Goal: Task Accomplishment & Management: Use online tool/utility

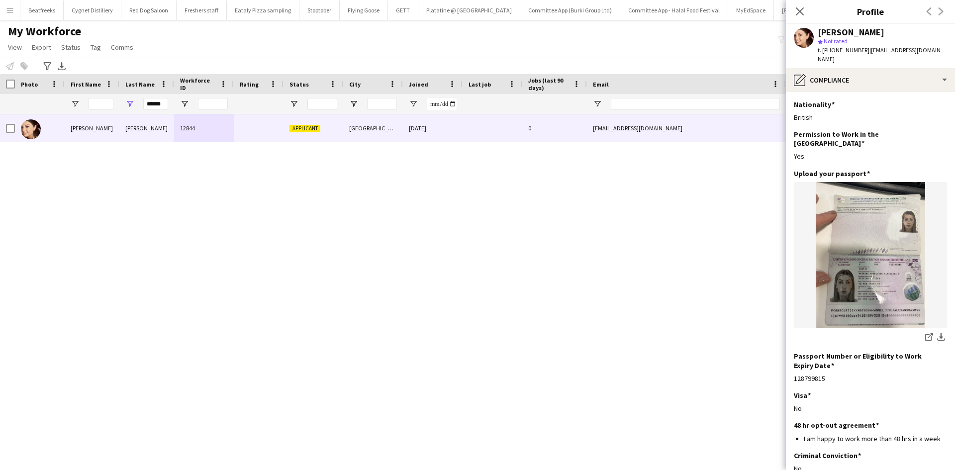
click at [10, 11] on app-icon "Menu" at bounding box center [10, 10] width 8 height 8
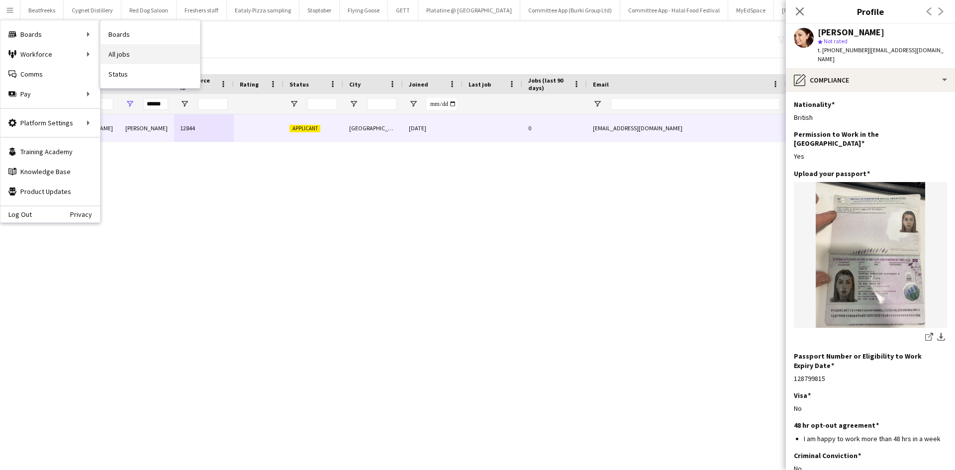
click at [120, 55] on link "All jobs" at bounding box center [149, 54] width 99 height 20
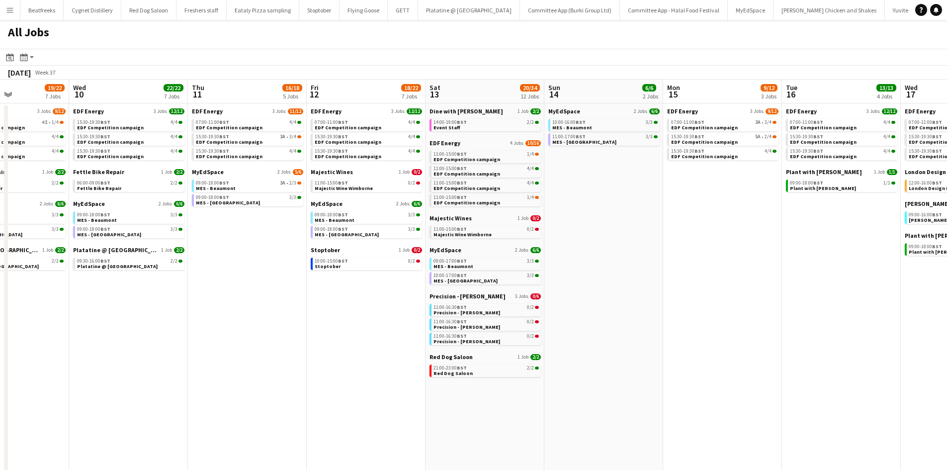
scroll to position [0, 316]
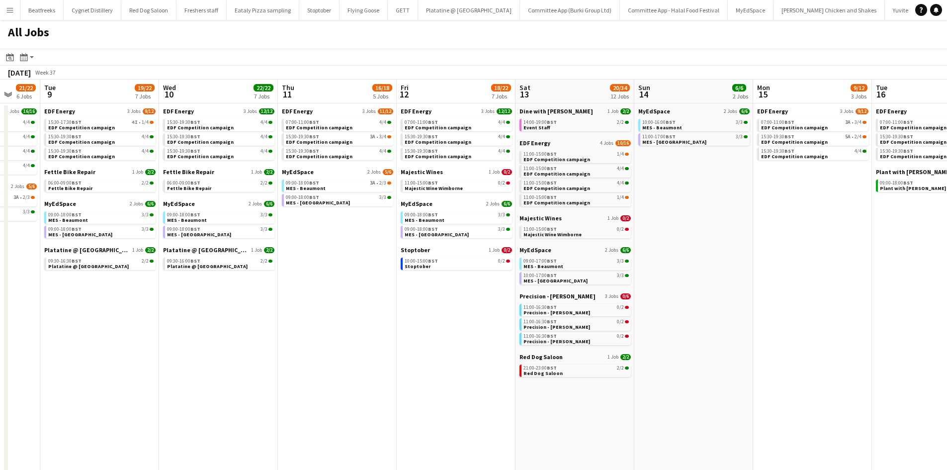
click at [662, 259] on app-date-cell "MyEdSpace 2 Jobs 6/6 10:00-16:00 BST 3/3 MES - Beaumont 11:00-17:00 BST 3/3 MES…" at bounding box center [693, 433] width 119 height 660
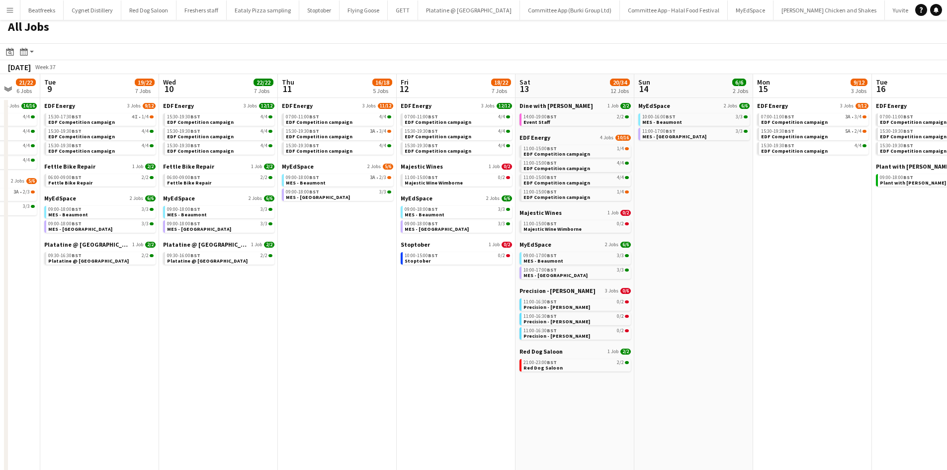
scroll to position [6, 0]
click at [549, 118] on span "BST" at bounding box center [552, 116] width 10 height 6
click at [9, 10] on app-icon "Menu" at bounding box center [10, 10] width 8 height 8
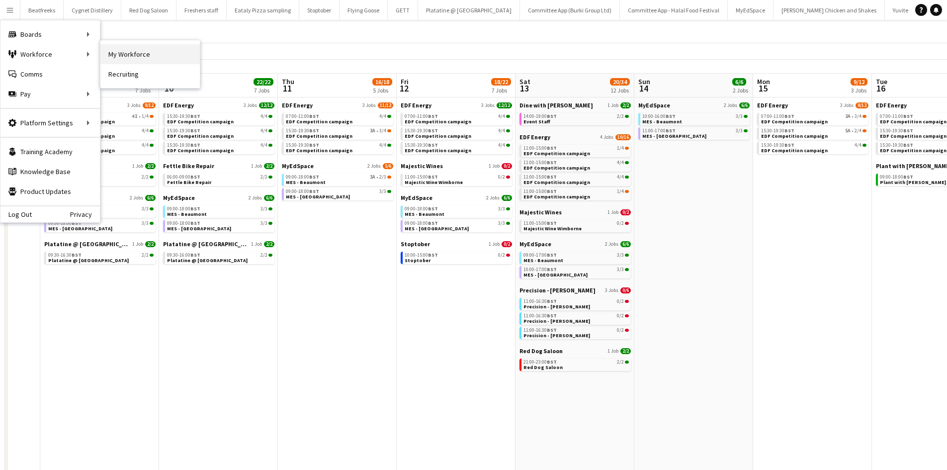
click at [118, 54] on link "My Workforce" at bounding box center [149, 54] width 99 height 20
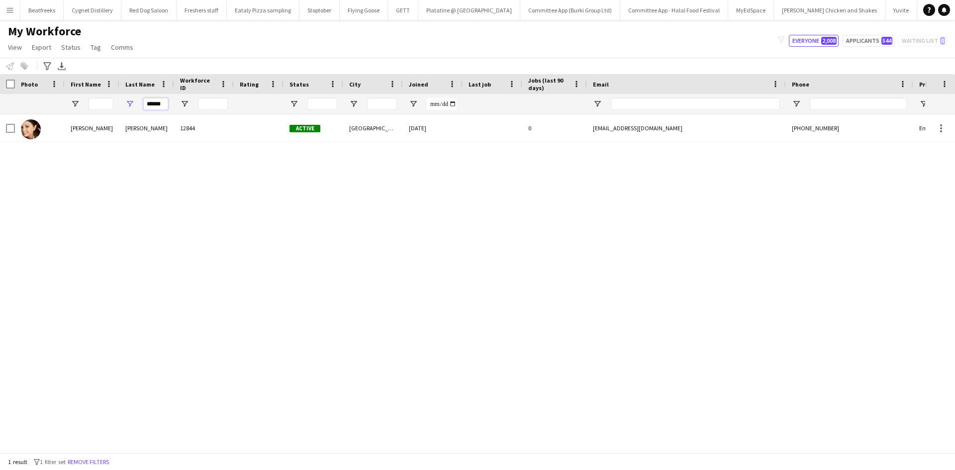
drag, startPoint x: 165, startPoint y: 103, endPoint x: 129, endPoint y: 104, distance: 36.3
click at [129, 104] on div "******" at bounding box center [146, 104] width 55 height 20
type input "****"
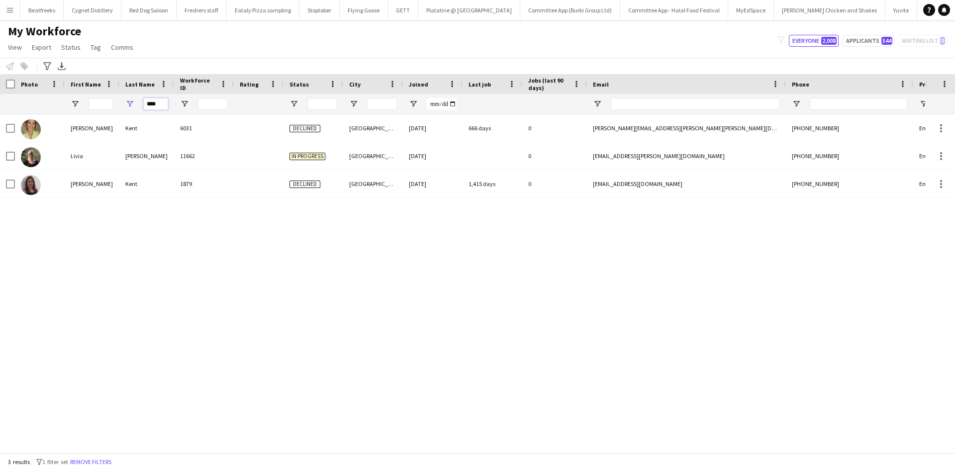
drag, startPoint x: 160, startPoint y: 105, endPoint x: 130, endPoint y: 102, distance: 30.4
click at [130, 102] on div "****" at bounding box center [146, 104] width 55 height 20
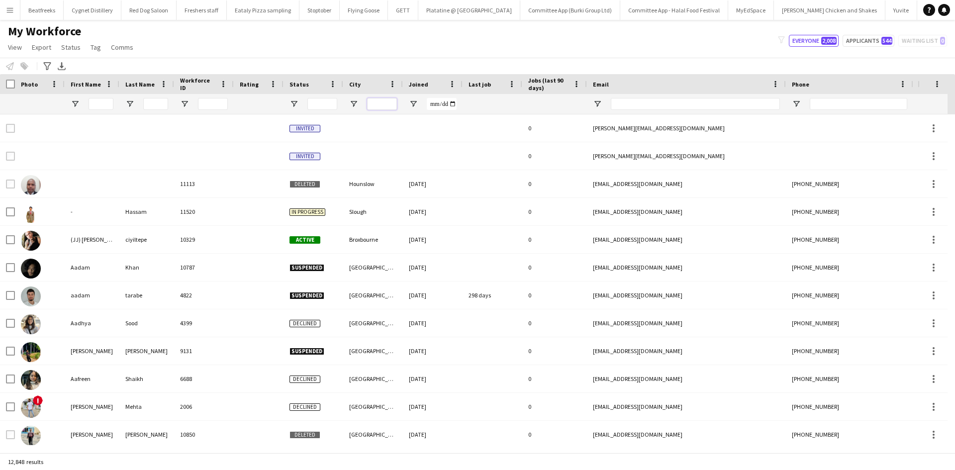
click at [373, 103] on input "City Filter Input" at bounding box center [382, 104] width 30 height 12
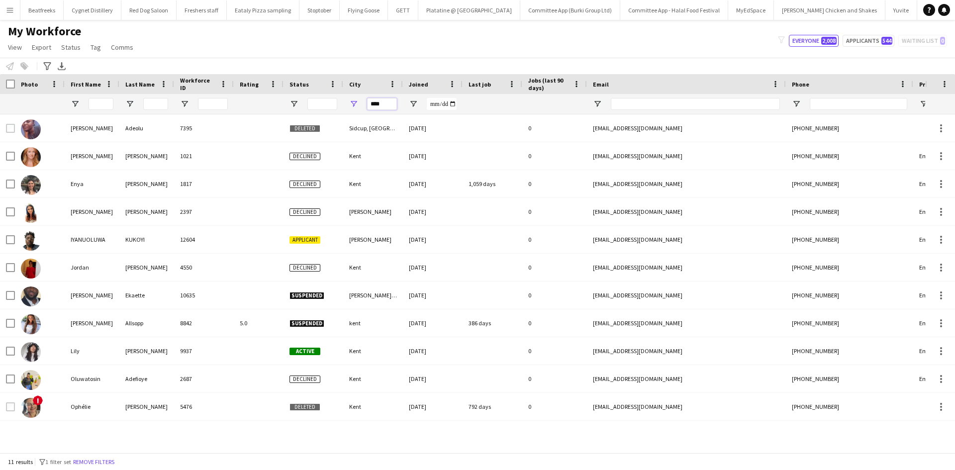
type input "****"
click at [318, 100] on input "Status Filter Input" at bounding box center [322, 104] width 30 height 12
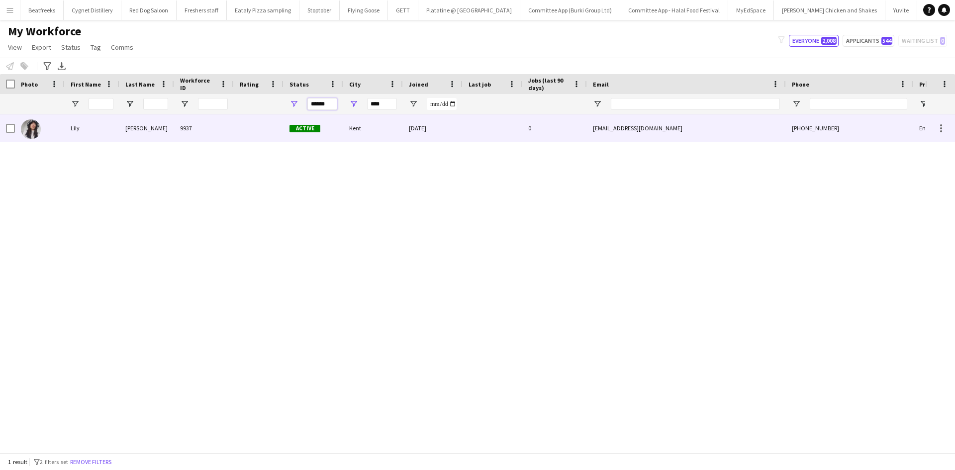
type input "******"
click at [135, 128] on div "Tuominen" at bounding box center [146, 127] width 55 height 27
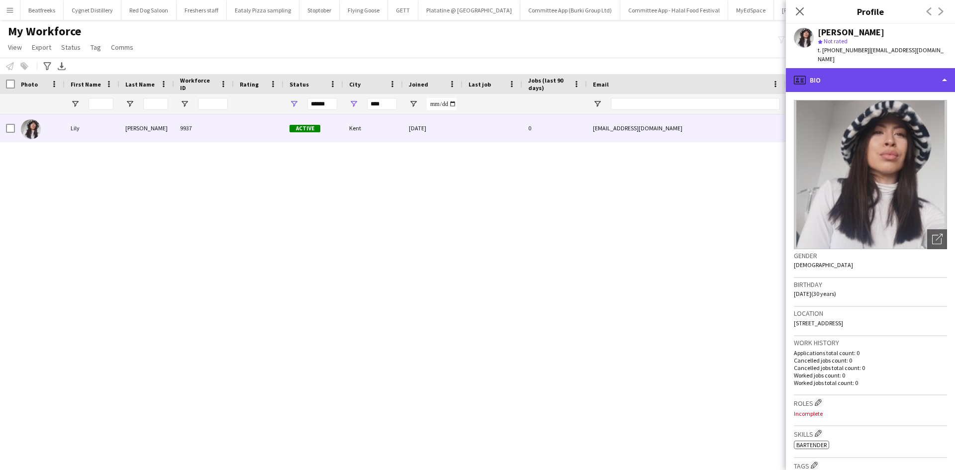
click at [814, 70] on div "profile Bio" at bounding box center [870, 80] width 169 height 24
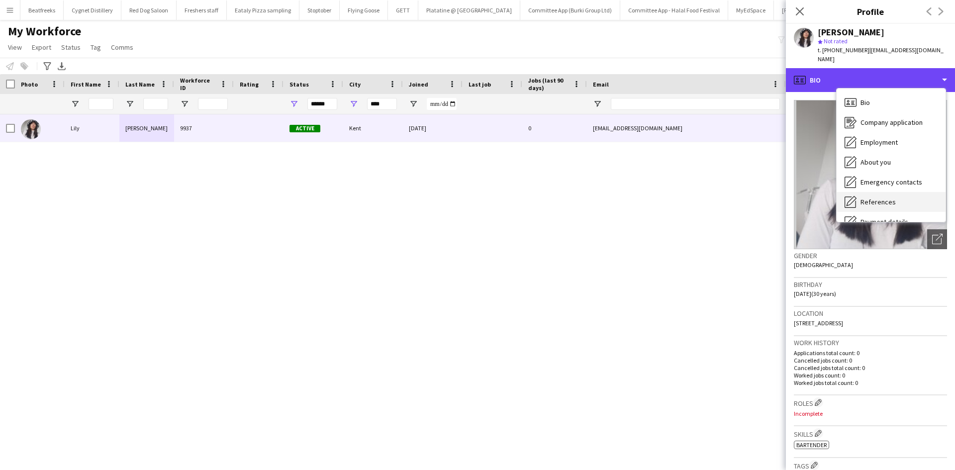
scroll to position [133, 0]
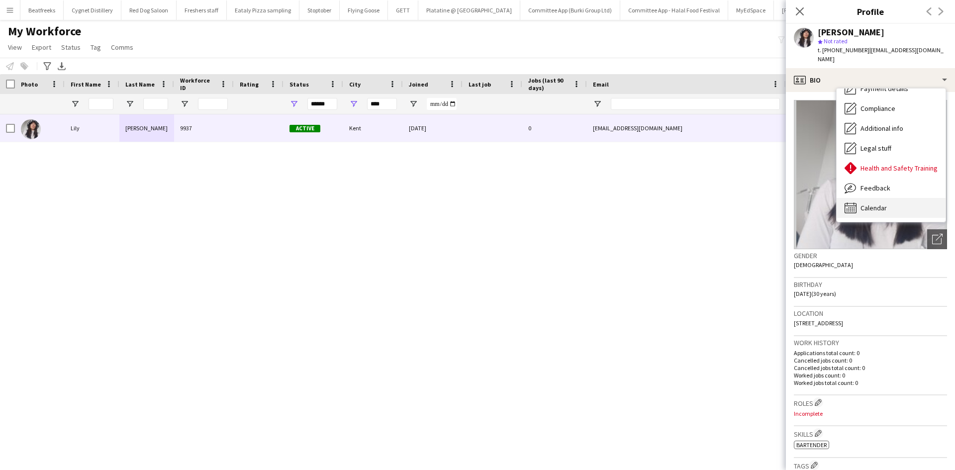
click at [869, 203] on span "Calendar" at bounding box center [873, 207] width 26 height 9
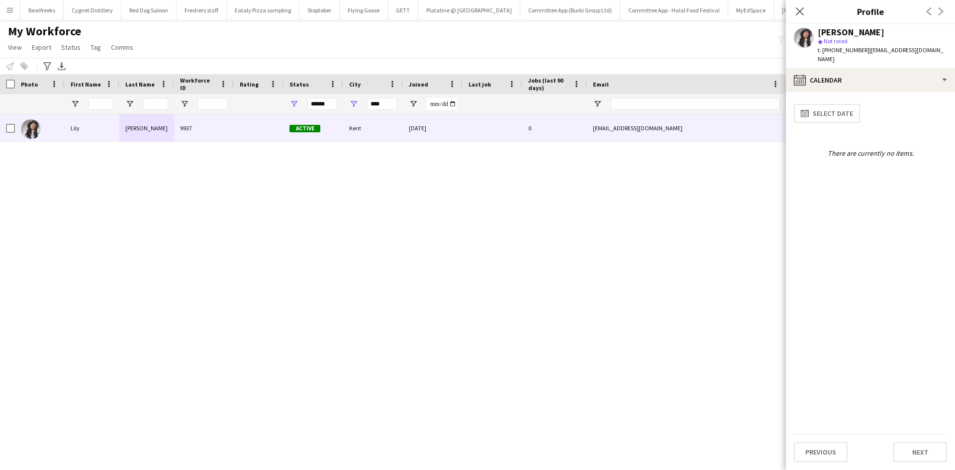
click at [8, 12] on app-icon "Menu" at bounding box center [10, 10] width 8 height 8
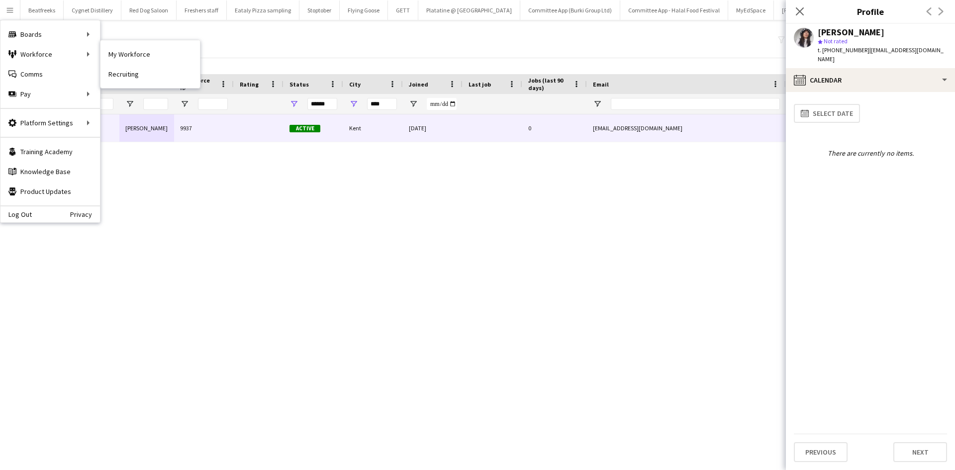
click at [143, 57] on link "My Workforce" at bounding box center [149, 54] width 99 height 20
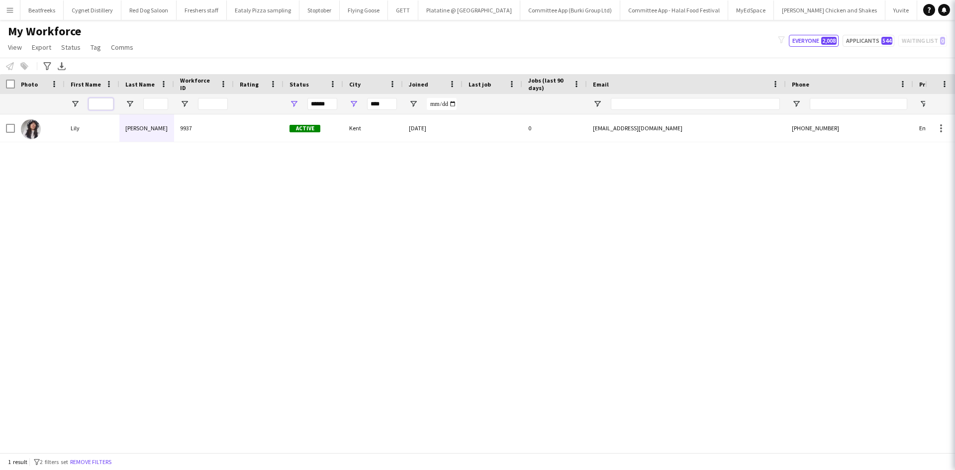
type input "**********"
click at [96, 102] on input "First Name Filter Input" at bounding box center [101, 104] width 25 height 12
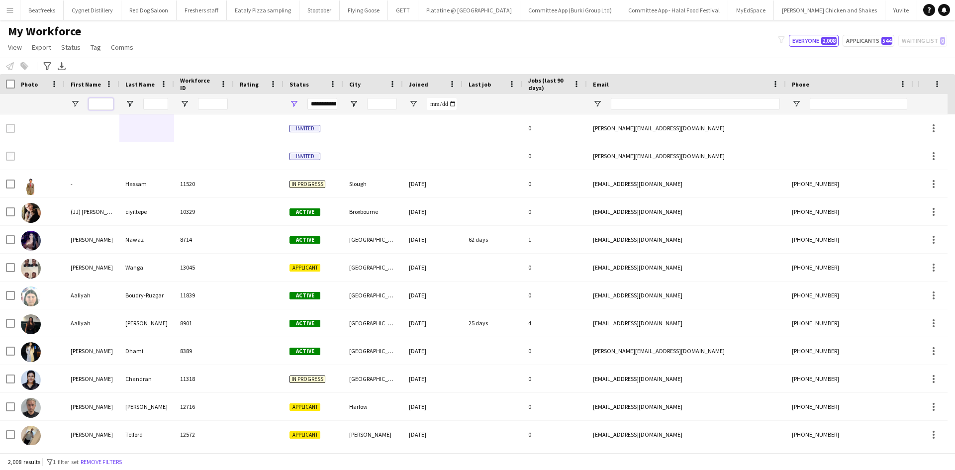
type input "******"
type input "****"
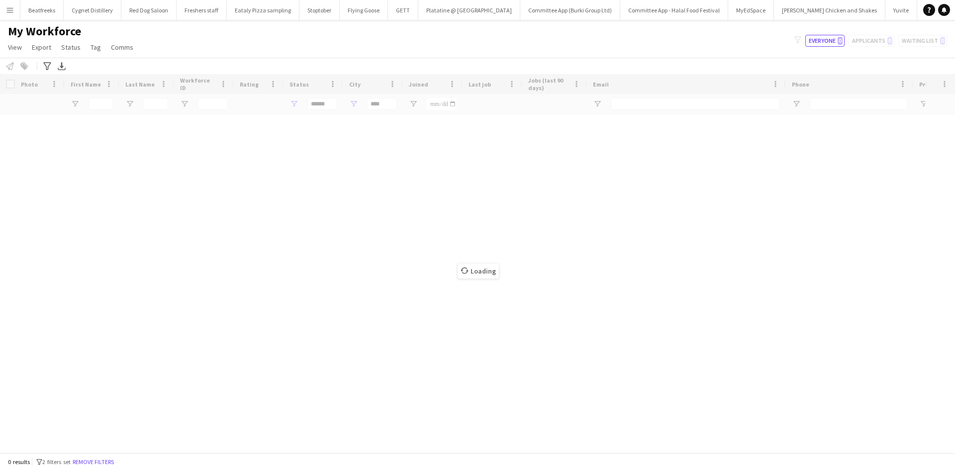
click at [96, 102] on div "Loading" at bounding box center [477, 263] width 955 height 378
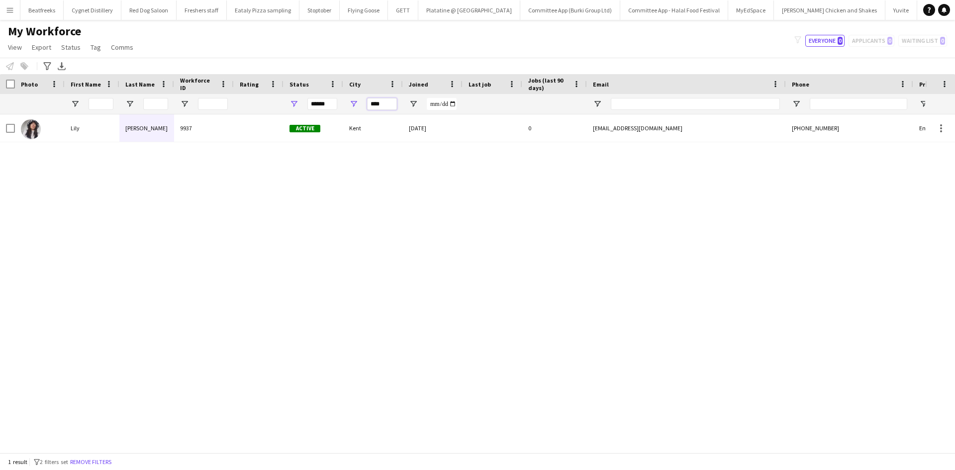
drag, startPoint x: 385, startPoint y: 106, endPoint x: 271, endPoint y: 92, distance: 114.7
click at [271, 92] on div "Workforce Details Photo First Name Age" at bounding box center [539, 94] width 1078 height 40
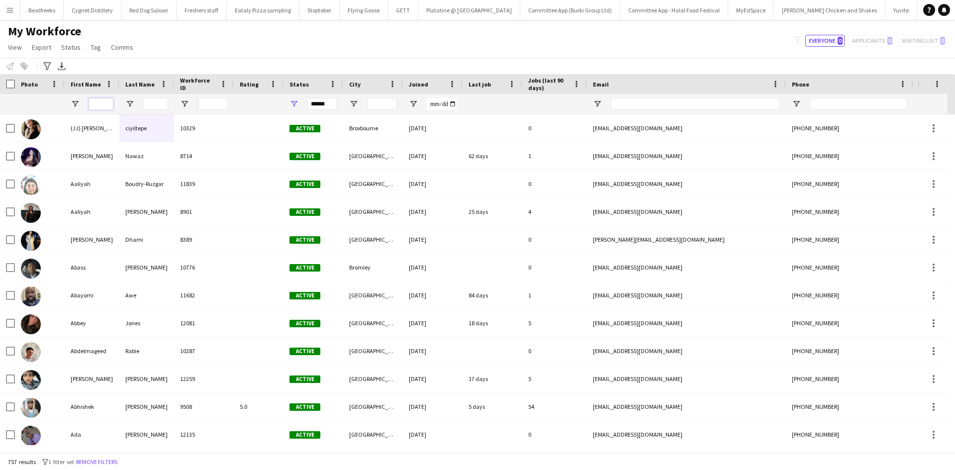
click at [98, 104] on input "First Name Filter Input" at bounding box center [101, 104] width 25 height 12
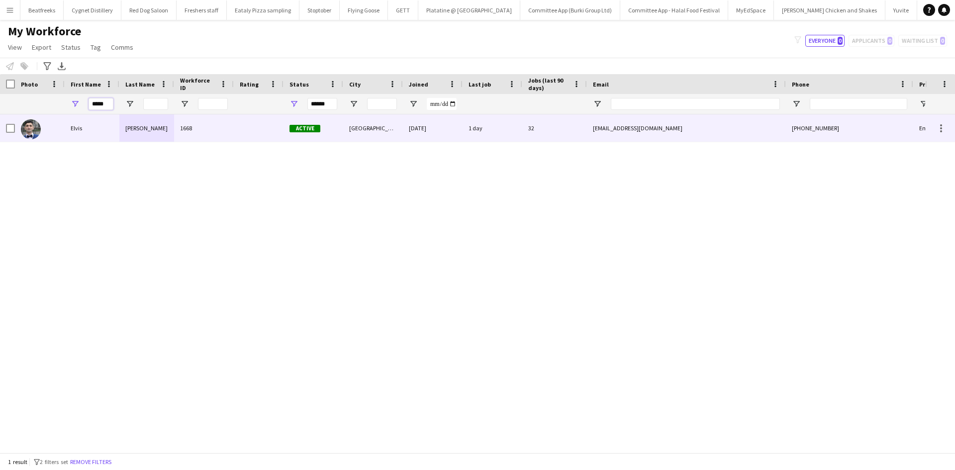
type input "*****"
click at [118, 133] on div "Elvis" at bounding box center [92, 127] width 55 height 27
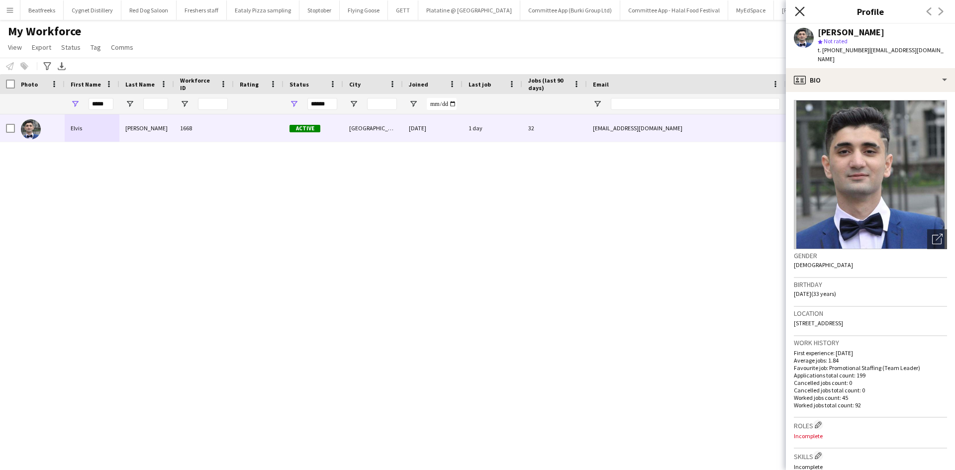
click at [796, 11] on icon "Close pop-in" at bounding box center [799, 10] width 9 height 9
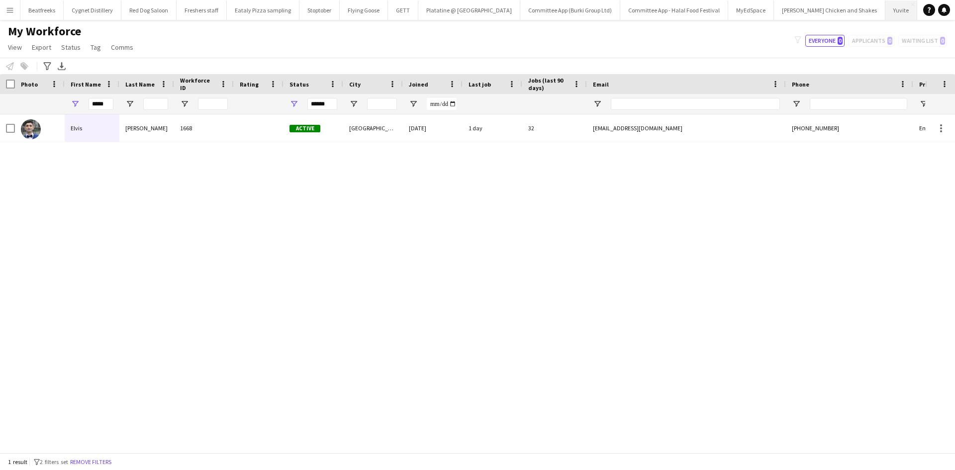
scroll to position [0, 150]
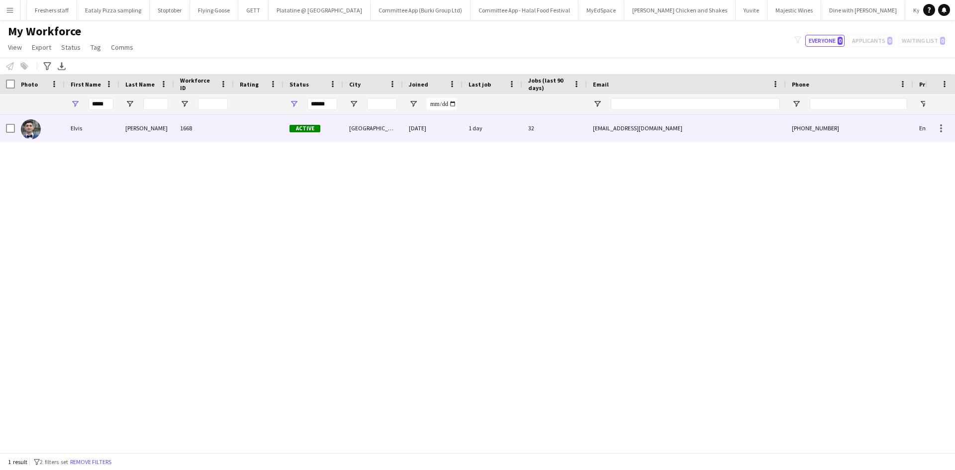
click at [440, 129] on div "31-05-2021" at bounding box center [433, 127] width 60 height 27
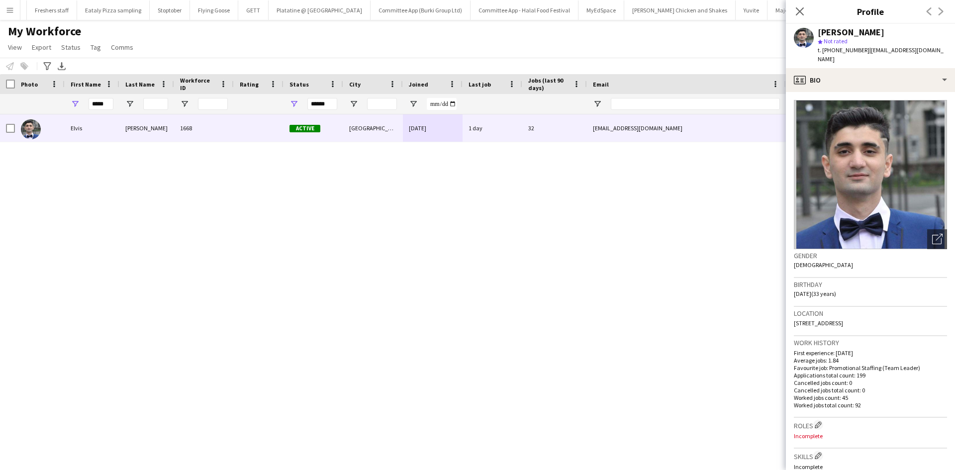
drag, startPoint x: 894, startPoint y: 313, endPoint x: 878, endPoint y: 314, distance: 15.9
click at [843, 319] on span "14 Albany Road, Haringay, London, N4 4rj" at bounding box center [818, 322] width 49 height 7
click at [905, 326] on div "Location 14 Albany Road, Haringay, London, N4 4rj" at bounding box center [870, 321] width 153 height 29
drag, startPoint x: 897, startPoint y: 314, endPoint x: 882, endPoint y: 313, distance: 14.5
click at [882, 313] on div "Location 14 Albany Road, Haringay, London, N4 4rj" at bounding box center [870, 321] width 153 height 29
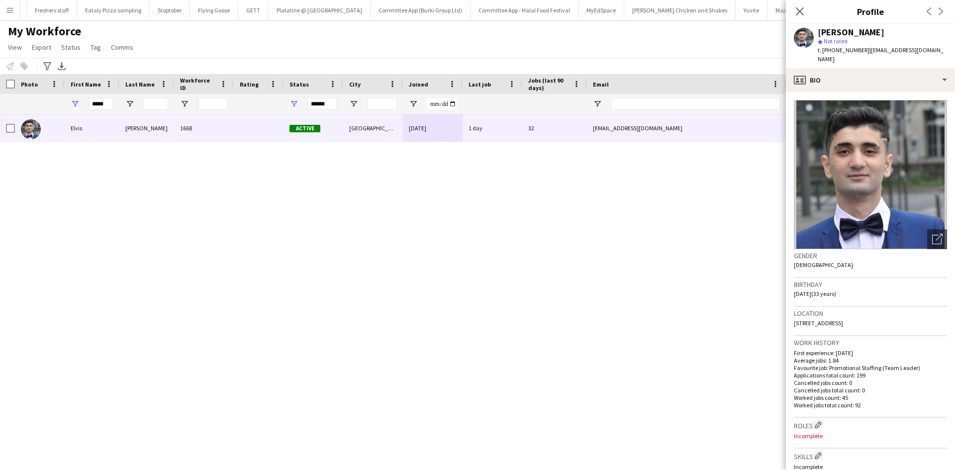
copy span "N4 4rj"
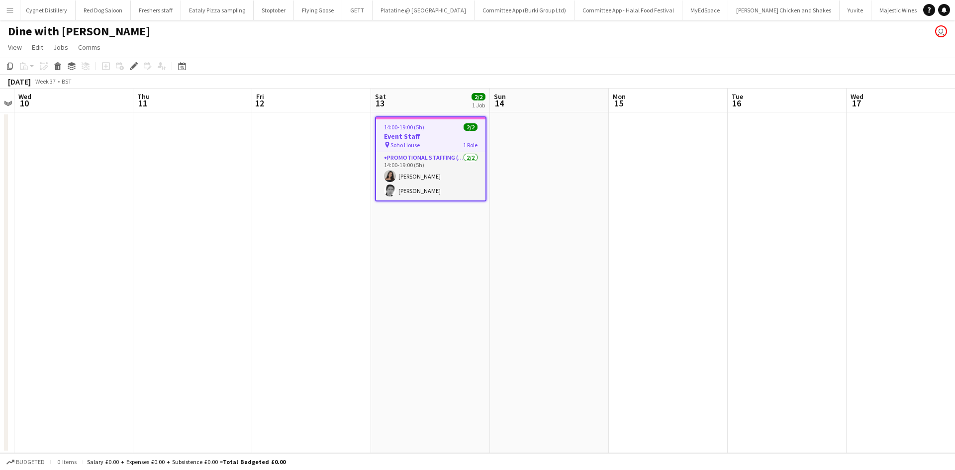
click at [437, 129] on div "14:00-19:00 (5h) 2/2" at bounding box center [430, 126] width 109 height 7
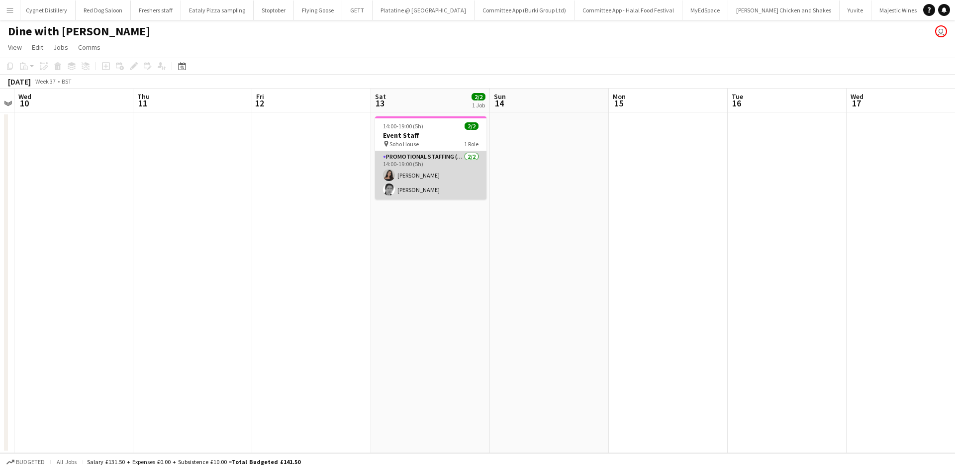
click at [432, 151] on app-card-role "Promotional Staffing (Brand Ambassadors) 2/2 14:00-19:00 (5h) anika sahota Hele…" at bounding box center [430, 175] width 111 height 48
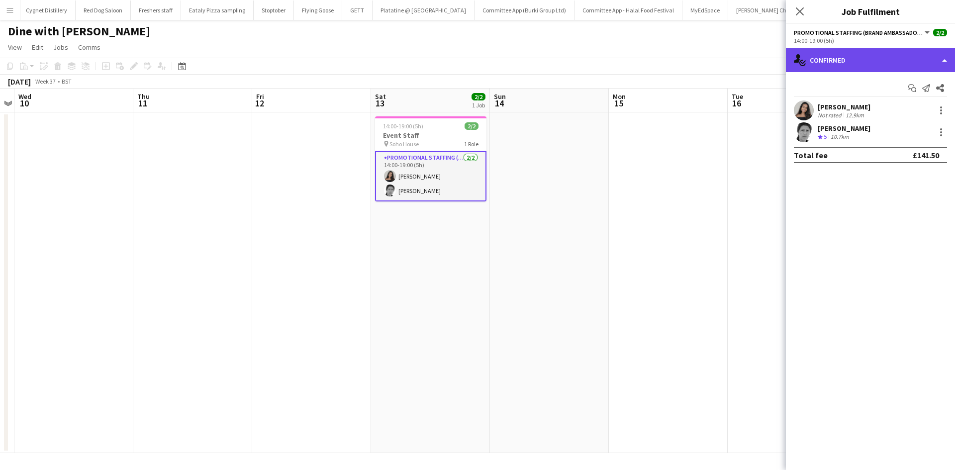
click at [869, 57] on div "single-neutral-actions-check-2 Confirmed" at bounding box center [870, 60] width 169 height 24
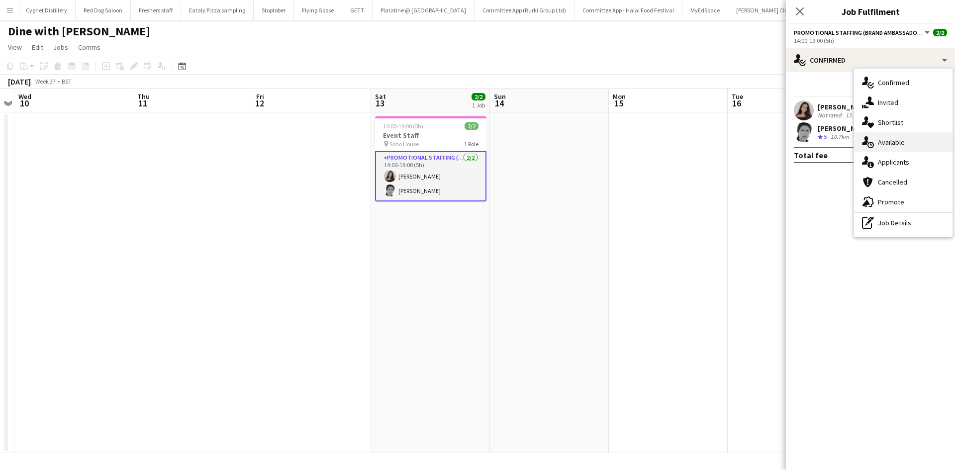
click at [894, 141] on span "Available" at bounding box center [891, 142] width 27 height 9
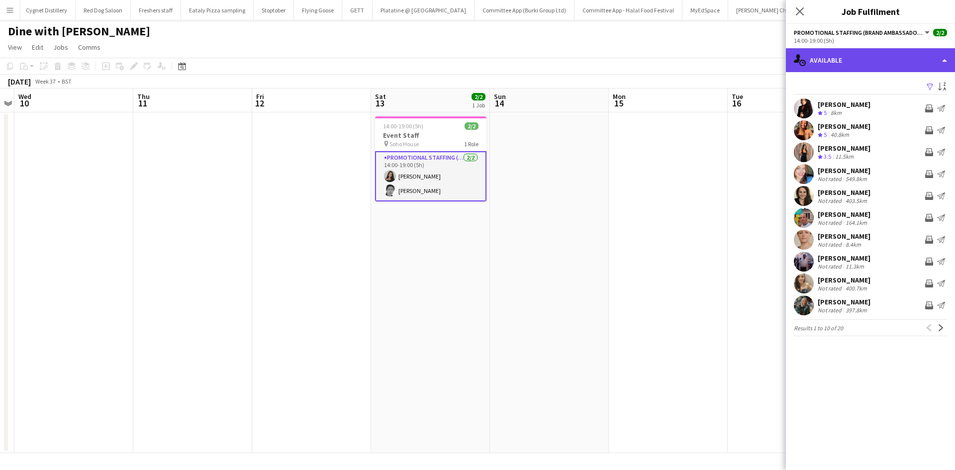
click at [859, 64] on div "single-neutral-actions-upload Available" at bounding box center [870, 60] width 169 height 24
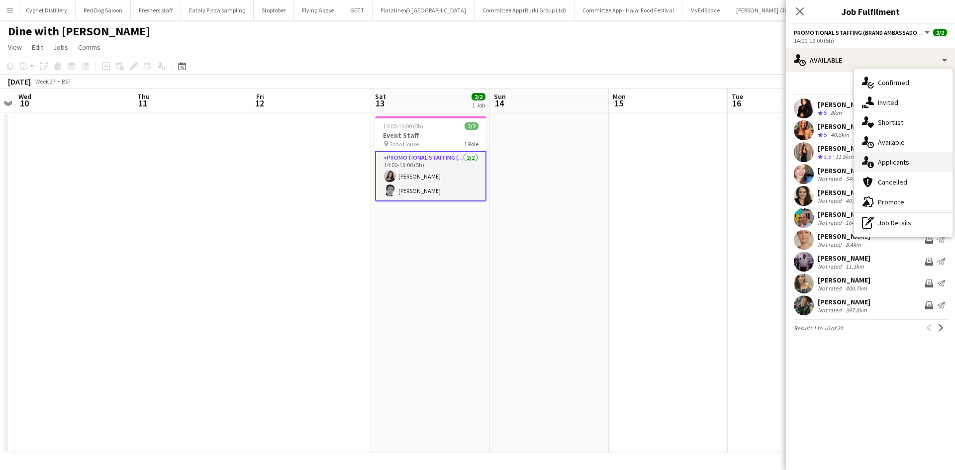
click at [897, 165] on span "Applicants" at bounding box center [893, 162] width 31 height 9
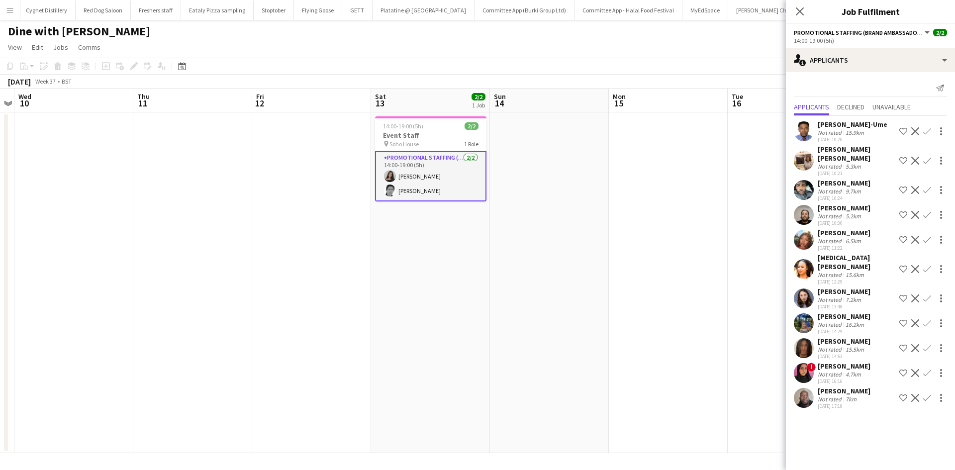
click at [14, 16] on button "Menu" at bounding box center [10, 10] width 20 height 20
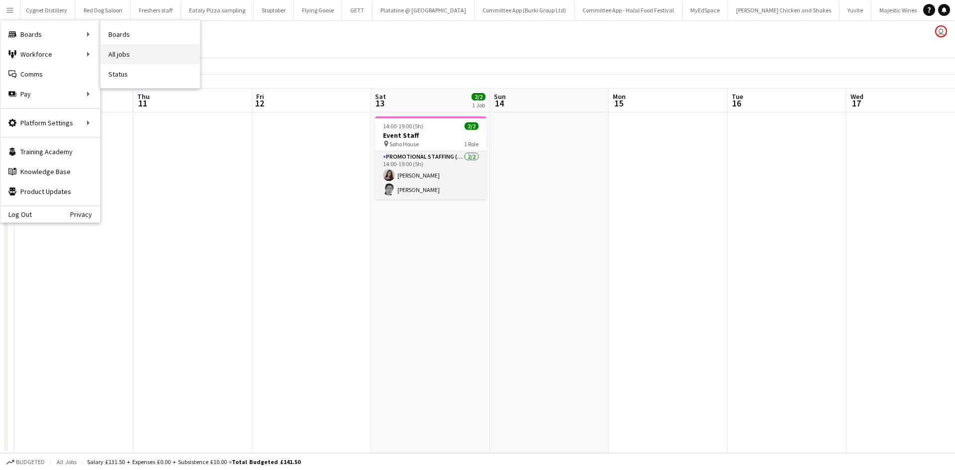
click at [120, 49] on link "All jobs" at bounding box center [149, 54] width 99 height 20
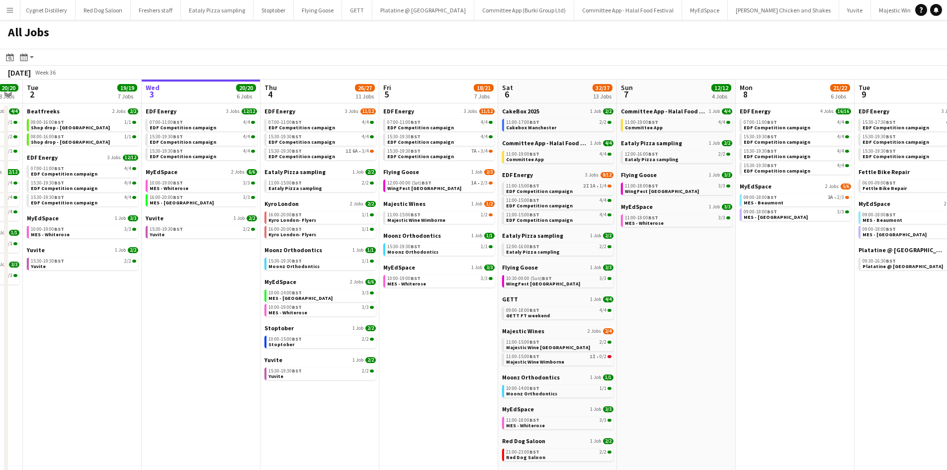
scroll to position [0, 215]
click at [447, 178] on app-calendar-brief-board "Flying Goose 1 Job 2/3 12:00-00:00 (Sat) BST 1A • 2/3 WingFest Bristol" at bounding box center [438, 180] width 111 height 24
click at [473, 167] on div "EDF Energy 3 Jobs 11/12 07:00-11:00 BST 4/4 EDF Competition campaign 15:30-19:3…" at bounding box center [438, 137] width 111 height 61
click at [469, 173] on link "Flying Goose 1 Job 2/3" at bounding box center [438, 171] width 111 height 7
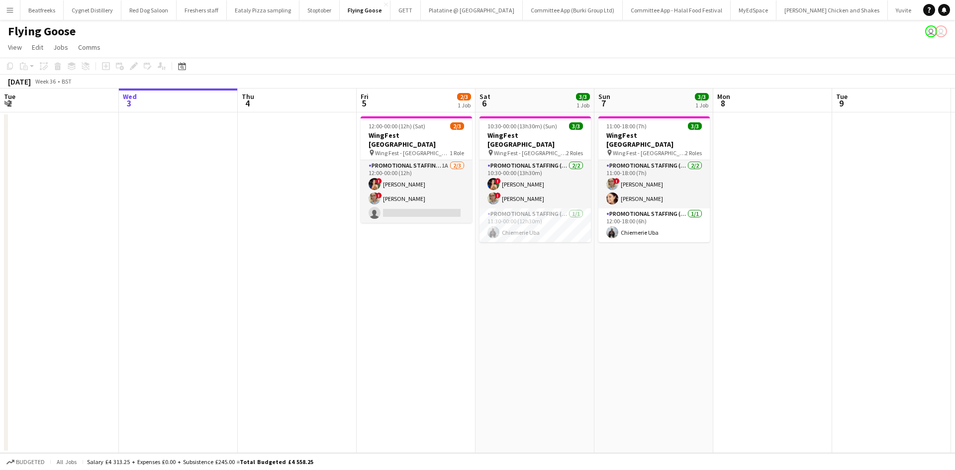
click at [530, 253] on app-date-cell "10:30-00:00 (13h30m) (Sun) 3/3 WingFest Bristol pin Wing Fest - Bristol 2 Roles…" at bounding box center [534, 282] width 119 height 341
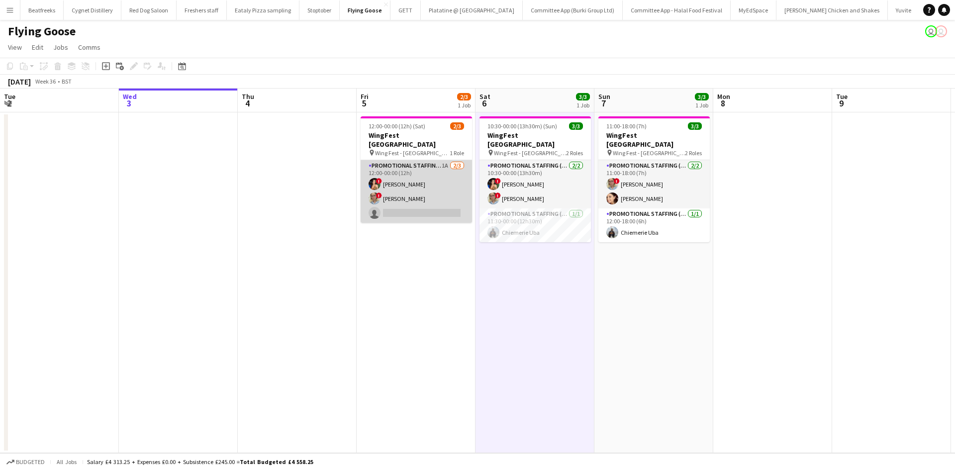
click at [429, 209] on app-card-role "Promotional Staffing (Brand Ambassadors) 1A 2/3 12:00-00:00 (12h) ! Catalina To…" at bounding box center [416, 191] width 111 height 63
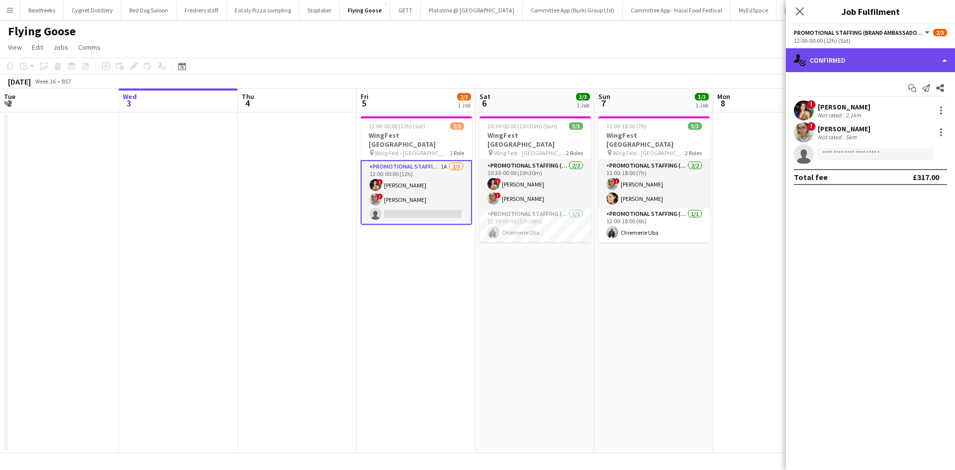
click at [856, 69] on div "single-neutral-actions-check-2 Confirmed" at bounding box center [870, 60] width 169 height 24
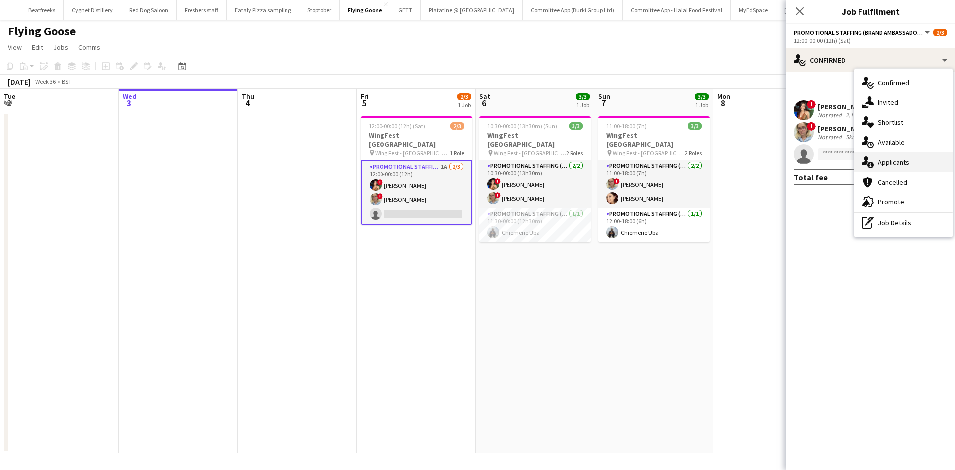
click at [901, 164] on span "Applicants" at bounding box center [893, 162] width 31 height 9
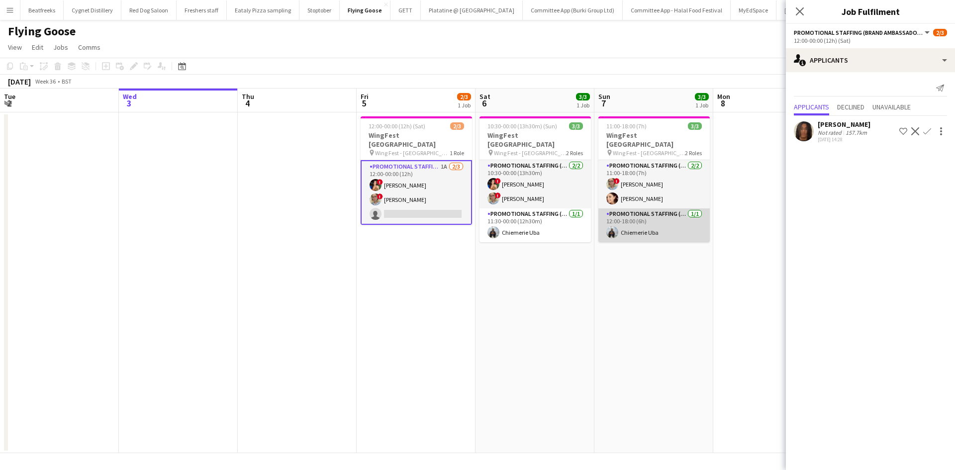
click at [650, 225] on app-card-role "Promotional Staffing (Brand Ambassadors) 1/1 12:00-18:00 (6h) Chiemerie Uba" at bounding box center [653, 225] width 111 height 34
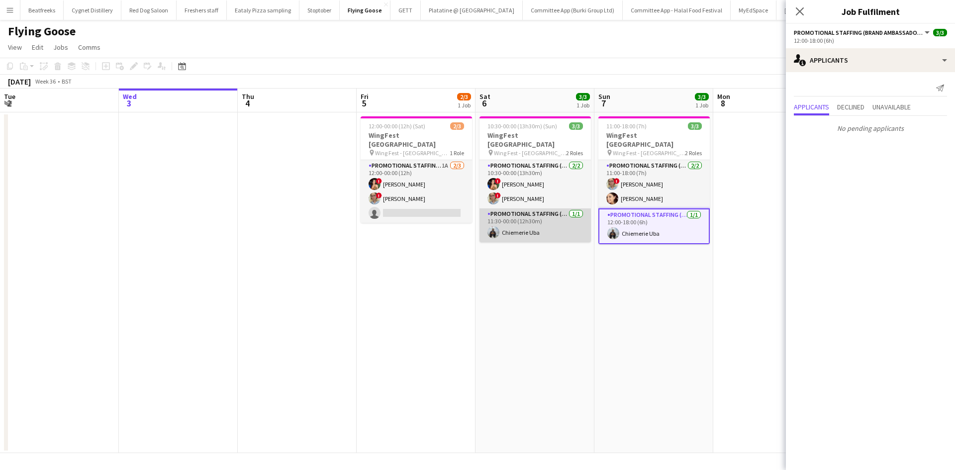
click at [535, 224] on app-card-role "Promotional Staffing (Brand Ambassadors) 1/1 11:30-00:00 (12h30m) Chiemerie Uba" at bounding box center [534, 225] width 111 height 34
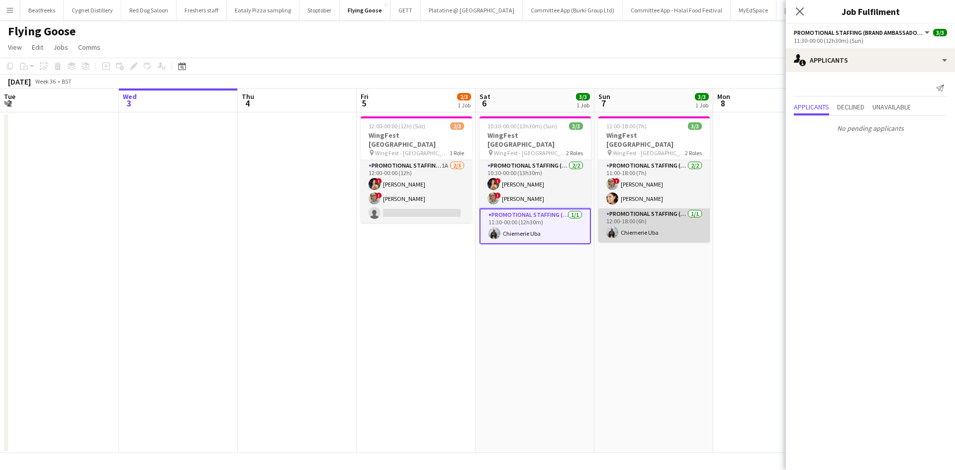
click at [636, 215] on app-card-role "Promotional Staffing (Brand Ambassadors) 1/1 12:00-18:00 (6h) Chiemerie Uba" at bounding box center [653, 225] width 111 height 34
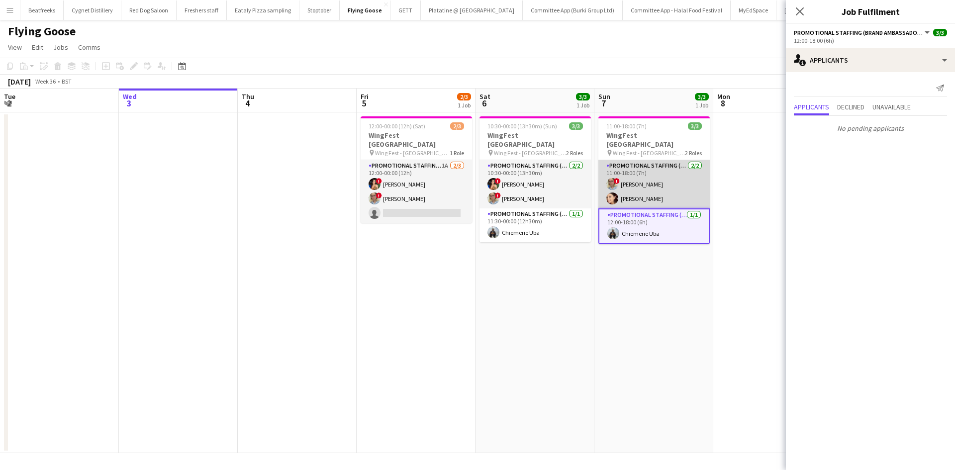
click at [659, 170] on app-card-role "Promotional Staffing (Brand Ambassadors) 2/2 11:00-18:00 (7h) ! Zoia Dolgova Na…" at bounding box center [653, 184] width 111 height 48
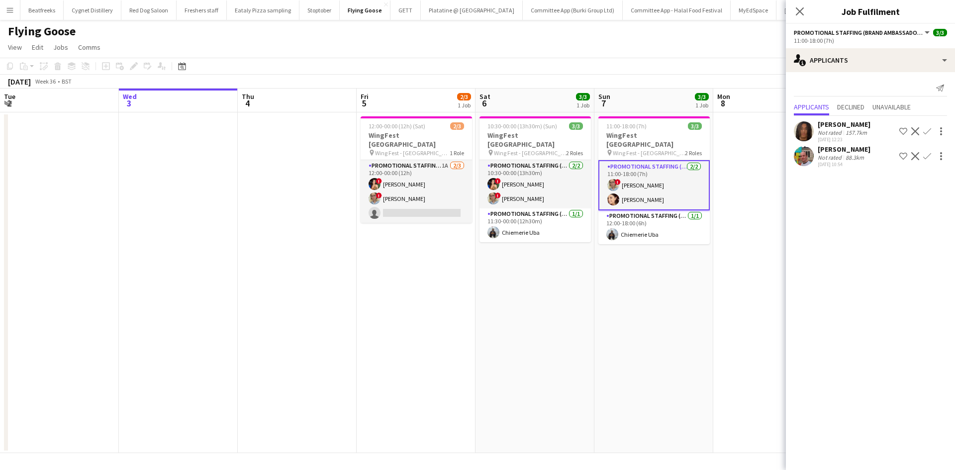
click at [800, 158] on app-user-avatar at bounding box center [804, 156] width 20 height 20
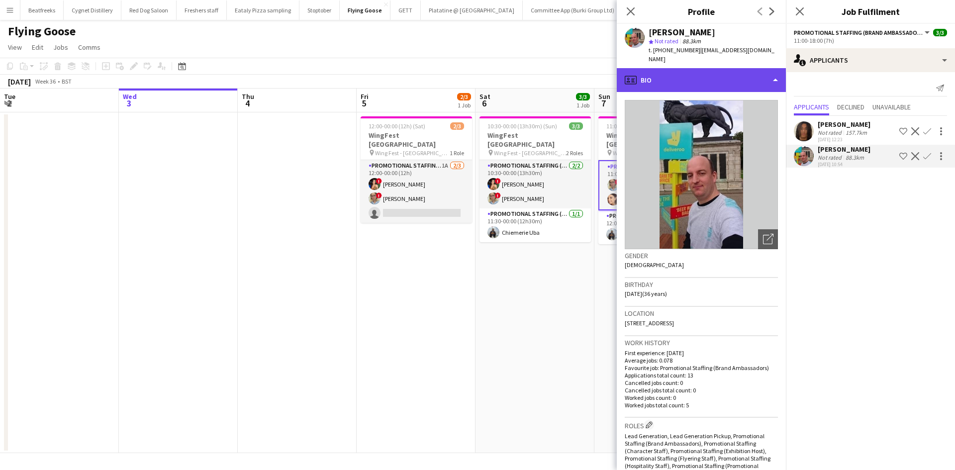
click at [655, 68] on div "profile Bio" at bounding box center [701, 80] width 169 height 24
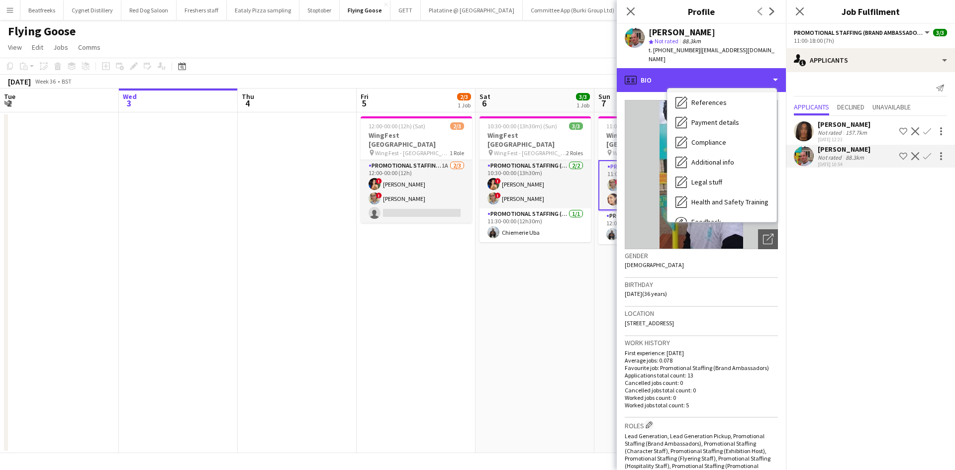
scroll to position [99, 0]
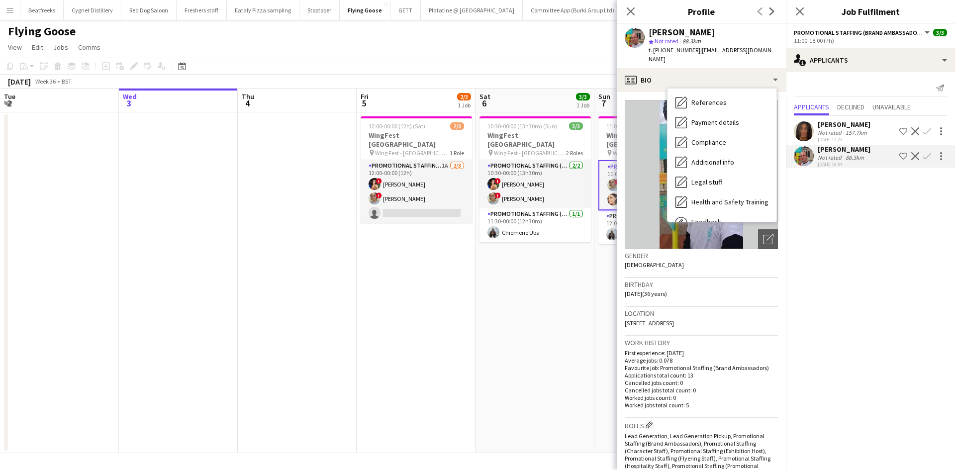
click at [814, 232] on mat-expansion-panel "users2 Applicants Send notification Applicants Declined Unavailable Jazz Harper…" at bounding box center [870, 271] width 169 height 398
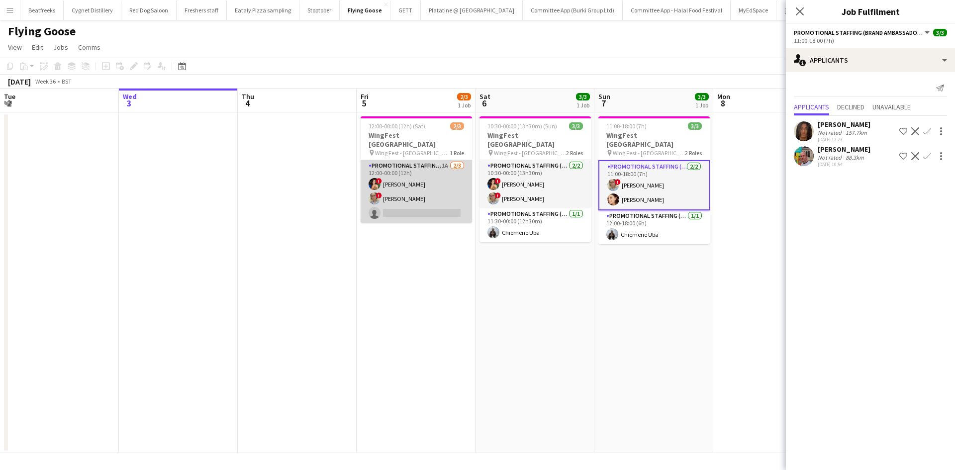
click at [376, 194] on app-user-avatar at bounding box center [374, 198] width 12 height 12
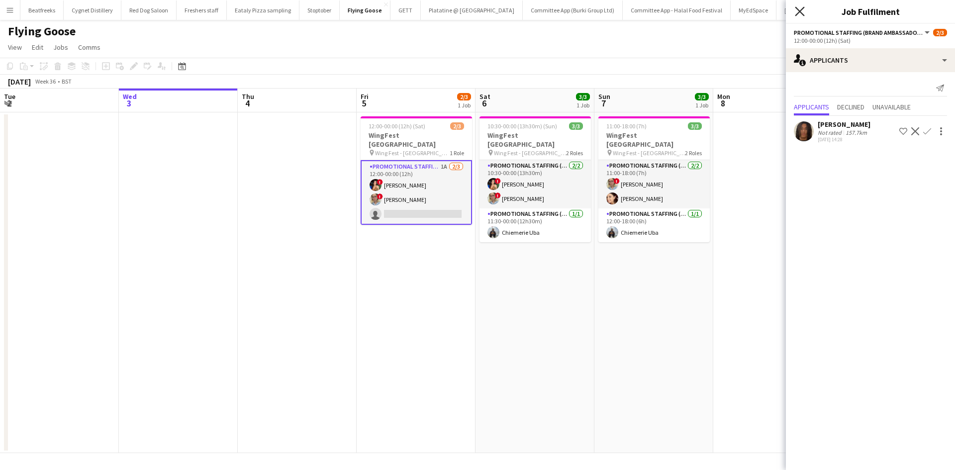
click at [798, 11] on icon "Close pop-in" at bounding box center [799, 10] width 9 height 9
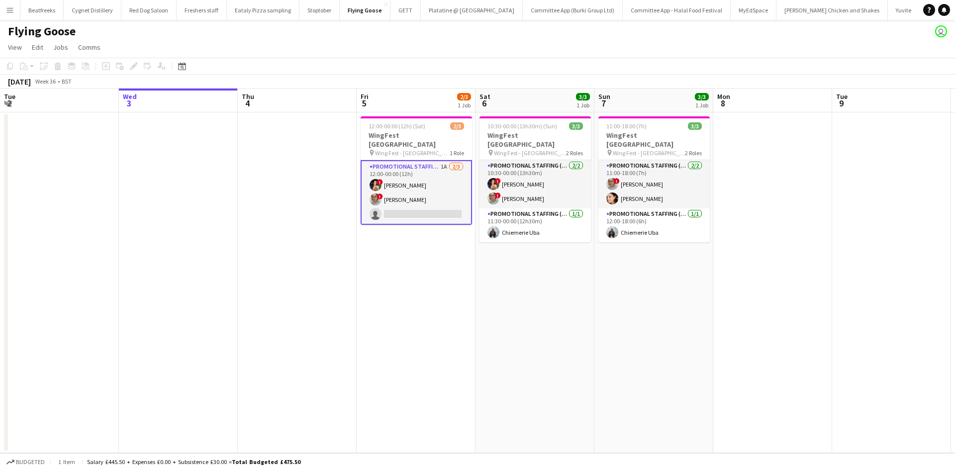
click at [8, 5] on button "Menu" at bounding box center [10, 10] width 20 height 20
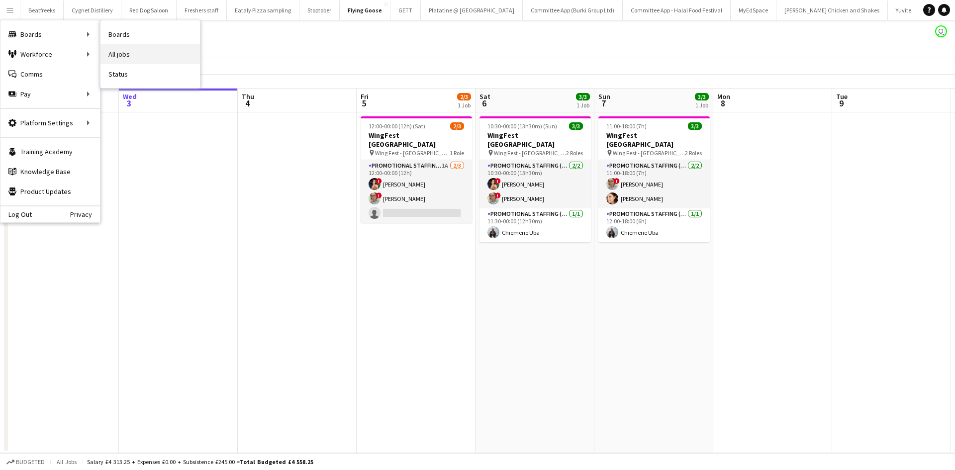
click at [123, 55] on link "All jobs" at bounding box center [149, 54] width 99 height 20
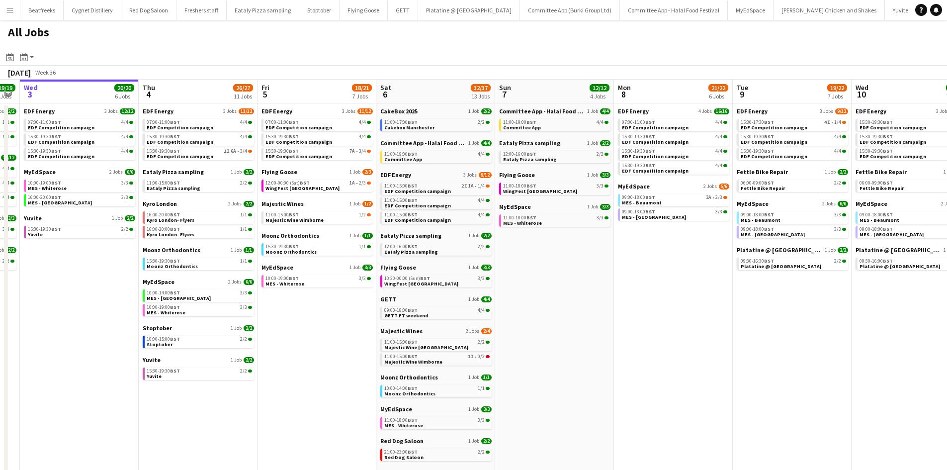
scroll to position [0, 338]
click at [705, 186] on span "2 Jobs" at bounding box center [709, 186] width 13 height 6
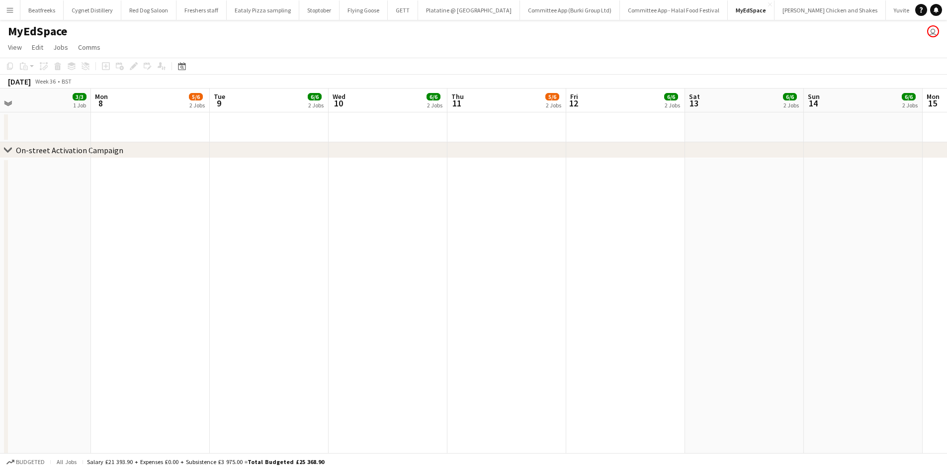
click at [8, 6] on app-icon "Menu" at bounding box center [10, 10] width 8 height 8
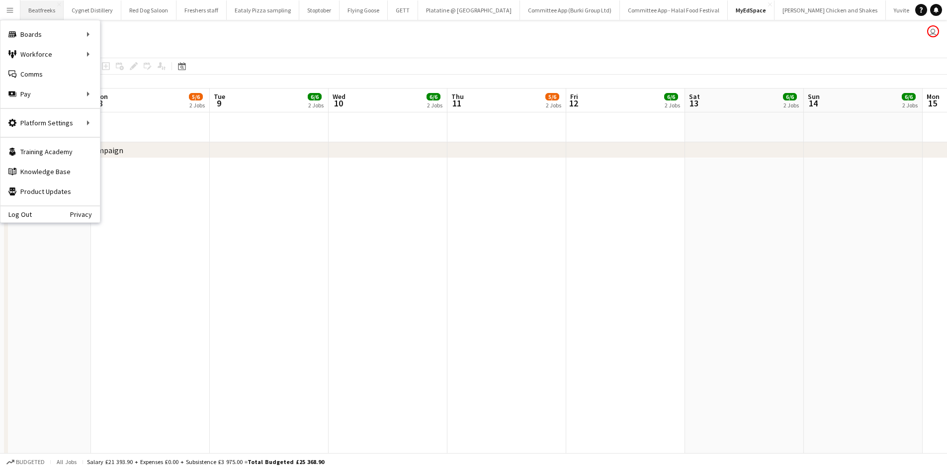
click at [53, 8] on button "Beatfreeks Close" at bounding box center [41, 9] width 43 height 19
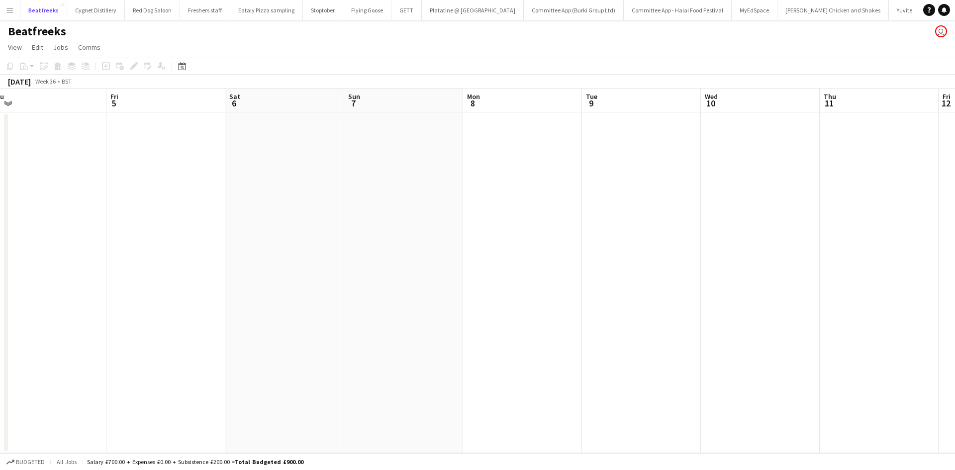
scroll to position [0, 369]
click at [103, 9] on button "Cygnet Distillery Close" at bounding box center [96, 9] width 58 height 19
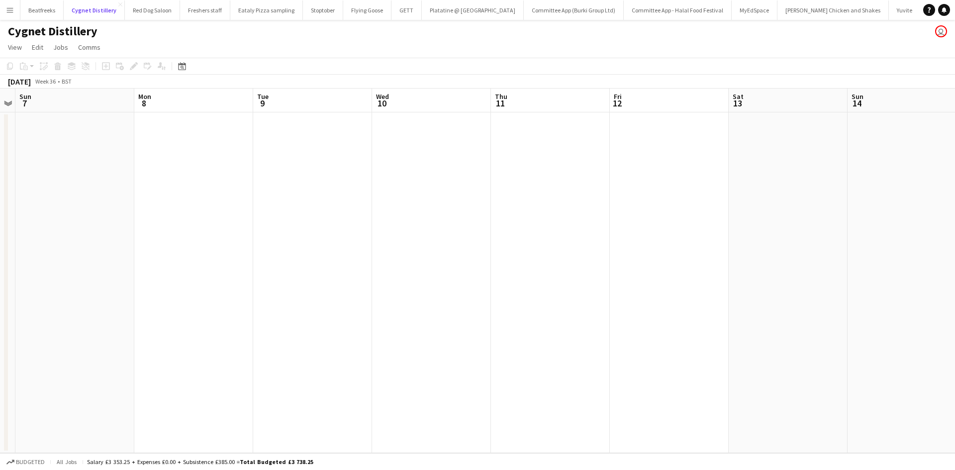
scroll to position [0, 342]
click at [141, 12] on button "Red Dog Saloon Close" at bounding box center [152, 9] width 55 height 19
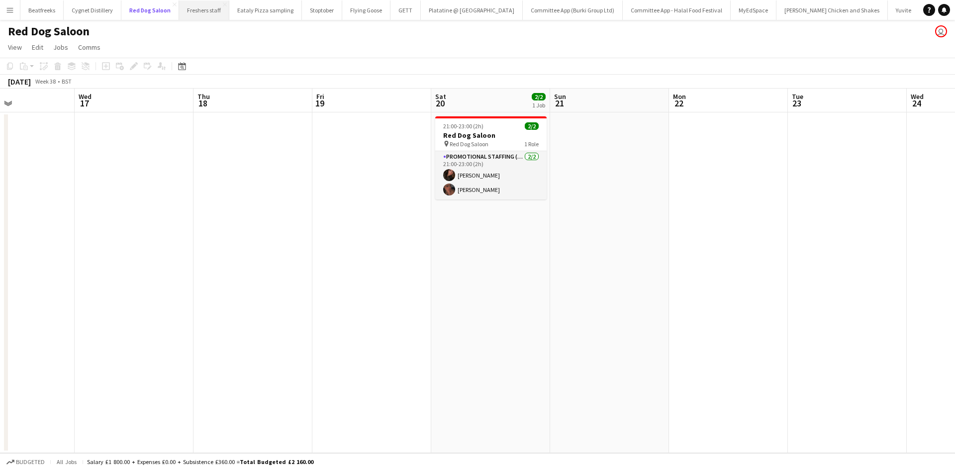
scroll to position [0, 309]
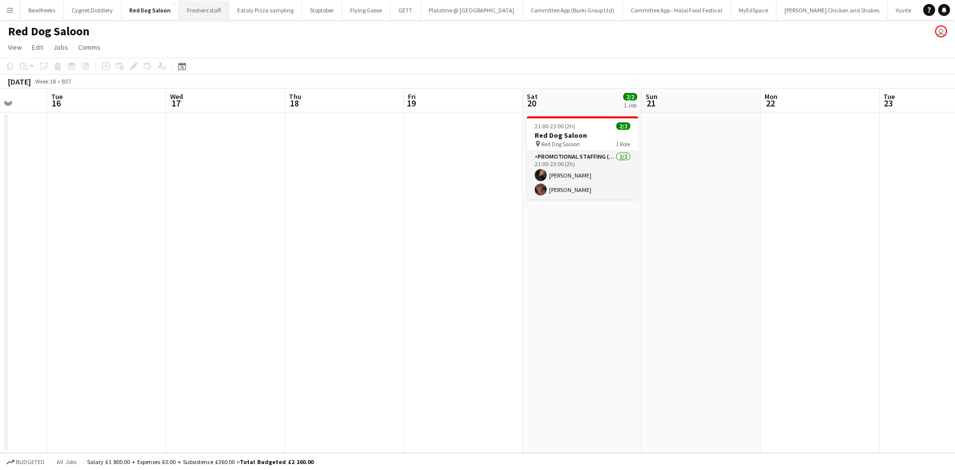
click at [191, 9] on button "Freshers staff Close" at bounding box center [204, 9] width 50 height 19
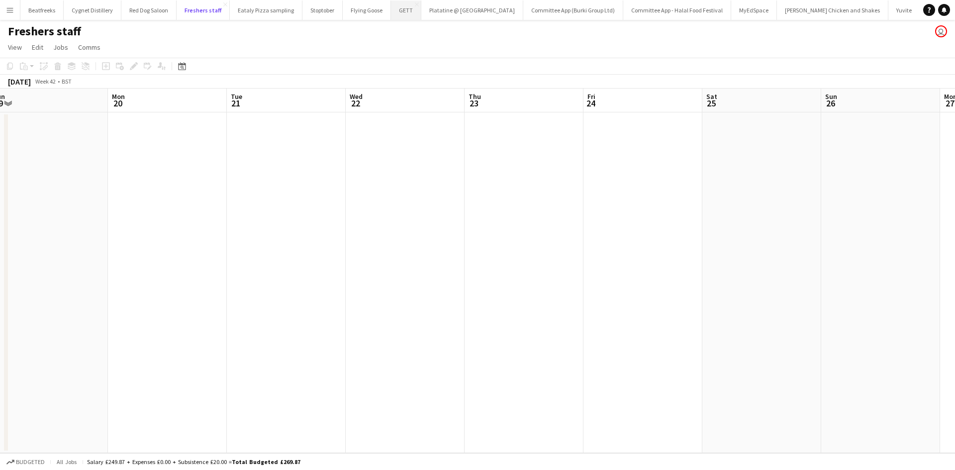
scroll to position [0, 371]
click at [274, 5] on button "Eataly Pizza sampling Close" at bounding box center [266, 9] width 73 height 19
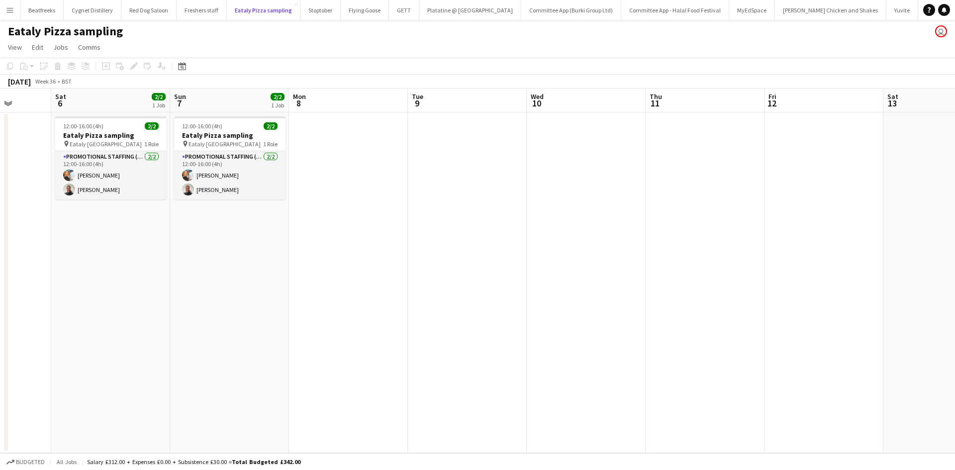
scroll to position [0, 306]
click at [307, 6] on button "Stoptober Close" at bounding box center [320, 9] width 40 height 19
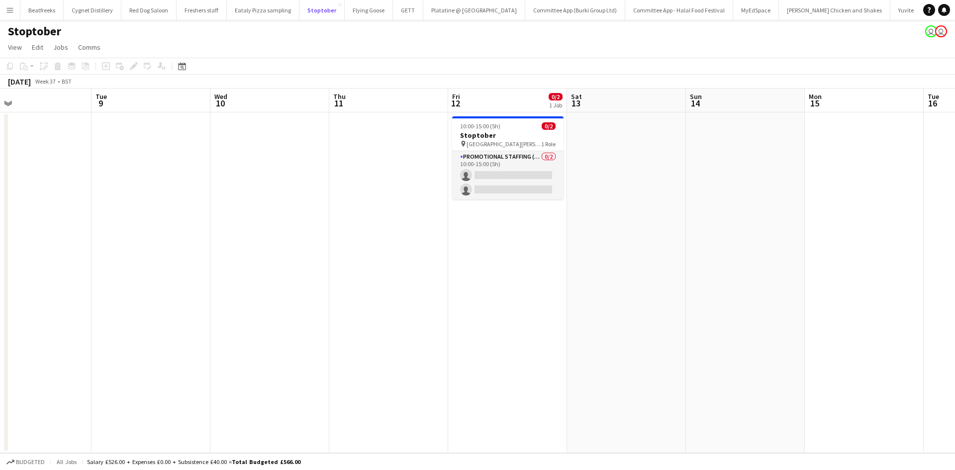
scroll to position [0, 394]
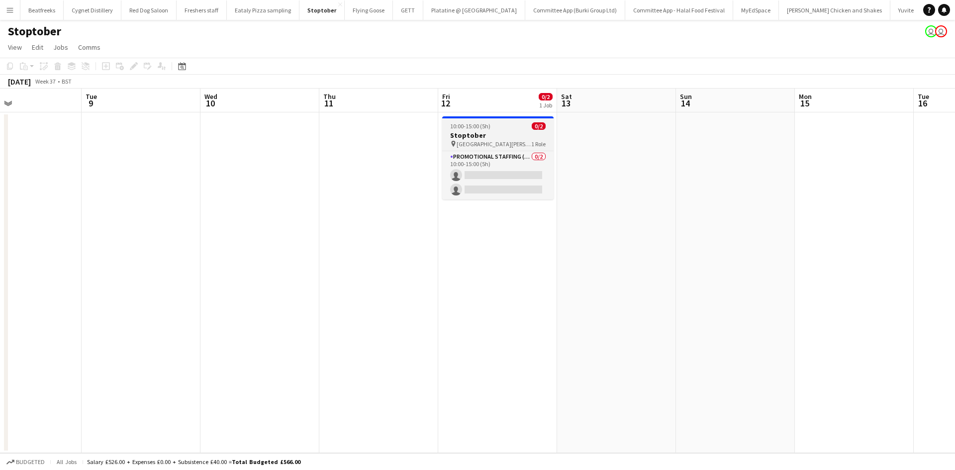
click at [485, 146] on span "[GEOGRAPHIC_DATA][PERSON_NAME]" at bounding box center [493, 143] width 75 height 7
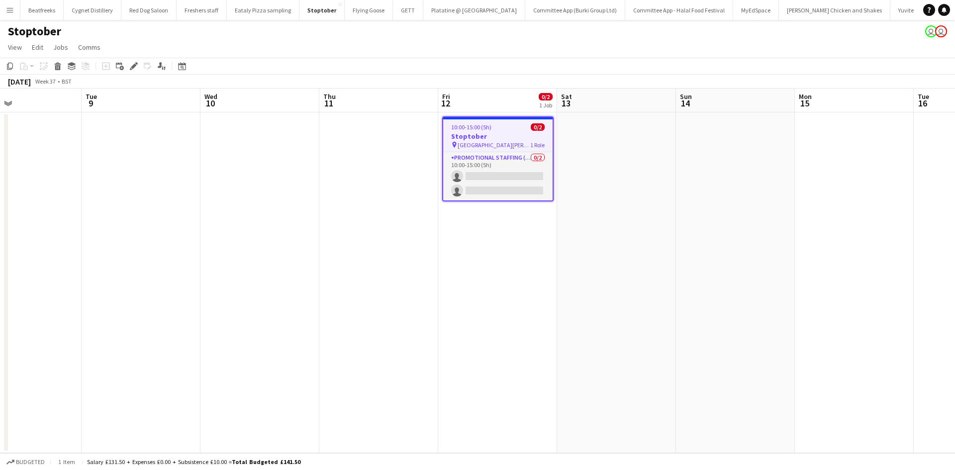
click at [496, 139] on h3 "Stoptober" at bounding box center [497, 136] width 109 height 9
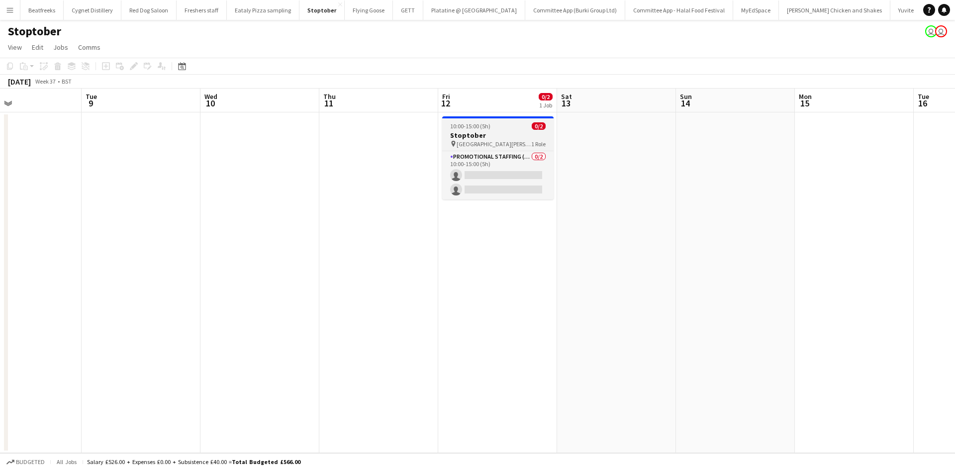
click at [496, 139] on h3 "Stoptober" at bounding box center [497, 135] width 111 height 9
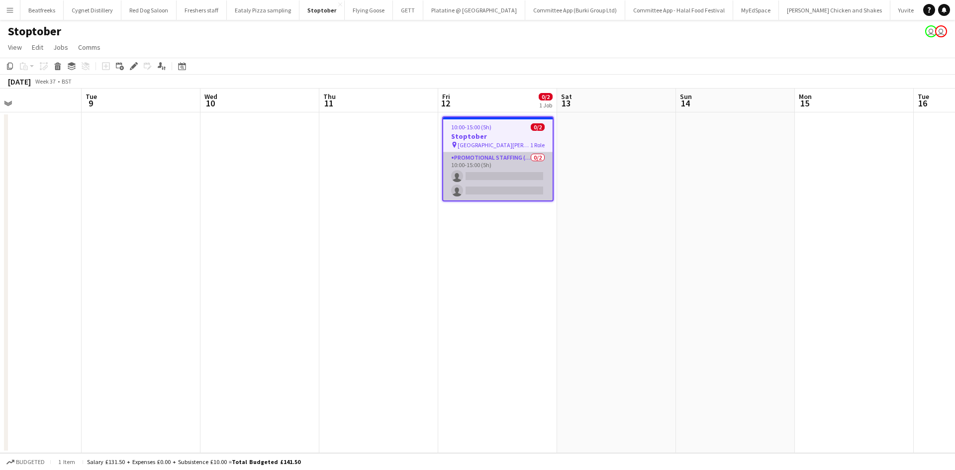
click at [527, 171] on app-card-role "Promotional Staffing (Brand Ambassadors) 0/2 10:00-15:00 (5h) single-neutral-ac…" at bounding box center [497, 176] width 109 height 48
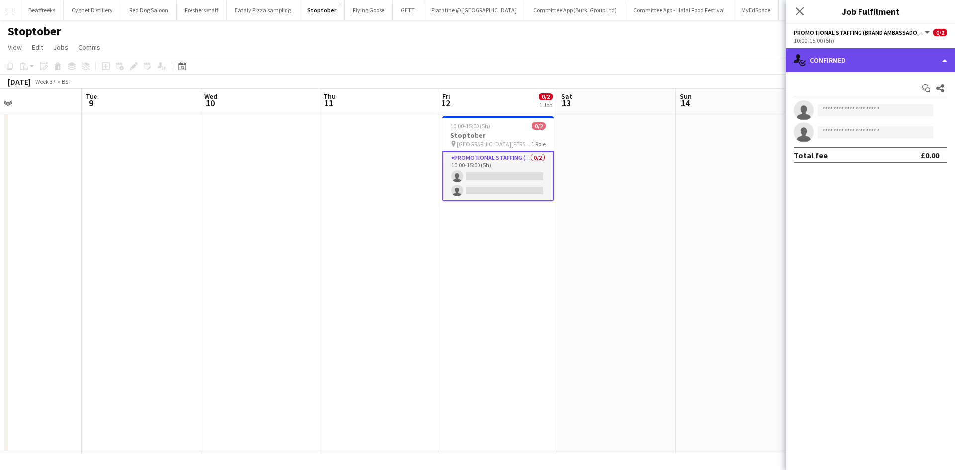
click at [823, 64] on div "single-neutral-actions-check-2 Confirmed" at bounding box center [870, 60] width 169 height 24
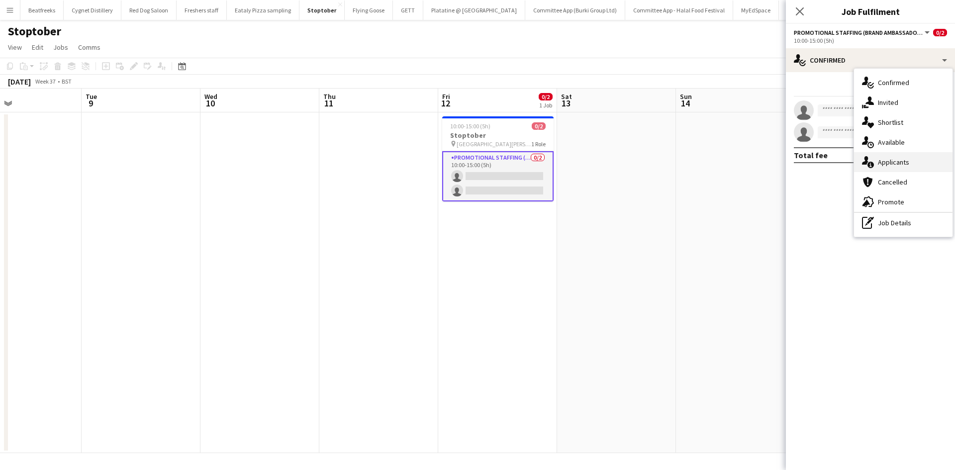
click at [896, 157] on div "single-neutral-actions-information Applicants" at bounding box center [903, 162] width 98 height 20
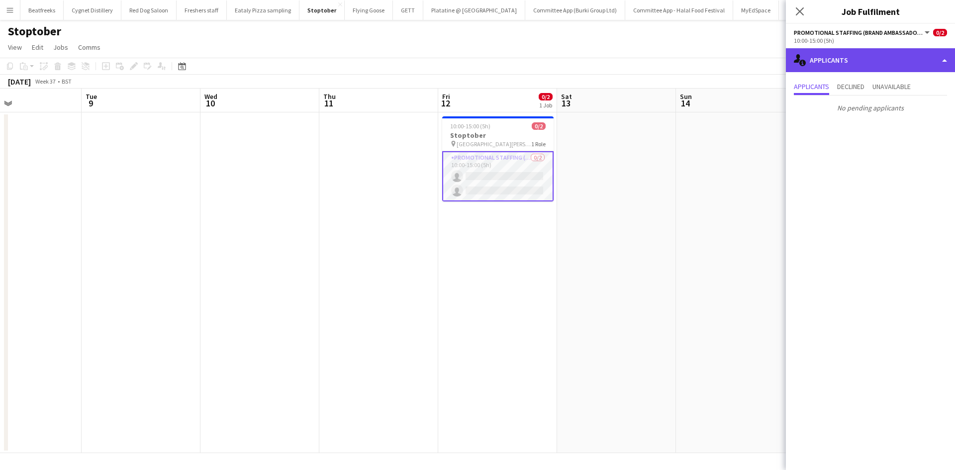
click at [844, 57] on div "single-neutral-actions-information Applicants" at bounding box center [870, 60] width 169 height 24
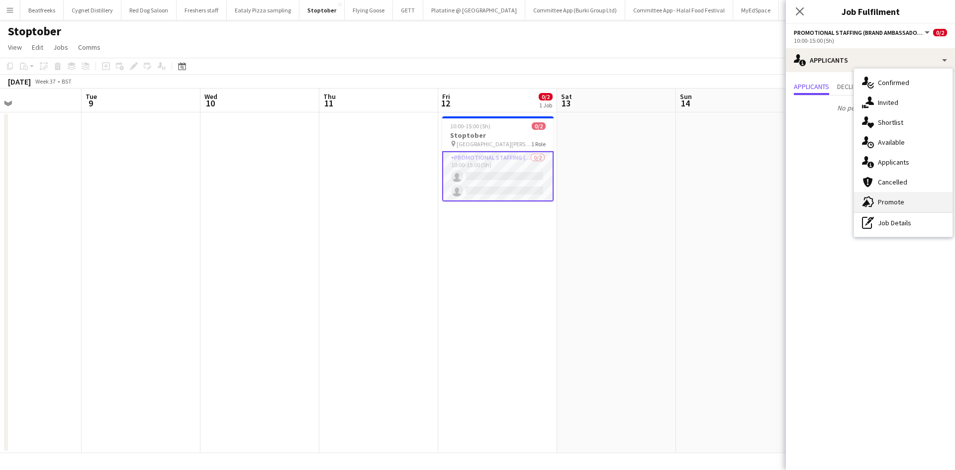
click at [882, 200] on span "Promote" at bounding box center [891, 201] width 26 height 9
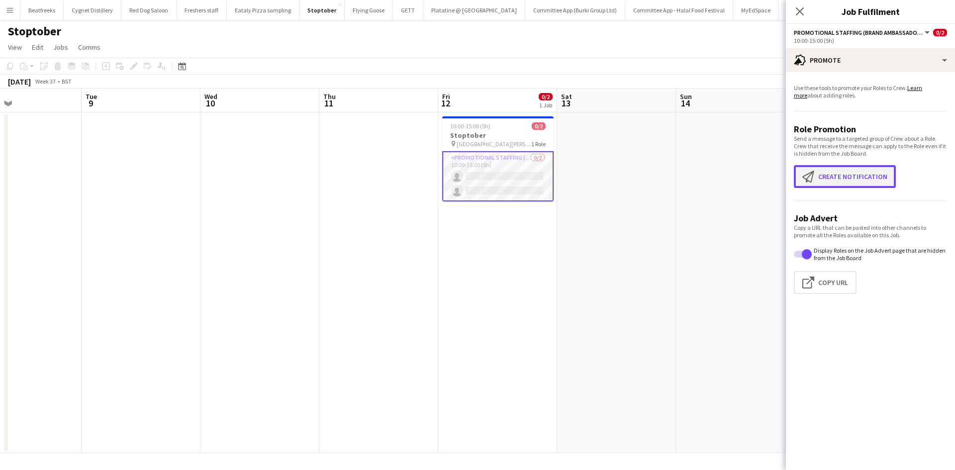
click at [842, 178] on button "Create notification Create notification" at bounding box center [845, 176] width 102 height 23
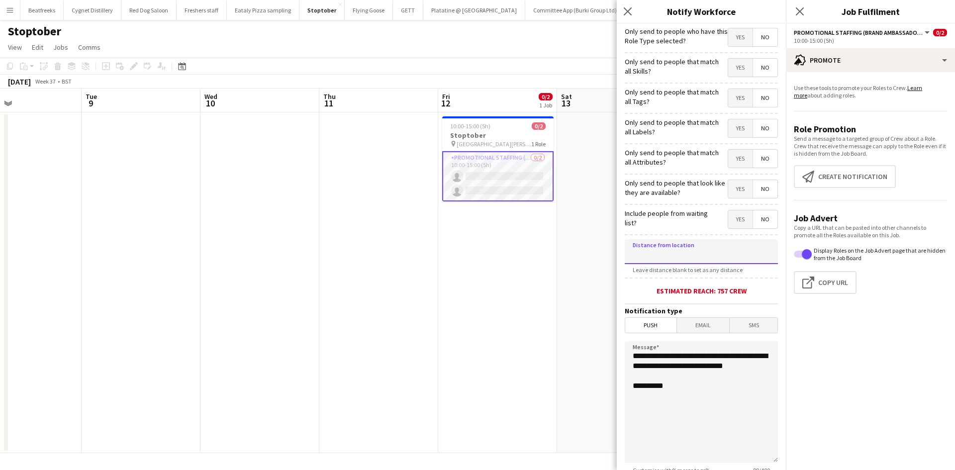
click at [706, 257] on input at bounding box center [701, 251] width 153 height 25
type input "******"
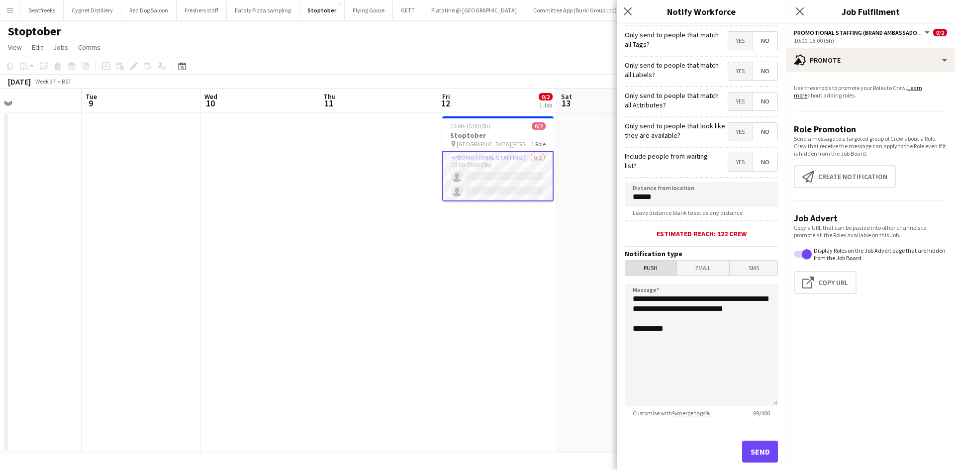
scroll to position [61, 0]
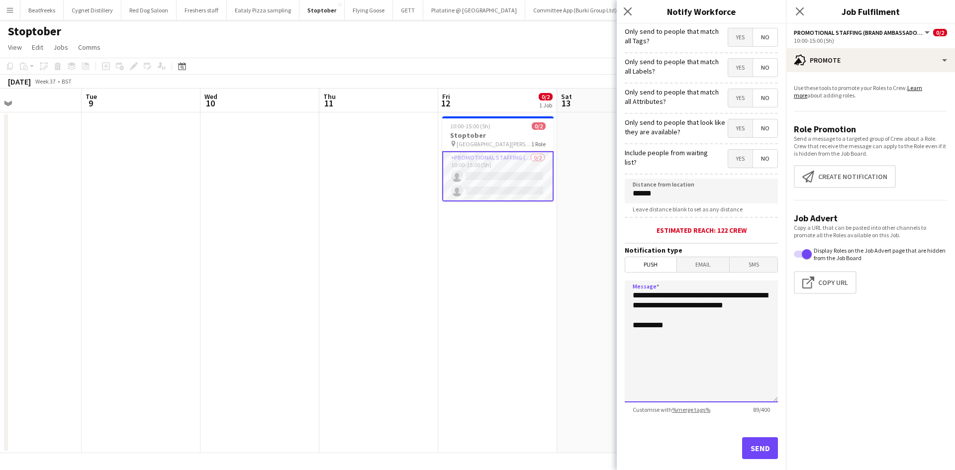
drag, startPoint x: 637, startPoint y: 325, endPoint x: 580, endPoint y: 279, distance: 73.5
click at [580, 279] on body "Menu Boards Boards Boards All jobs Status Workforce Workforce My Workforce Recr…" at bounding box center [477, 235] width 955 height 470
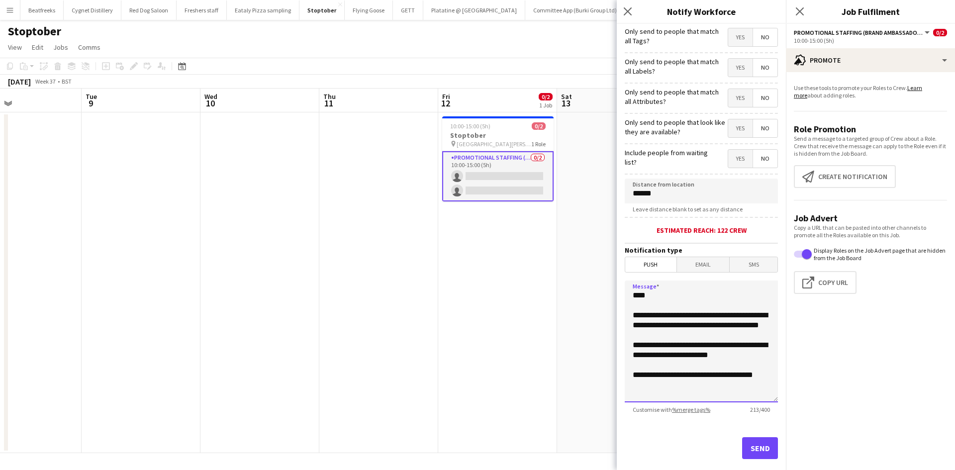
drag, startPoint x: 760, startPoint y: 387, endPoint x: 601, endPoint y: 257, distance: 205.6
click at [601, 257] on body "Menu Boards Boards Boards All jobs Status Workforce Workforce My Workforce Recr…" at bounding box center [477, 235] width 955 height 470
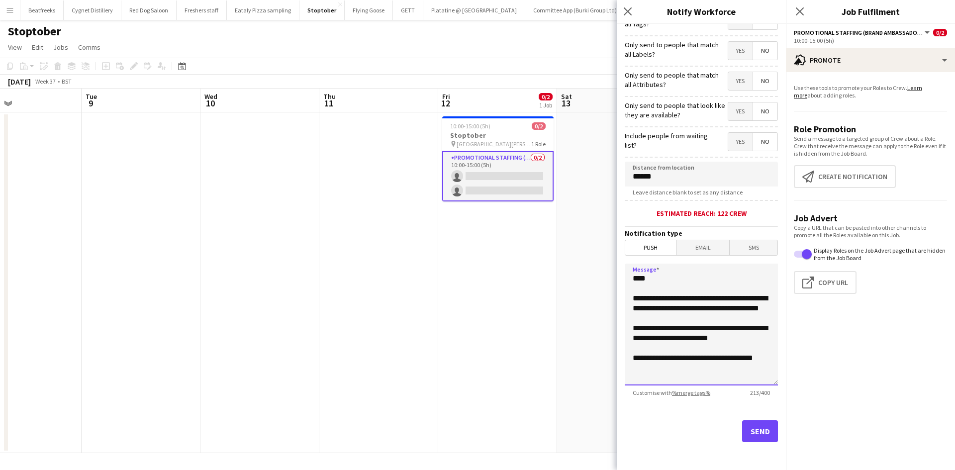
type textarea "**********"
click at [742, 439] on button "Send" at bounding box center [760, 431] width 36 height 22
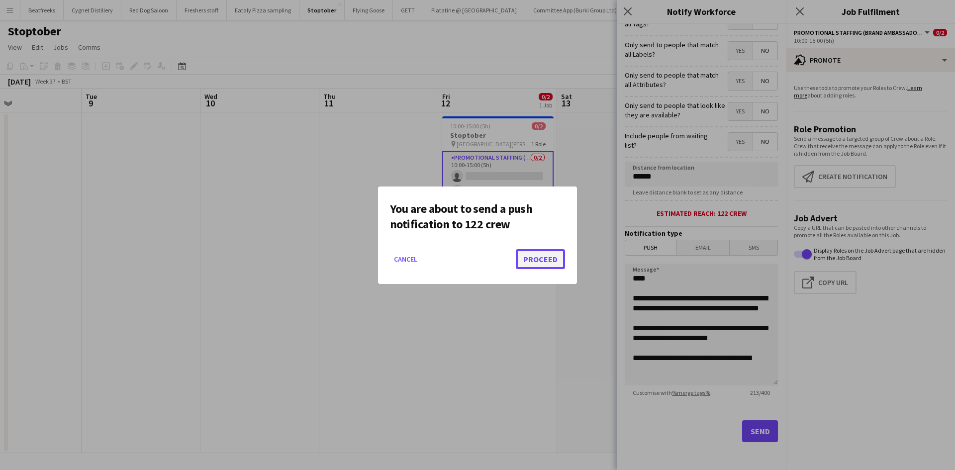
click at [540, 258] on button "Proceed" at bounding box center [540, 259] width 49 height 20
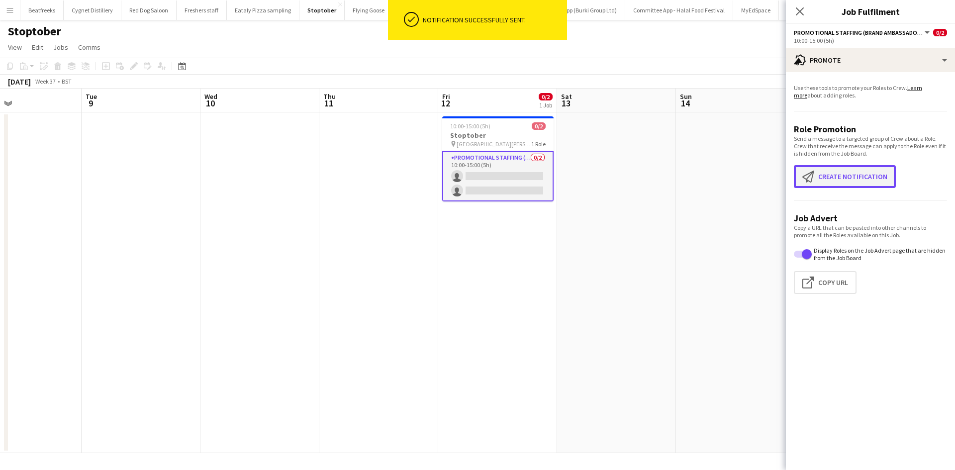
click at [839, 178] on button "Create notification Create notification" at bounding box center [845, 176] width 102 height 23
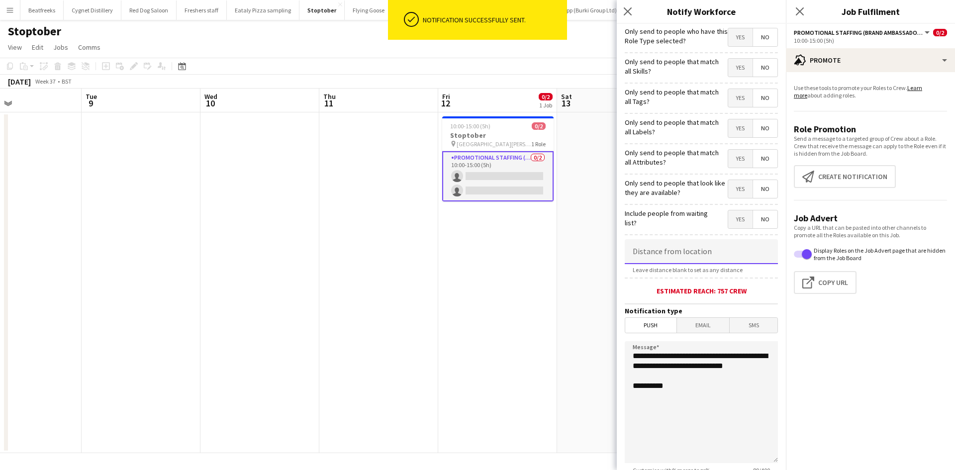
click at [665, 250] on input at bounding box center [701, 251] width 153 height 25
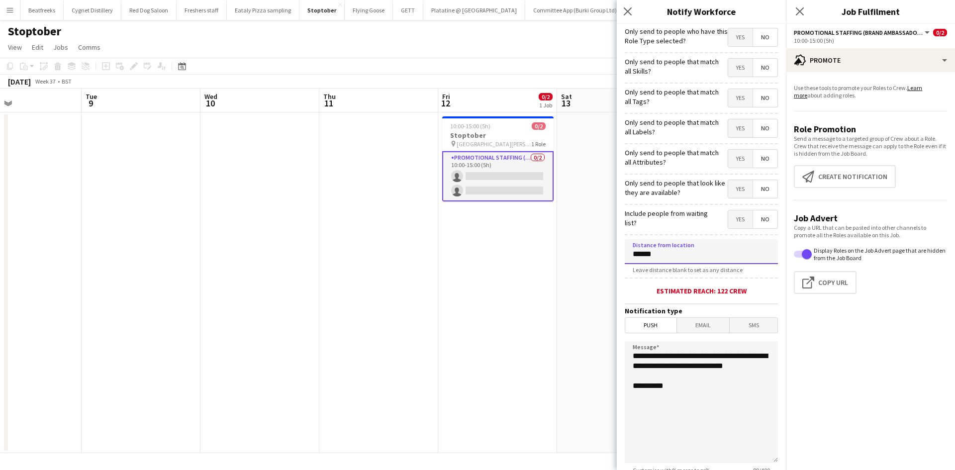
type input "******"
click at [692, 326] on span "Email" at bounding box center [703, 325] width 53 height 15
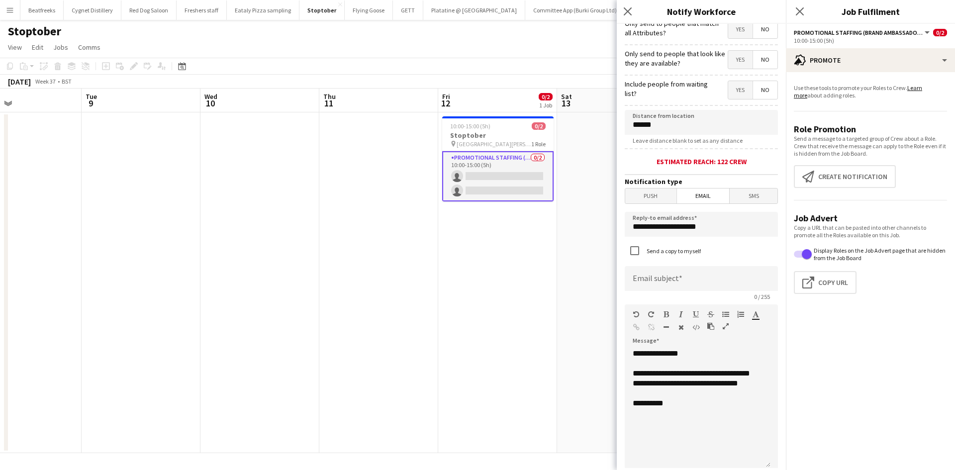
scroll to position [130, 0]
drag, startPoint x: 712, startPoint y: 224, endPoint x: 559, endPoint y: 230, distance: 152.3
click at [559, 230] on body "Menu Boards Boards Boards All jobs Status Workforce Workforce My Workforce Recr…" at bounding box center [477, 235] width 955 height 470
type input "*"
type input "**********"
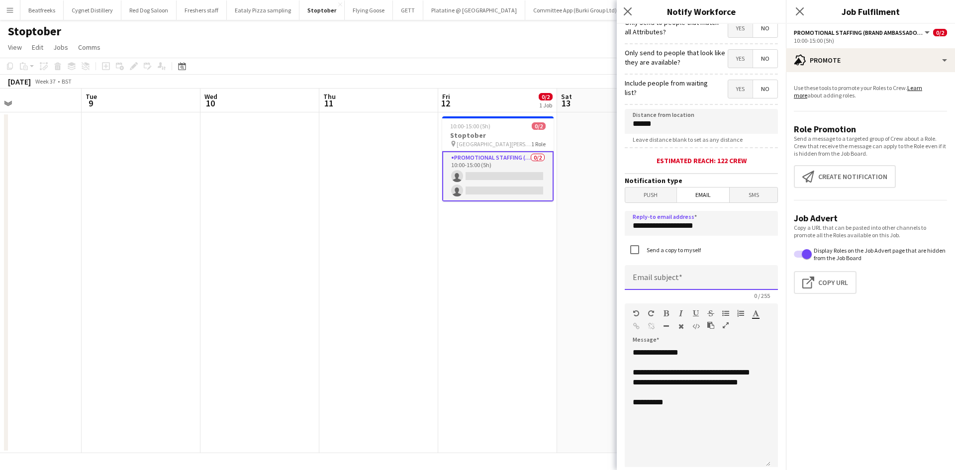
click at [690, 281] on input at bounding box center [701, 277] width 153 height 25
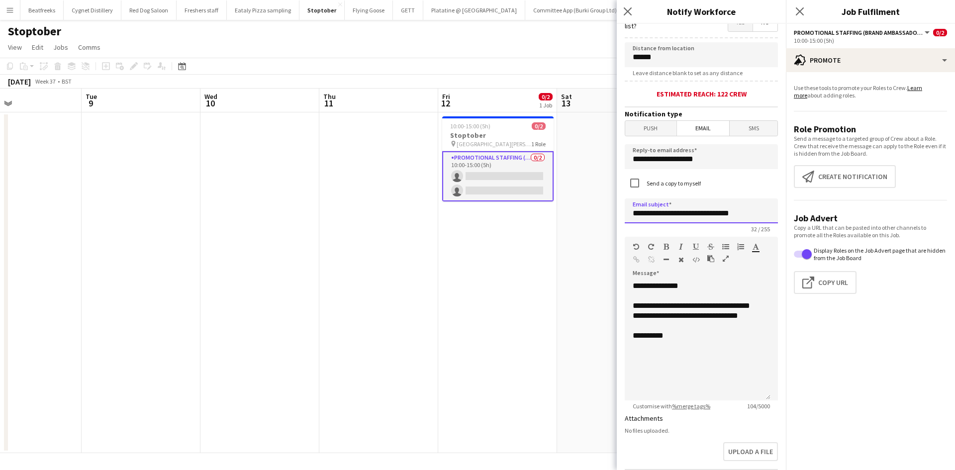
scroll to position [197, 0]
type input "**********"
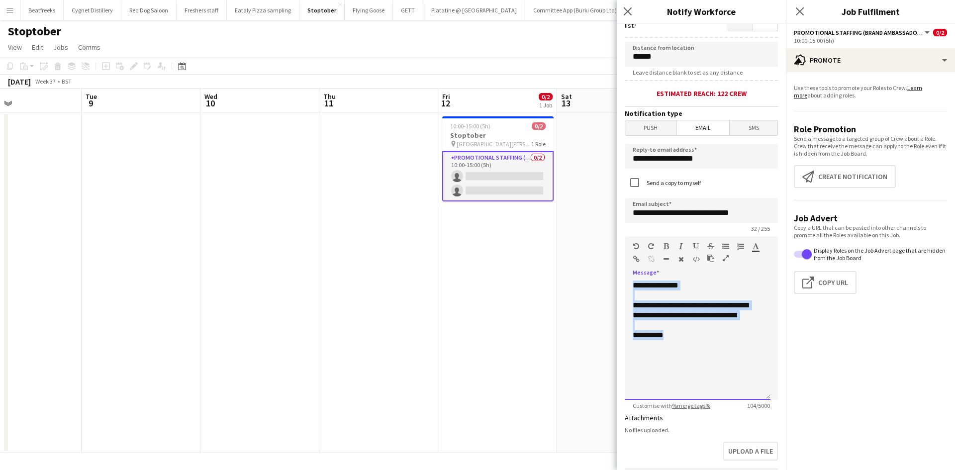
drag, startPoint x: 682, startPoint y: 352, endPoint x: 572, endPoint y: 215, distance: 175.1
click at [572, 215] on body "Menu Boards Boards Boards All jobs Status Workforce Workforce My Workforce Recr…" at bounding box center [477, 235] width 955 height 470
paste div
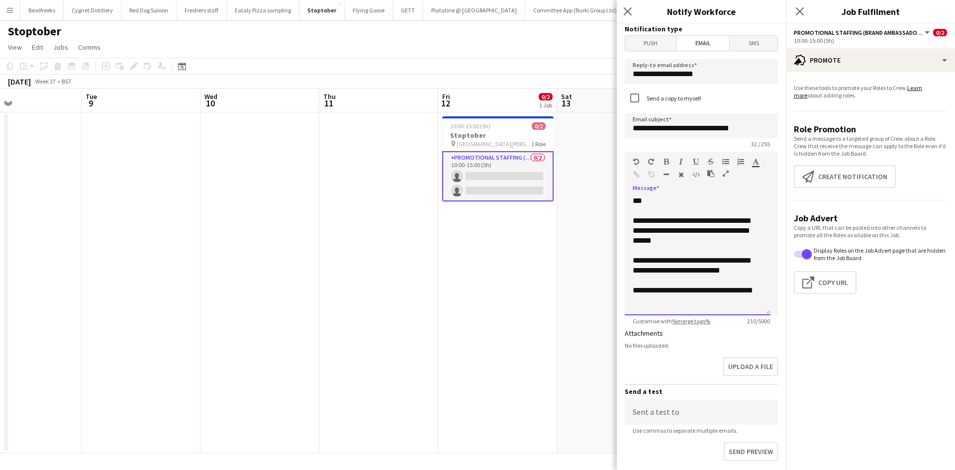
scroll to position [351, 0]
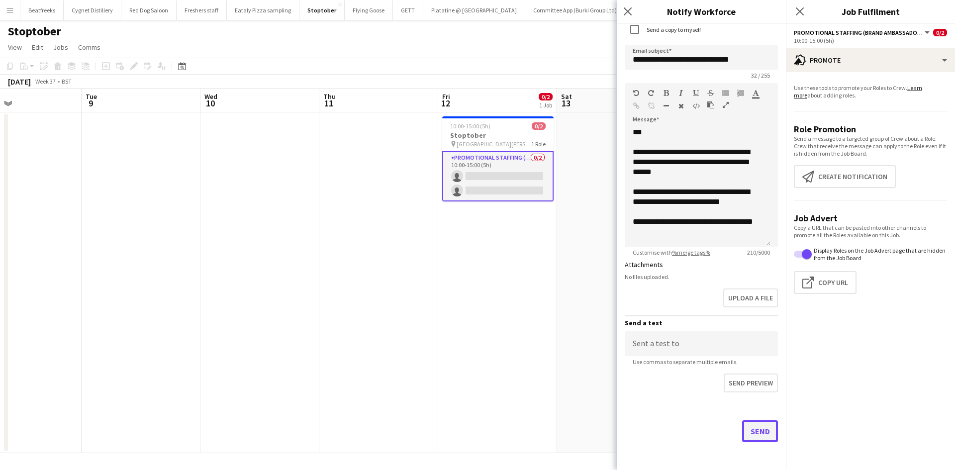
click at [747, 428] on button "Send" at bounding box center [760, 431] width 36 height 22
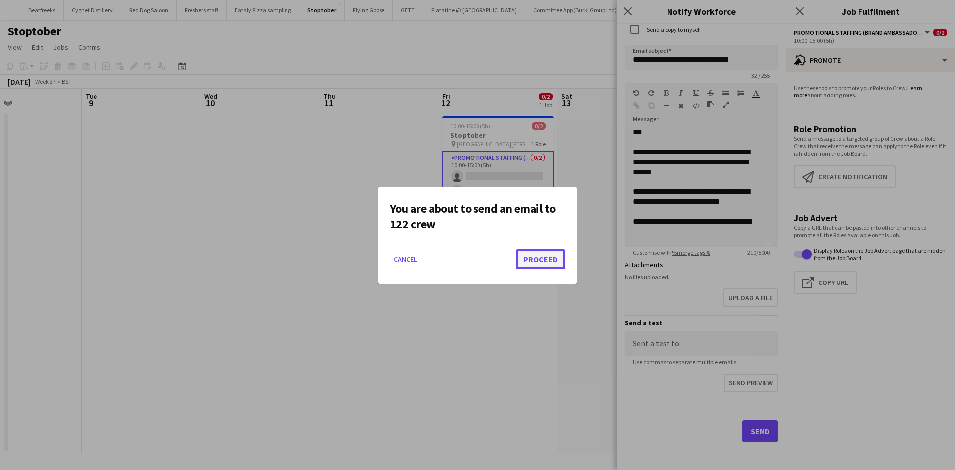
click at [554, 259] on button "Proceed" at bounding box center [540, 259] width 49 height 20
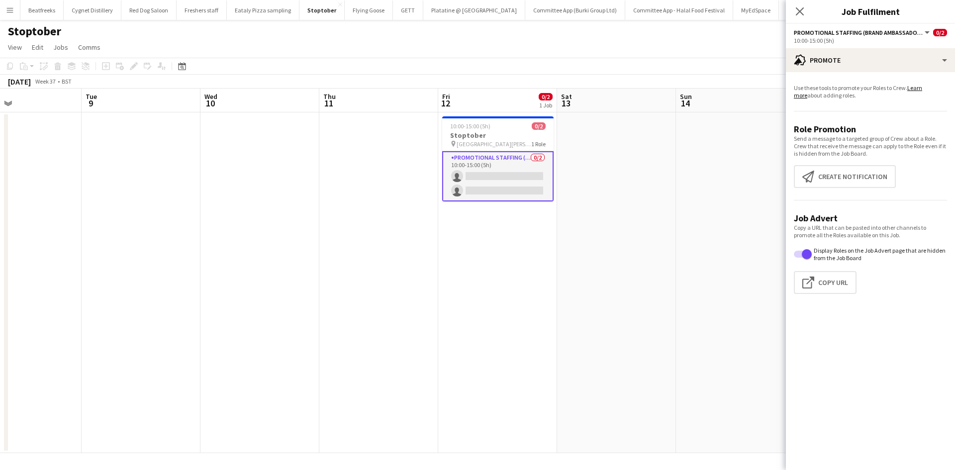
drag, startPoint x: 797, startPoint y: 9, endPoint x: 730, endPoint y: 20, distance: 67.6
click at [797, 9] on icon at bounding box center [800, 11] width 8 height 8
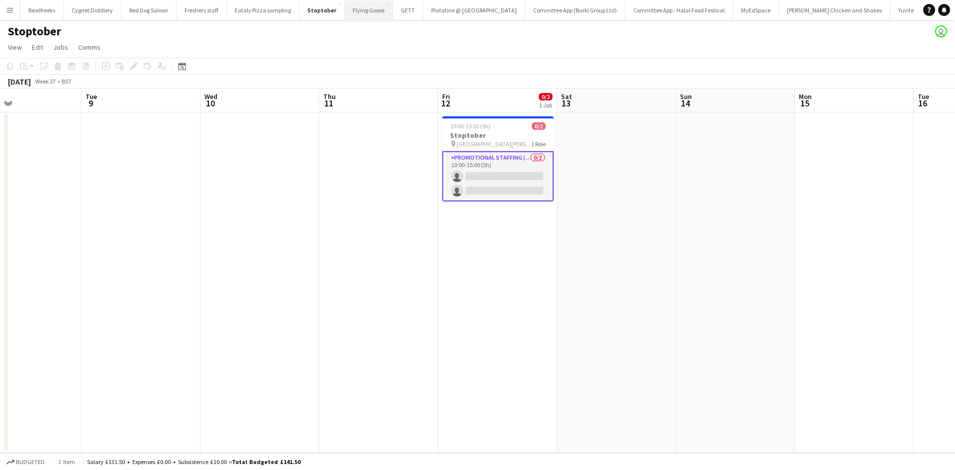
click at [358, 14] on button "Flying Goose Close" at bounding box center [369, 9] width 48 height 19
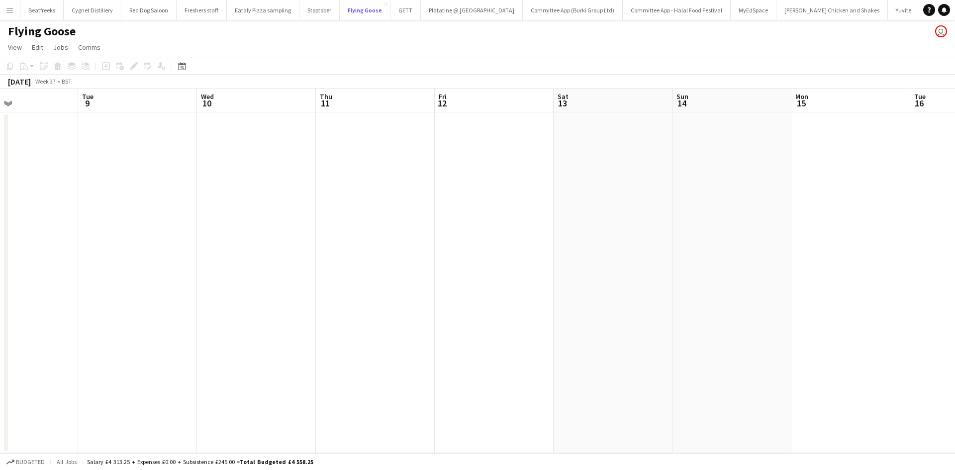
scroll to position [0, 283]
click at [397, 16] on button "GETT Close" at bounding box center [405, 9] width 30 height 19
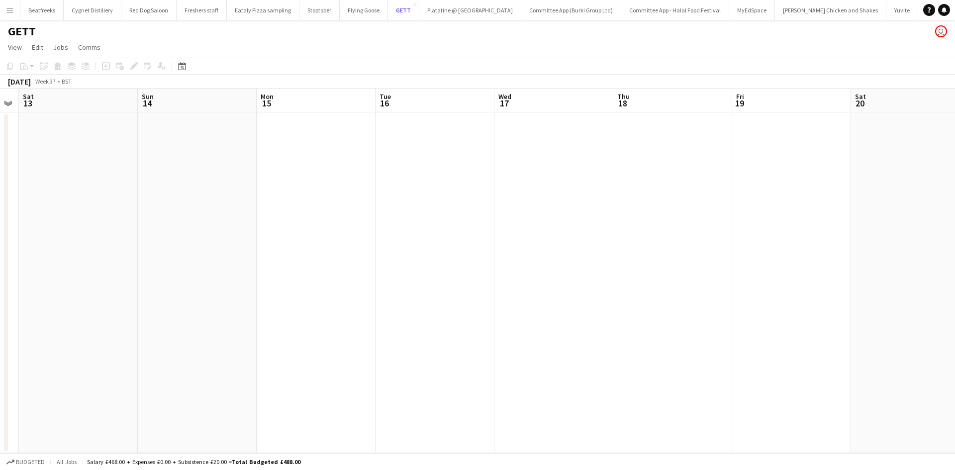
scroll to position [0, 338]
click at [437, 16] on button "Platatine @ Olympia Close" at bounding box center [470, 9] width 102 height 19
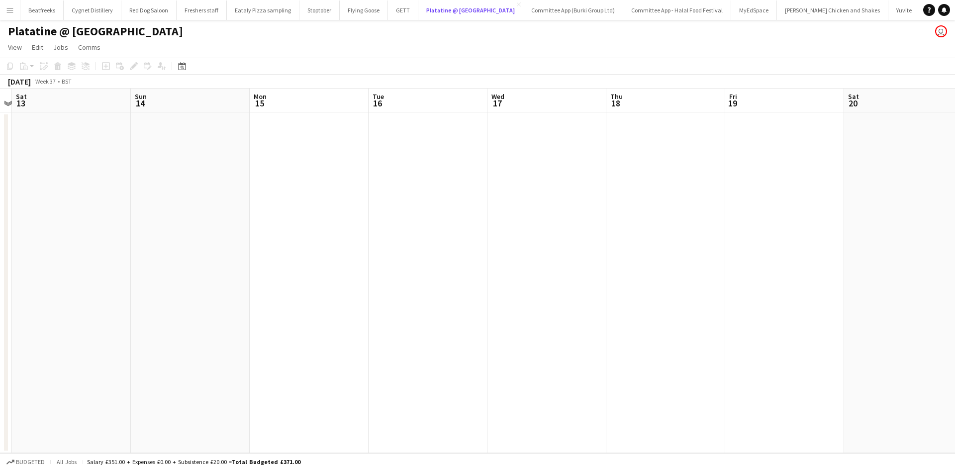
scroll to position [0, 293]
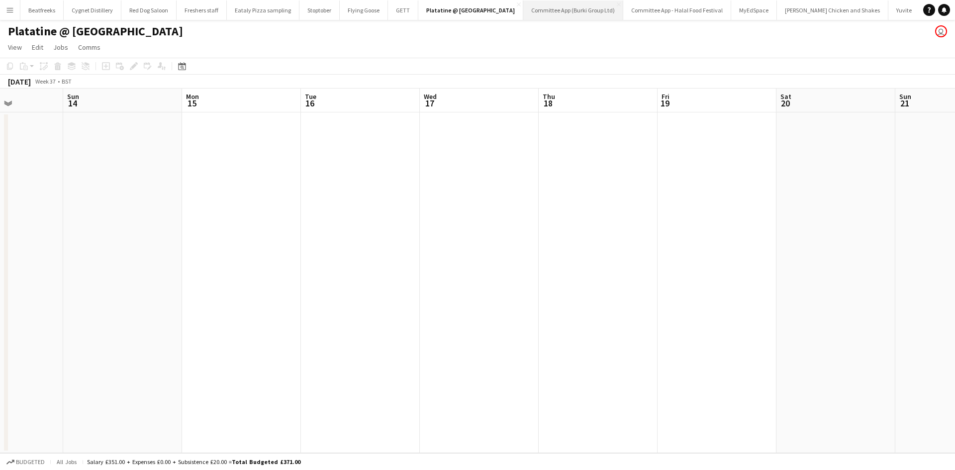
click at [545, 8] on button "Committee App (Burki Group Ltd) Close" at bounding box center [573, 9] width 100 height 19
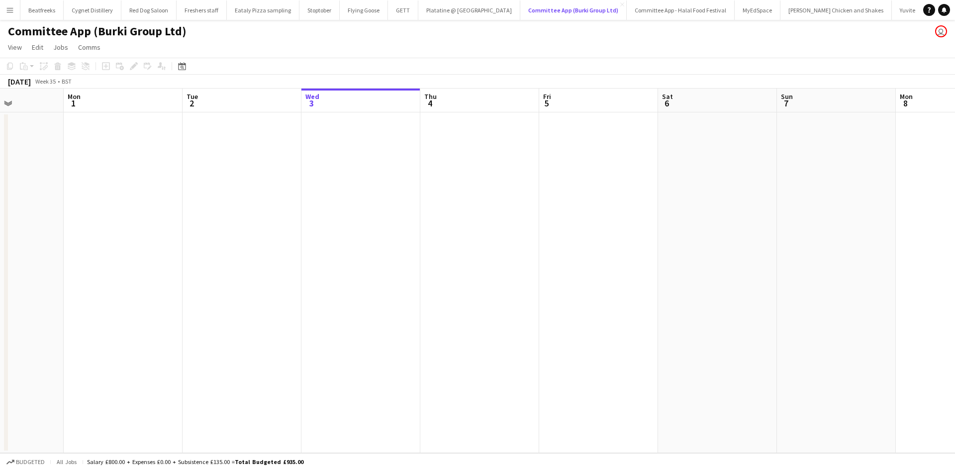
scroll to position [0, 292]
click at [647, 7] on button "Committee App - Halal Food Festival Close" at bounding box center [681, 9] width 108 height 19
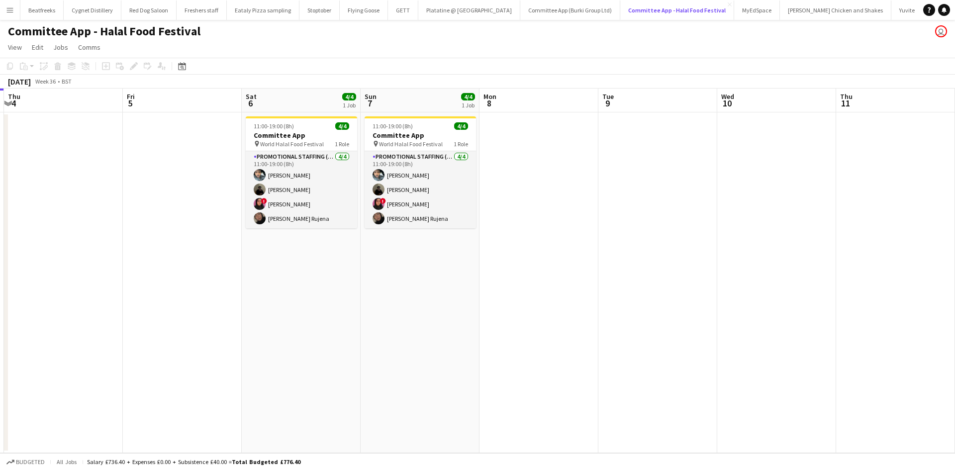
scroll to position [0, 353]
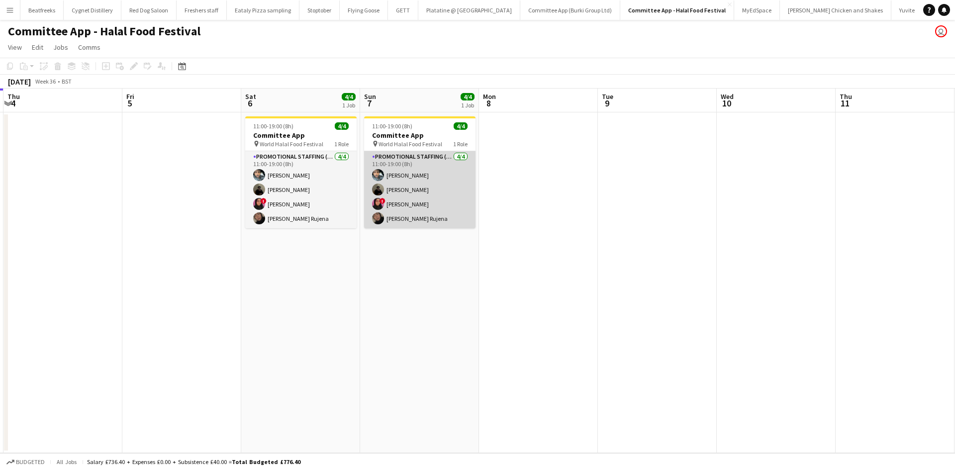
click at [406, 203] on app-card-role "Promotional Staffing (Brand Ambassadors) 4/4 11:00-19:00 (8h) Abdul Wahhab Ahma…" at bounding box center [419, 189] width 111 height 77
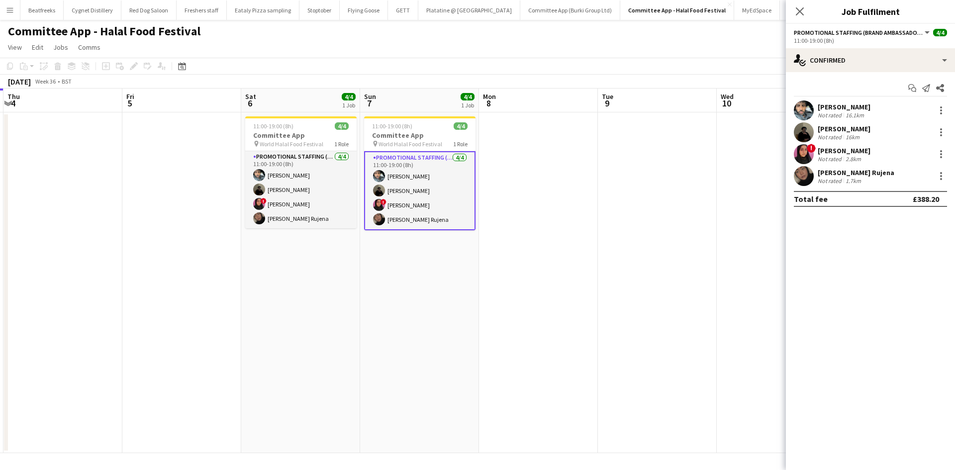
click at [844, 145] on div "! Mahima Begum Not rated 2.8km" at bounding box center [870, 154] width 169 height 20
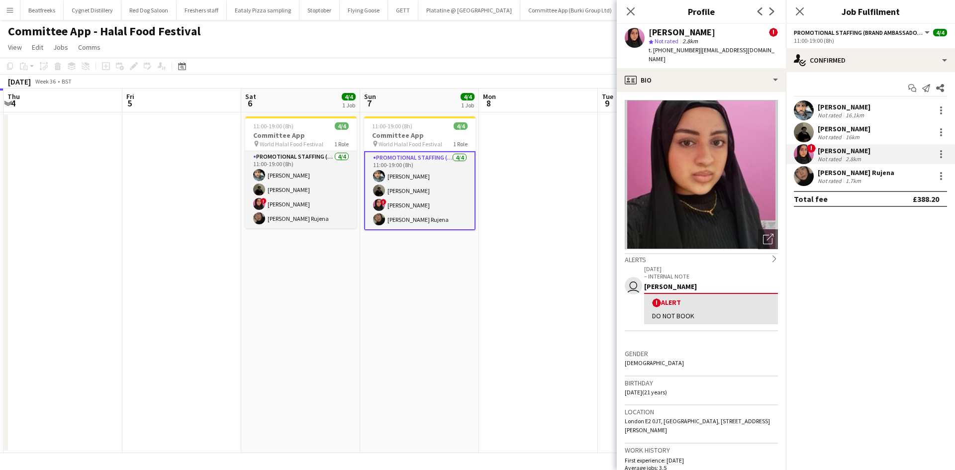
click at [508, 320] on app-date-cell at bounding box center [538, 282] width 119 height 341
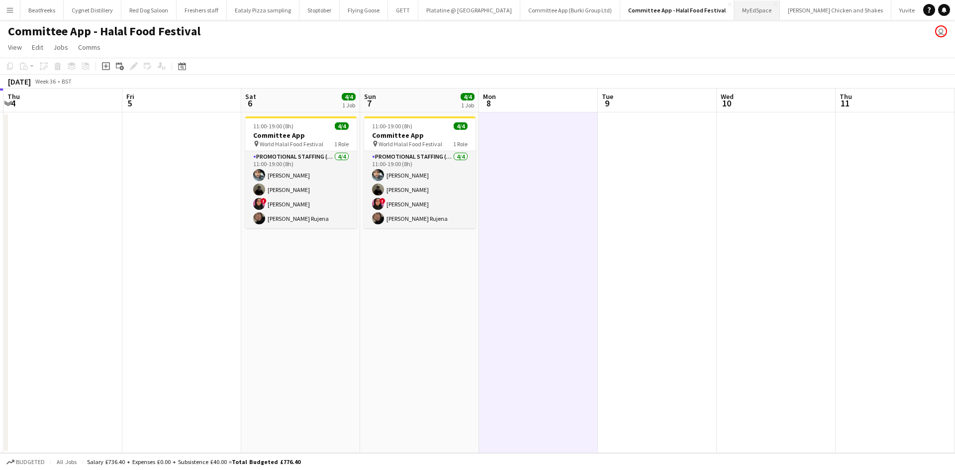
click at [734, 13] on button "MyEdSpace Close" at bounding box center [757, 9] width 46 height 19
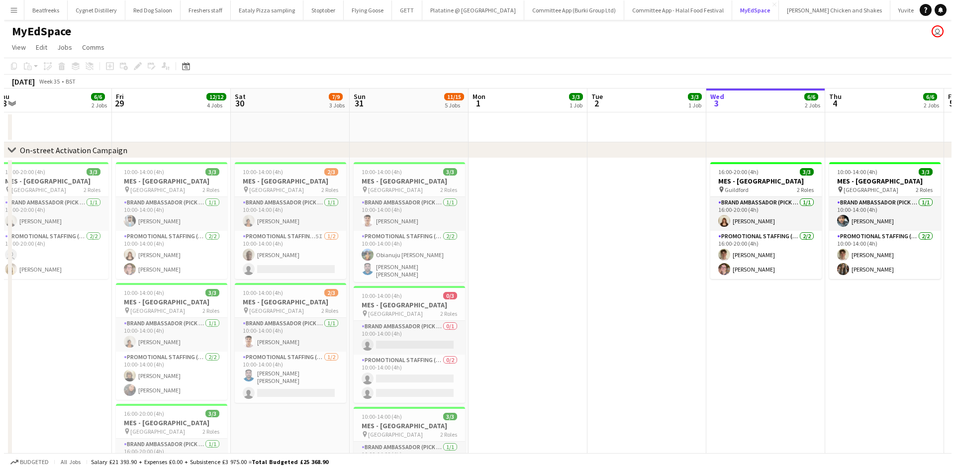
scroll to position [0, 230]
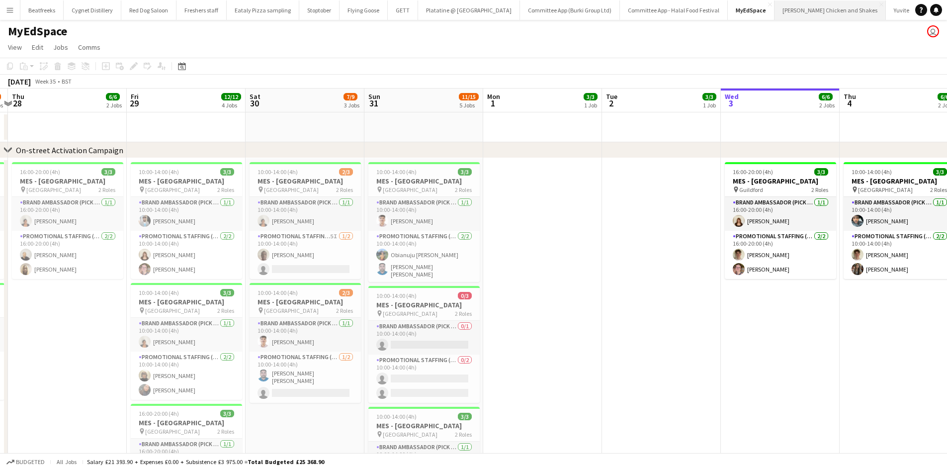
click at [775, 10] on button "Miss Millies Chicken and Shakes Close" at bounding box center [830, 9] width 111 height 19
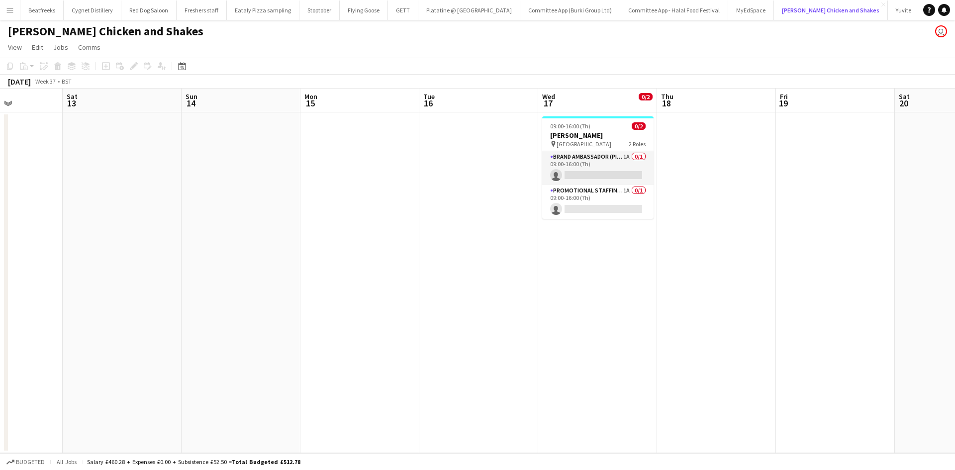
scroll to position [0, 294]
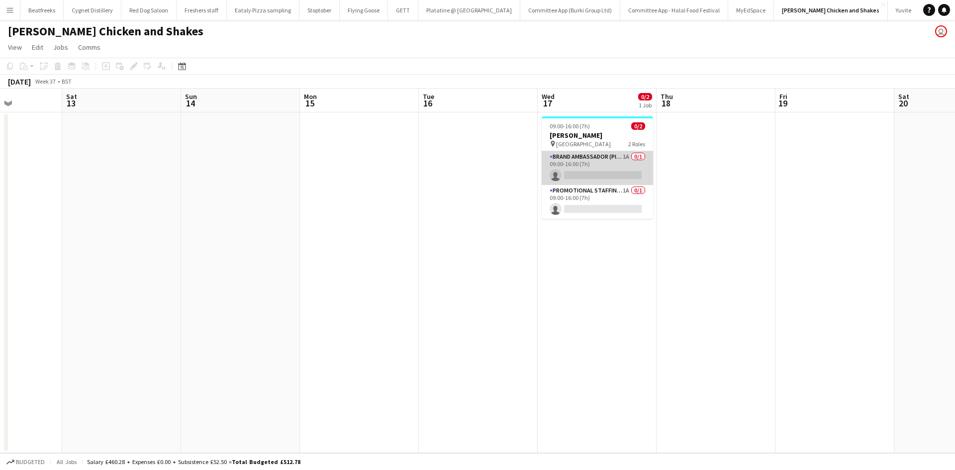
click at [604, 168] on app-card-role "Brand Ambassador (Pick up) 1A 0/1 09:00-16:00 (7h) single-neutral-actions" at bounding box center [597, 168] width 111 height 34
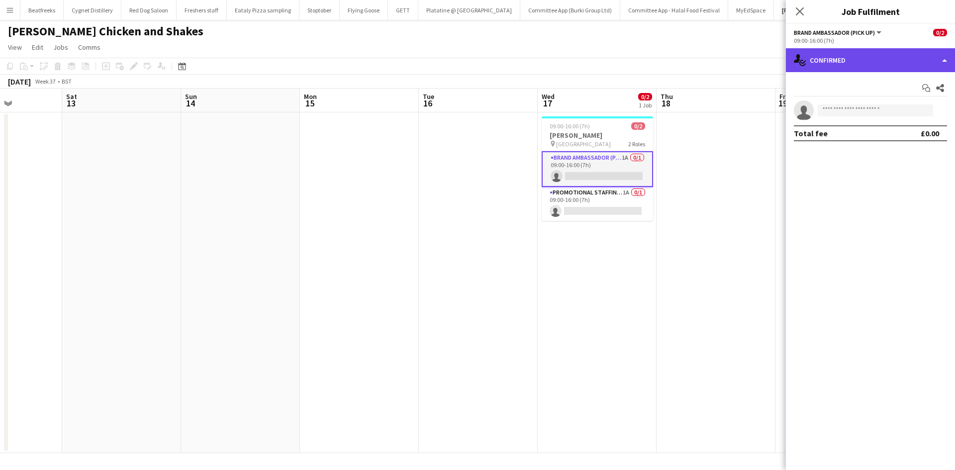
click at [845, 50] on div "single-neutral-actions-check-2 Confirmed" at bounding box center [870, 60] width 169 height 24
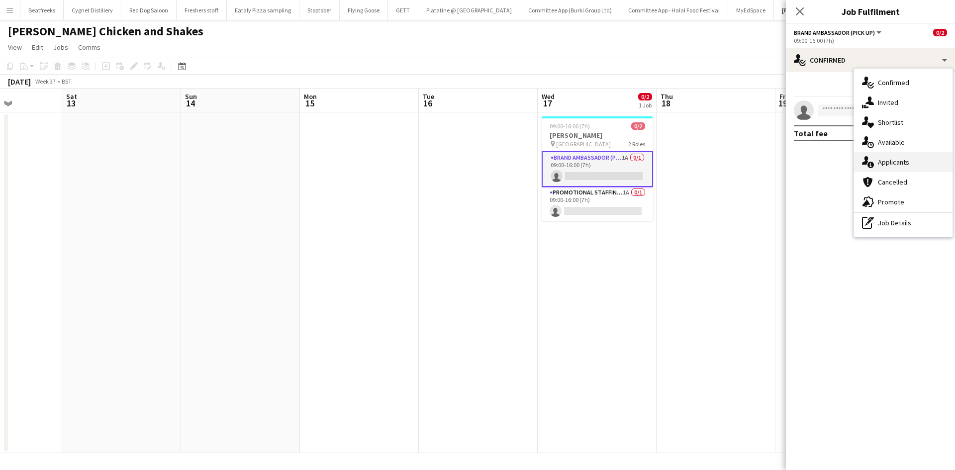
click at [893, 159] on span "Applicants" at bounding box center [893, 162] width 31 height 9
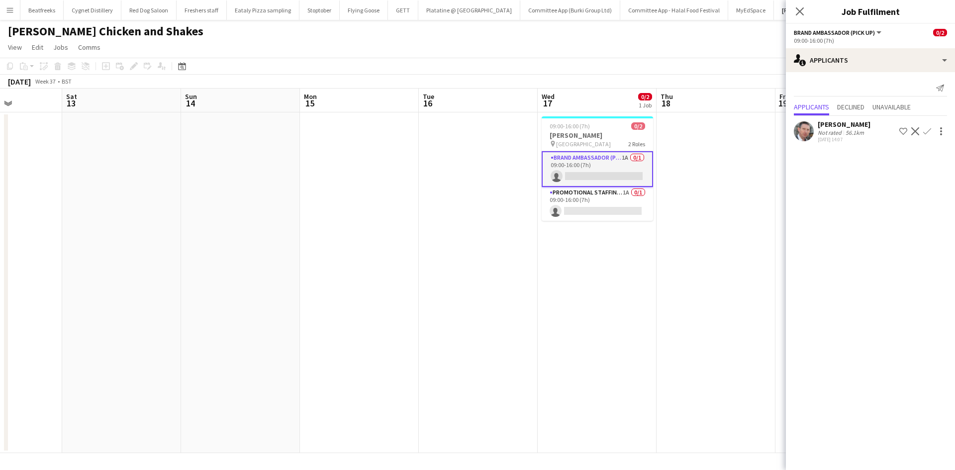
click at [805, 128] on app-user-avatar at bounding box center [804, 131] width 20 height 20
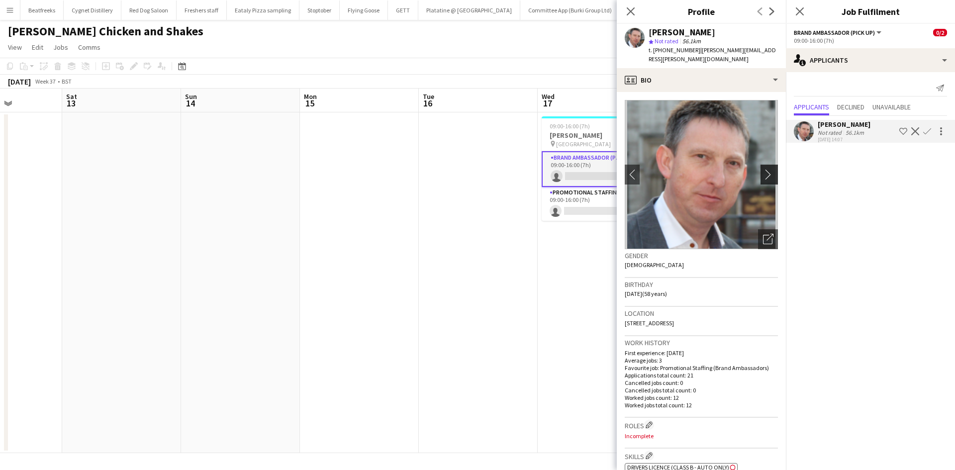
click at [763, 169] on app-icon "chevron-right" at bounding box center [770, 174] width 15 height 10
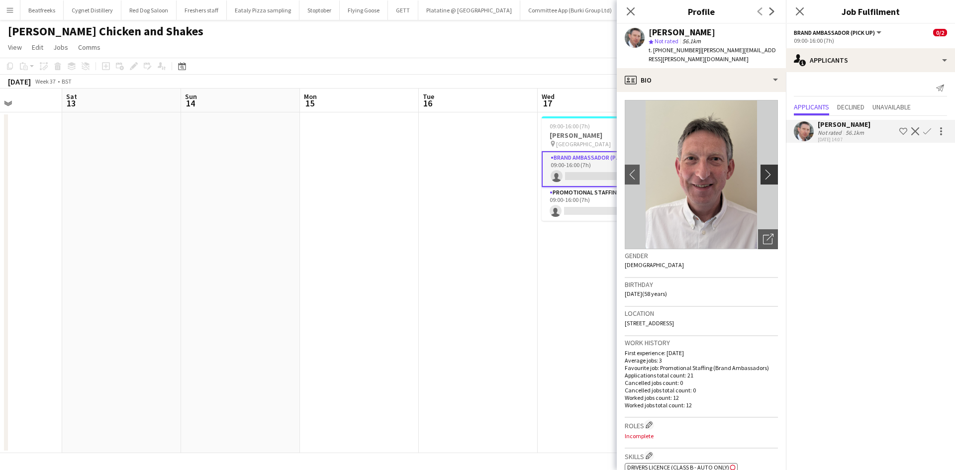
click at [763, 169] on app-icon "chevron-right" at bounding box center [770, 174] width 15 height 10
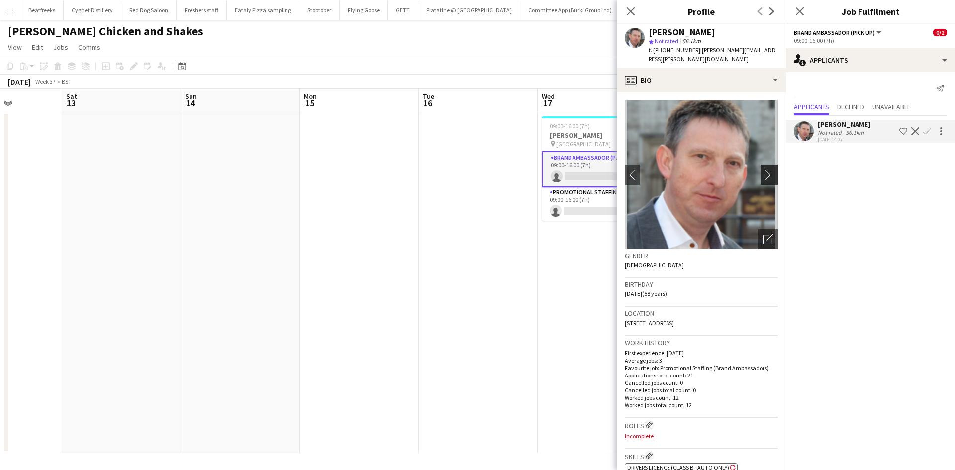
click at [763, 169] on app-icon "chevron-right" at bounding box center [770, 174] width 15 height 10
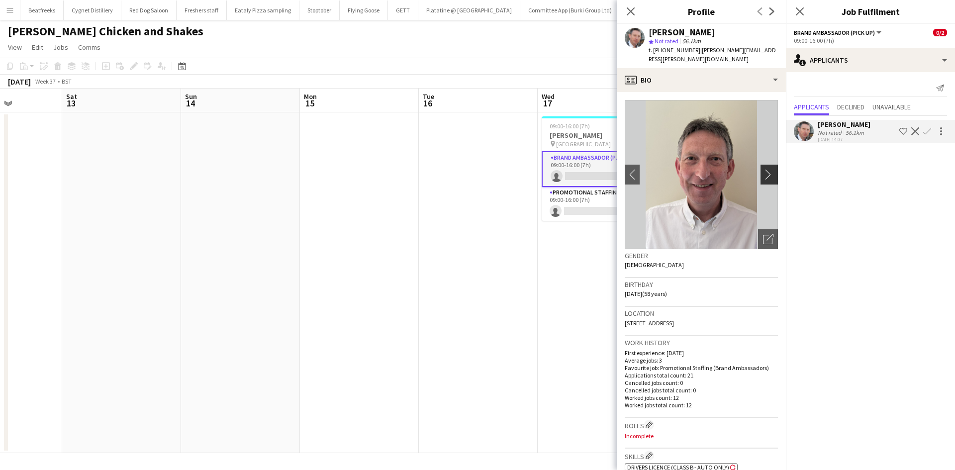
click at [763, 169] on app-icon "chevron-right" at bounding box center [770, 174] width 15 height 10
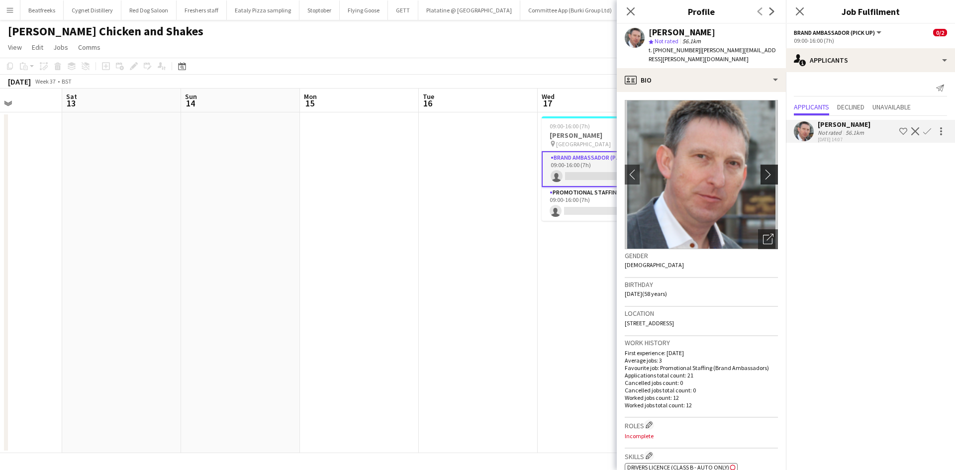
click at [763, 169] on app-icon "chevron-right" at bounding box center [770, 174] width 15 height 10
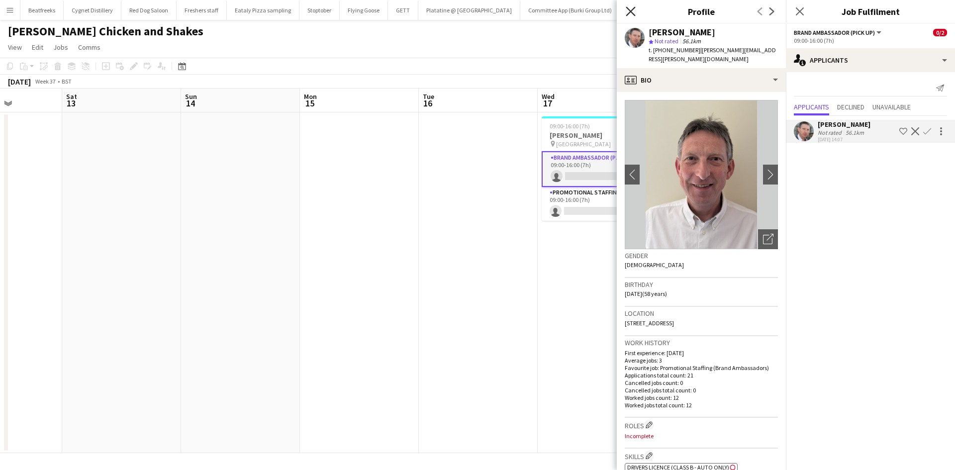
click at [631, 11] on icon at bounding box center [630, 10] width 9 height 9
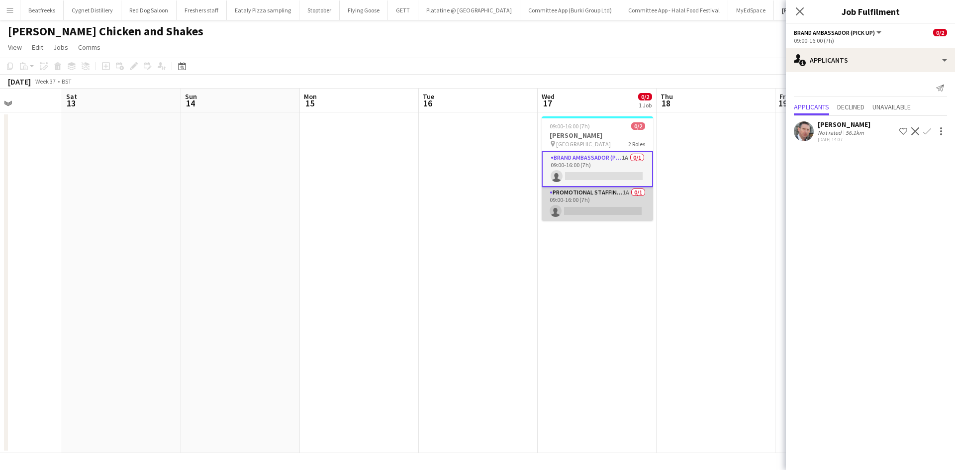
click at [595, 206] on app-card-role "Promotional Staffing (Brand Ambassadors) 1A 0/1 09:00-16:00 (7h) single-neutral…" at bounding box center [597, 204] width 111 height 34
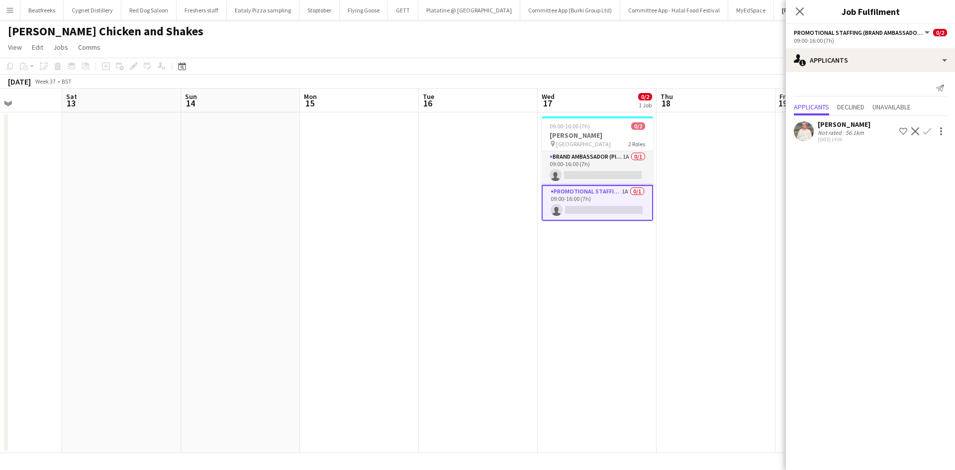
click at [798, 130] on app-user-avatar at bounding box center [804, 131] width 20 height 20
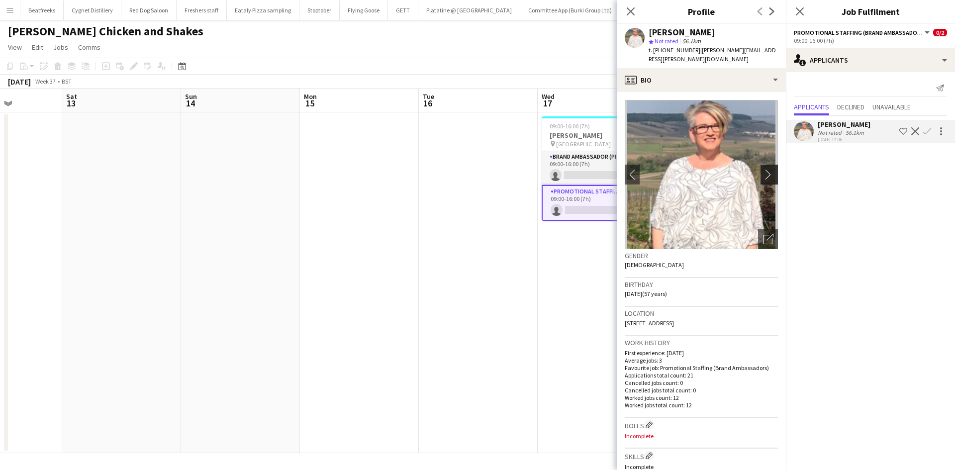
click at [763, 169] on app-icon "chevron-right" at bounding box center [770, 174] width 15 height 10
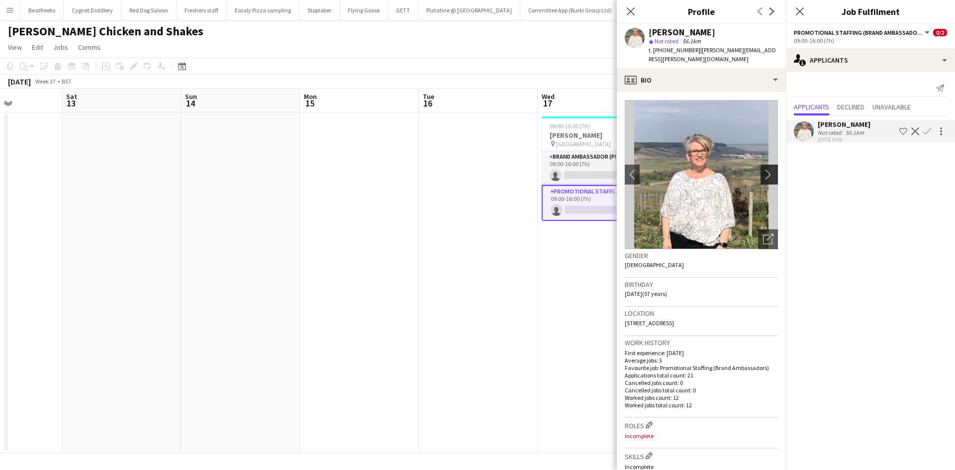
click at [763, 169] on app-icon "chevron-right" at bounding box center [770, 174] width 15 height 10
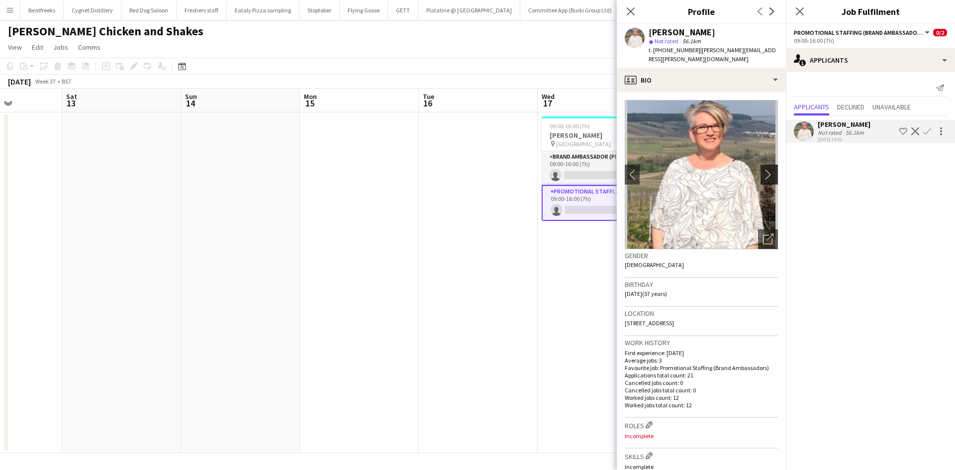
click at [763, 169] on app-icon "chevron-right" at bounding box center [770, 174] width 15 height 10
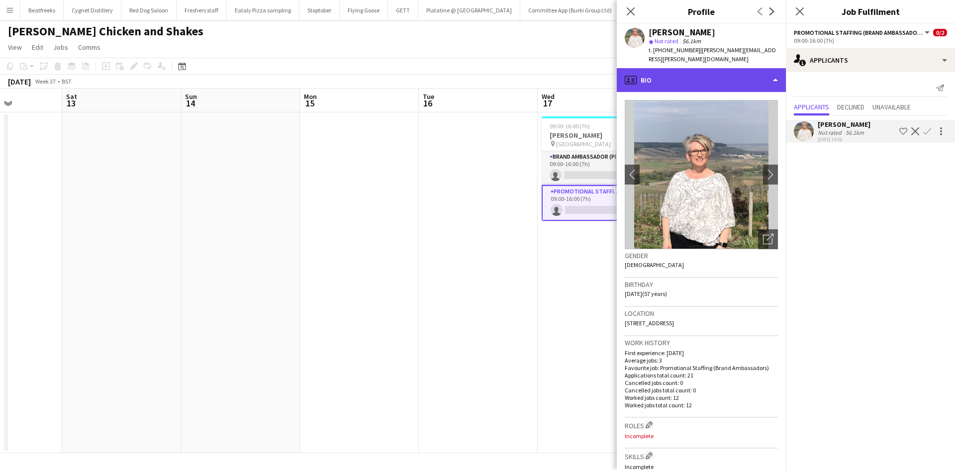
click at [694, 78] on div "profile Bio" at bounding box center [701, 80] width 169 height 24
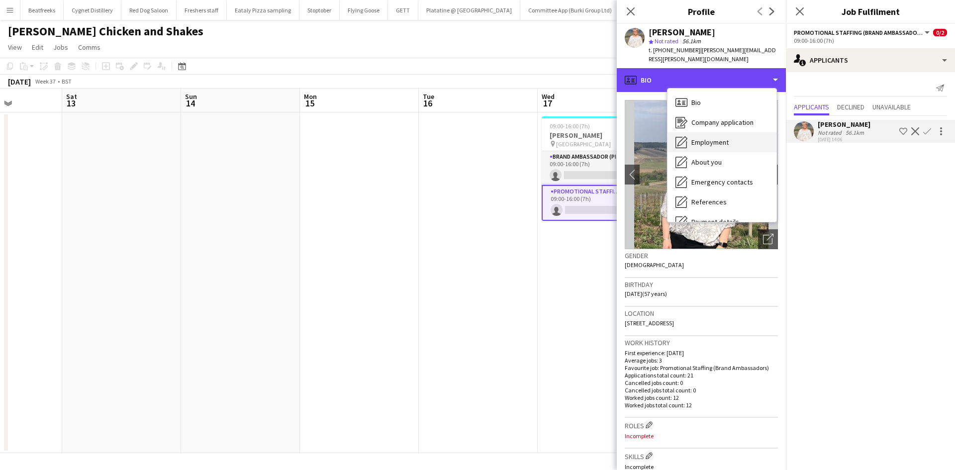
scroll to position [133, 0]
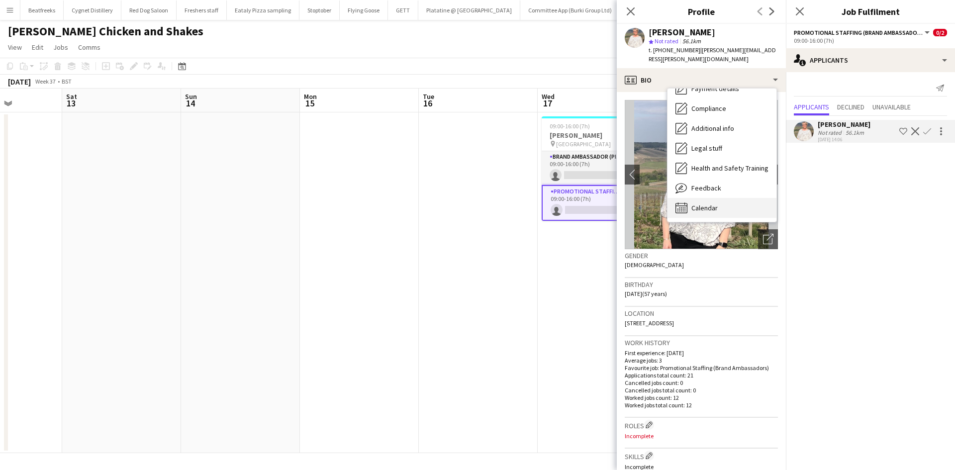
click at [704, 205] on div "Calendar Calendar" at bounding box center [721, 208] width 109 height 20
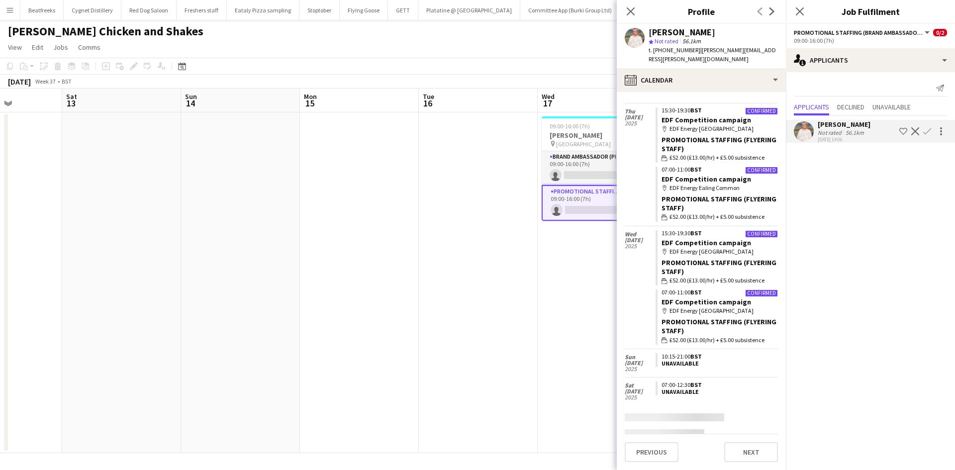
scroll to position [238, 0]
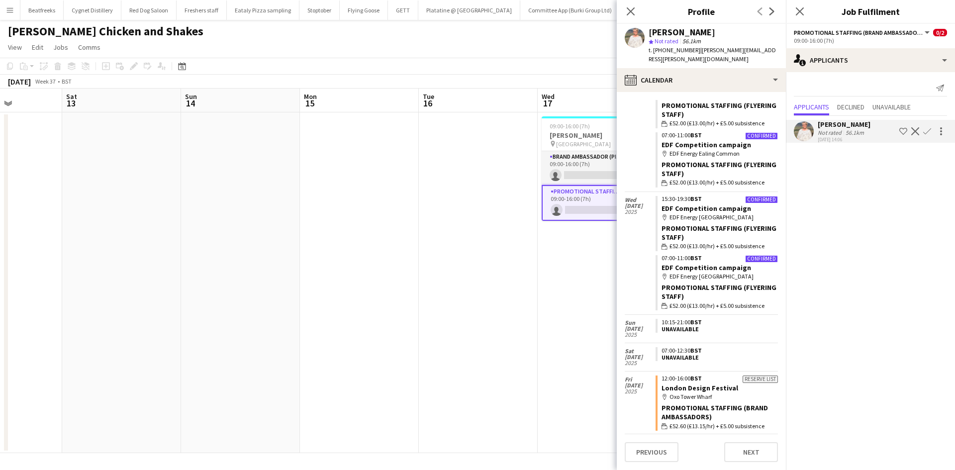
drag, startPoint x: 706, startPoint y: 173, endPoint x: 909, endPoint y: 180, distance: 203.5
click at [909, 180] on mat-expansion-panel "users2 Applicants Send notification Applicants Declined Unavailable Melinda Kir…" at bounding box center [870, 271] width 169 height 398
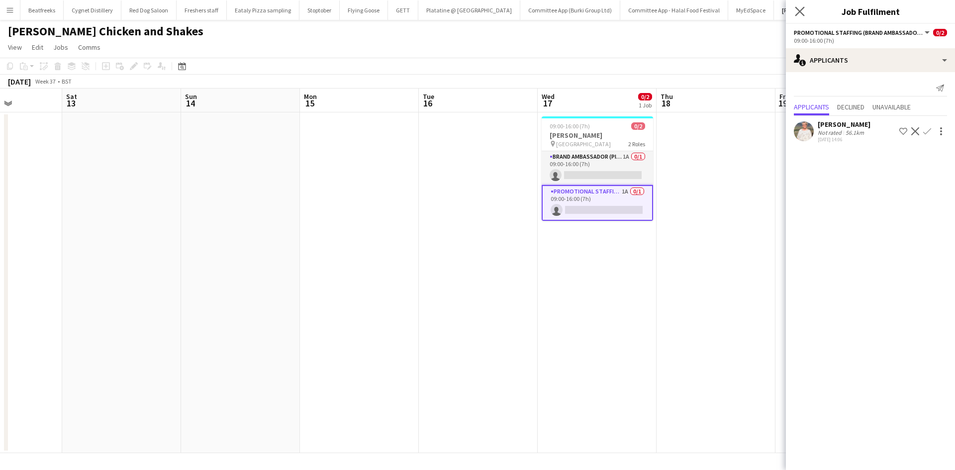
click at [797, 6] on app-icon "Close pop-in" at bounding box center [800, 11] width 14 height 14
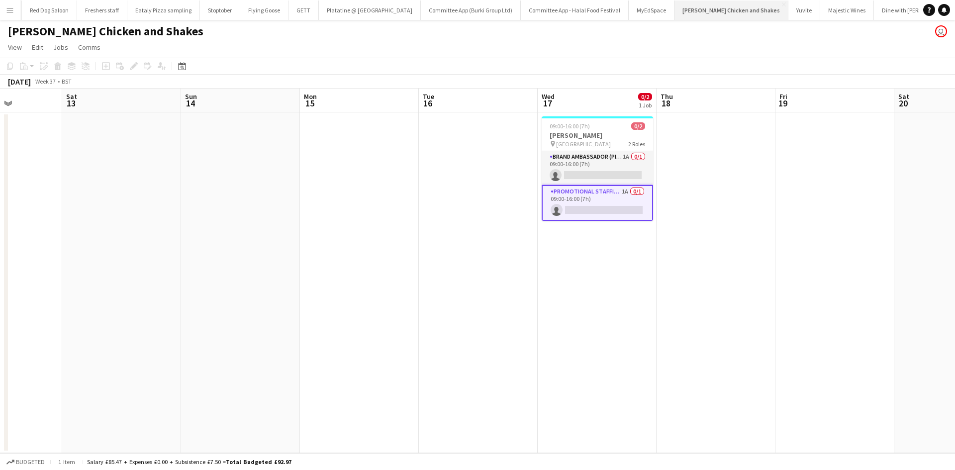
scroll to position [0, 152]
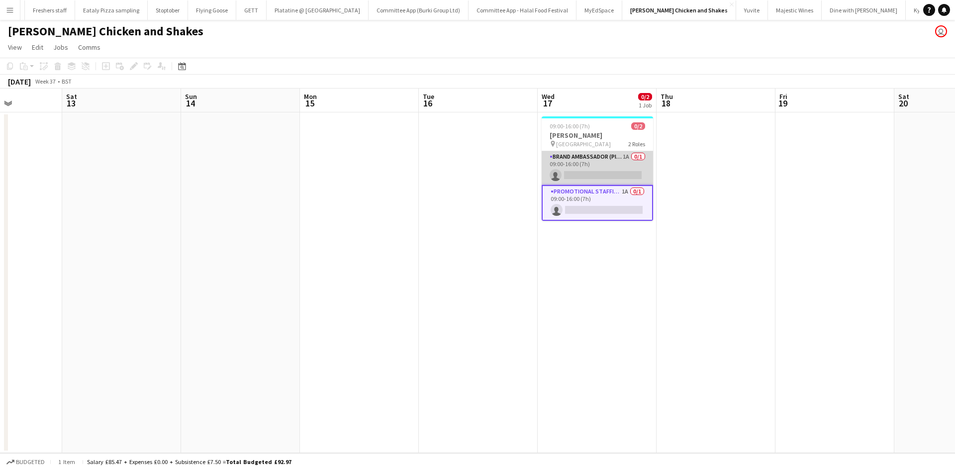
click at [573, 158] on app-card-role "Brand Ambassador (Pick up) 1A 0/1 09:00-16:00 (7h) single-neutral-actions" at bounding box center [597, 168] width 111 height 34
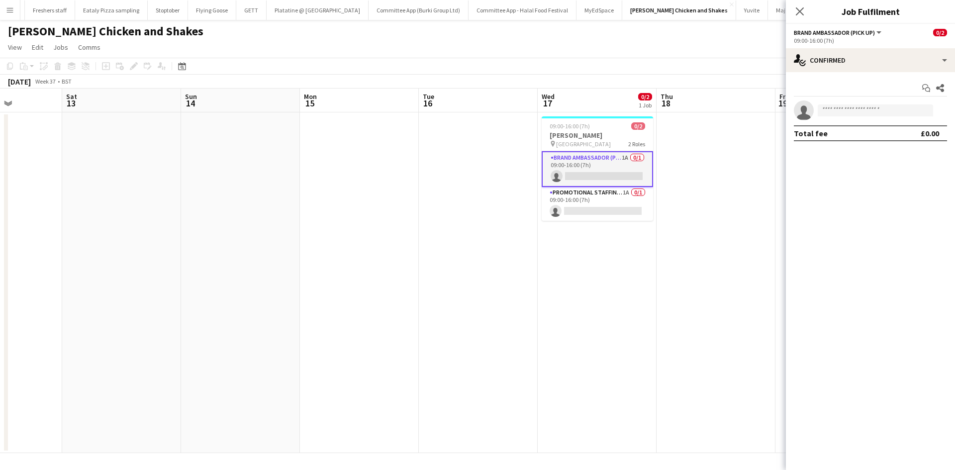
click at [840, 33] on span "Brand Ambassador (Pick up)" at bounding box center [834, 32] width 81 height 7
click at [836, 26] on app-options-switcher "Brand Ambassador (Pick up) All roles Brand Ambassador (Pick up) 0/2 09:00-16:00…" at bounding box center [870, 36] width 169 height 24
click at [835, 29] on span "Brand Ambassador (Pick up)" at bounding box center [834, 32] width 81 height 7
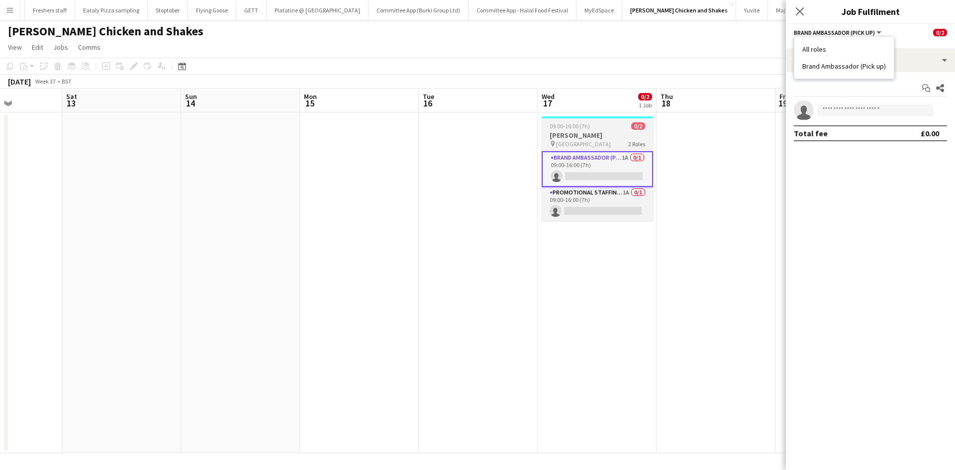
click at [580, 148] on app-job-card "09:00-16:00 (7h) 0/2 Miss Millies pin CCCU Sports Centre 2 Roles Brand Ambassad…" at bounding box center [597, 168] width 111 height 104
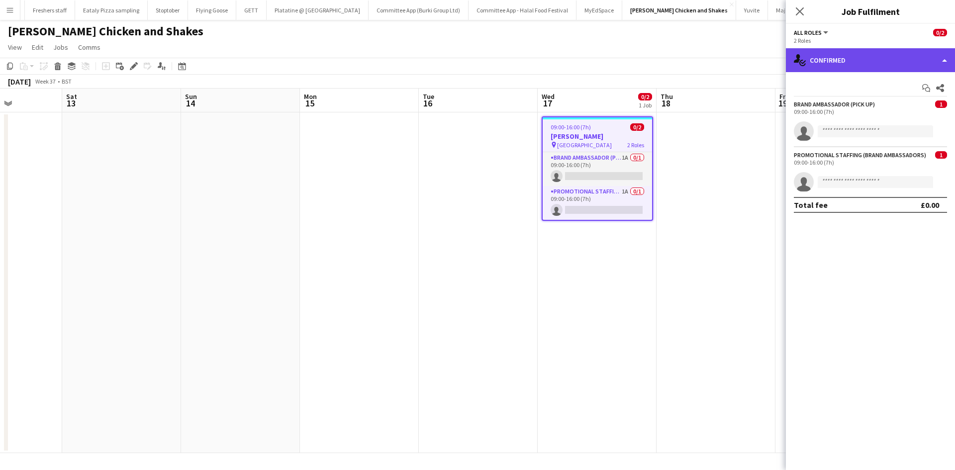
click at [827, 56] on div "single-neutral-actions-check-2 Confirmed" at bounding box center [870, 60] width 169 height 24
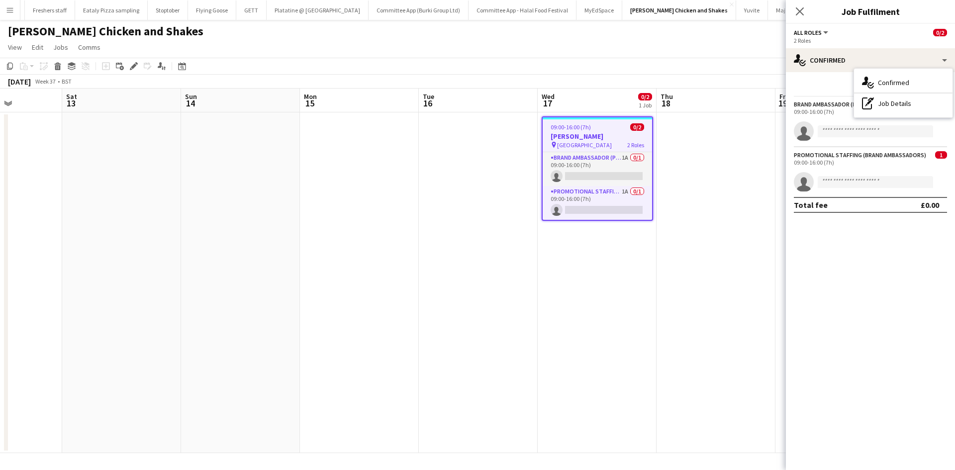
click at [832, 38] on div "2 Roles" at bounding box center [870, 40] width 153 height 7
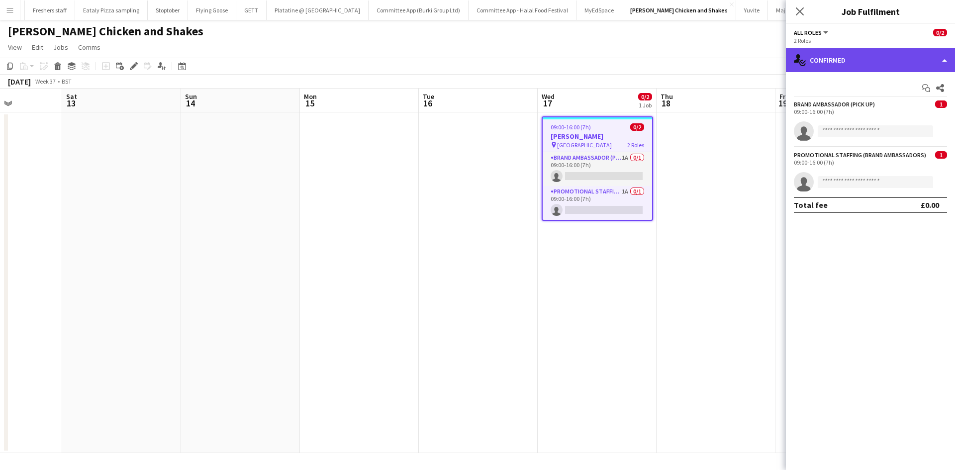
click at [836, 64] on div "single-neutral-actions-check-2 Confirmed" at bounding box center [870, 60] width 169 height 24
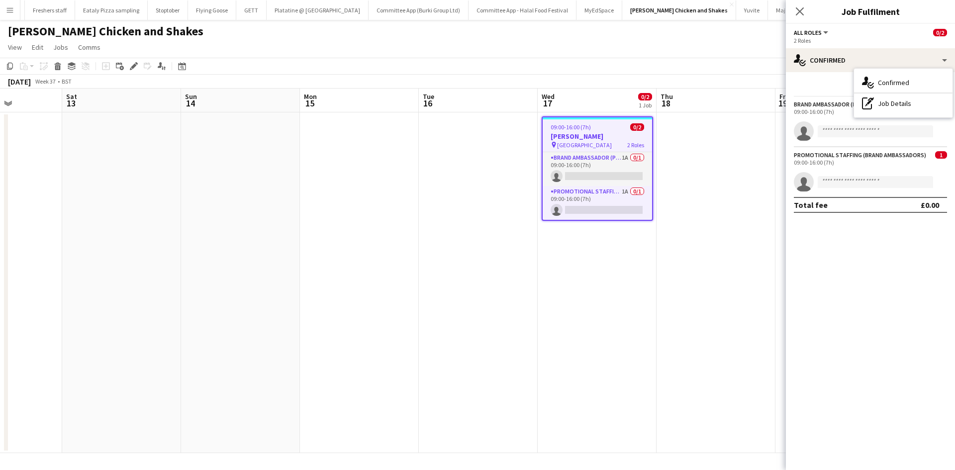
click at [602, 141] on span "CCCU Sports Centre" at bounding box center [584, 144] width 55 height 7
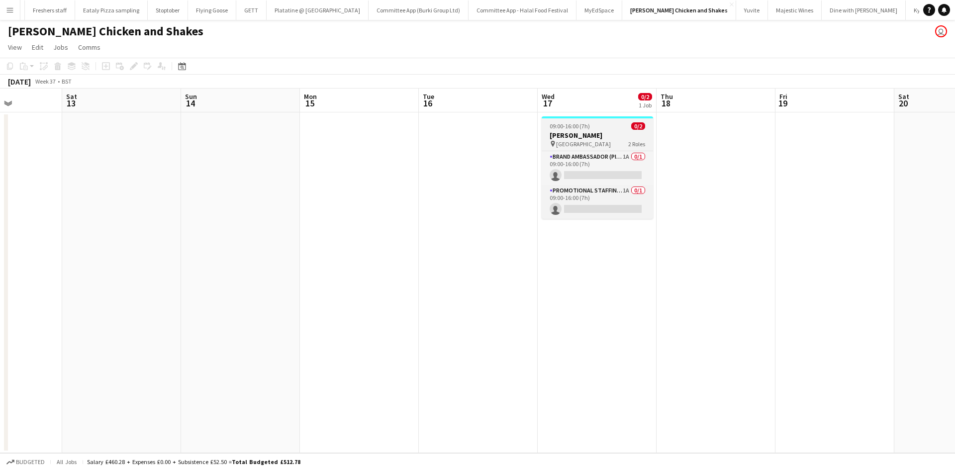
click at [561, 138] on h3 "Miss Millies" at bounding box center [597, 135] width 111 height 9
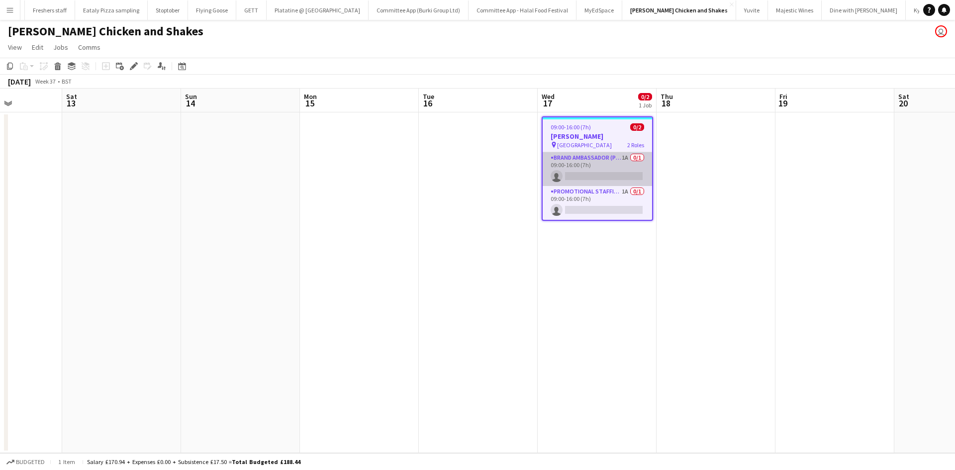
click at [589, 154] on app-card-role "Brand Ambassador (Pick up) 1A 0/1 09:00-16:00 (7h) single-neutral-actions" at bounding box center [596, 169] width 109 height 34
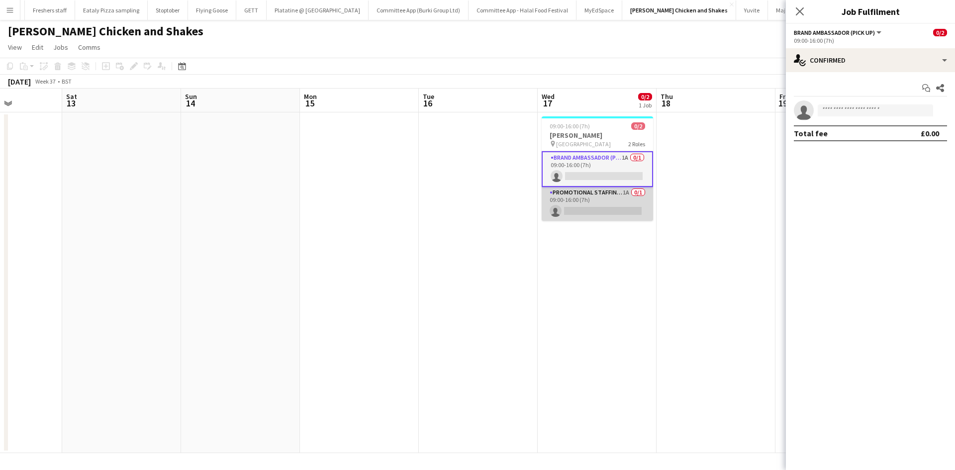
click at [590, 190] on app-card-role "Promotional Staffing (Brand Ambassadors) 1A 0/1 09:00-16:00 (7h) single-neutral…" at bounding box center [597, 204] width 111 height 34
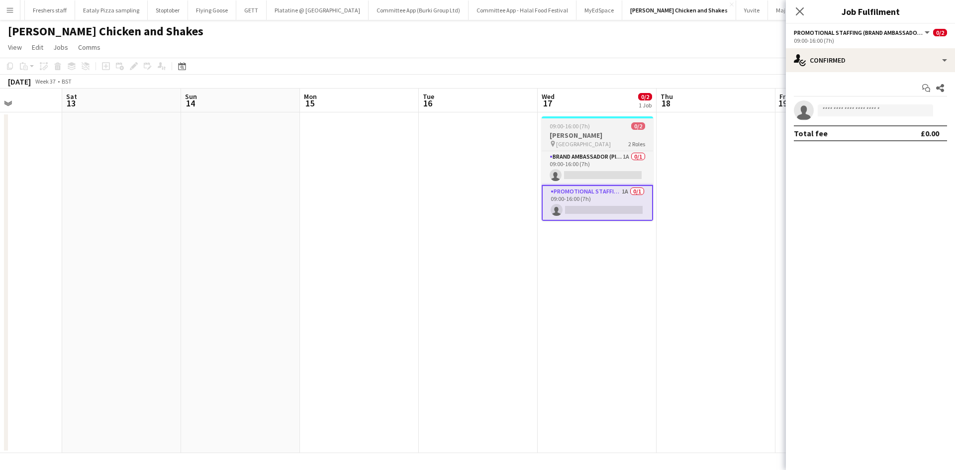
click at [587, 141] on span "CCCU Sports Centre" at bounding box center [583, 143] width 55 height 7
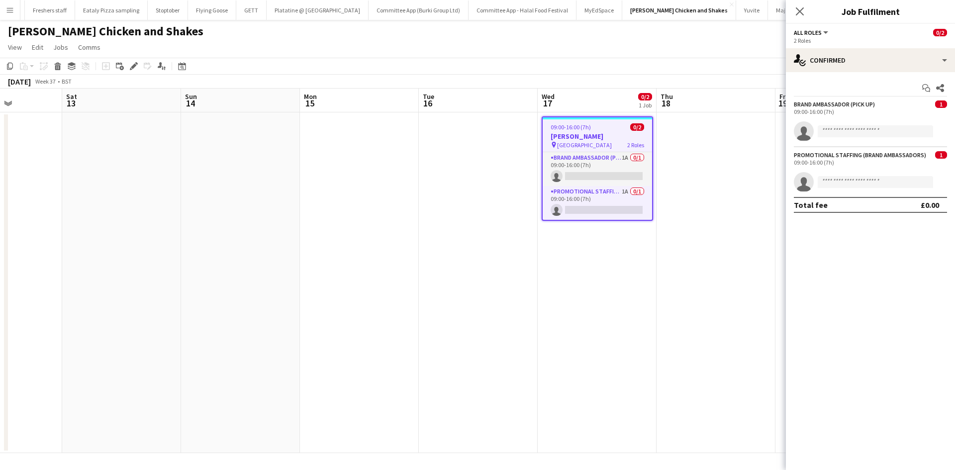
click at [821, 32] on span "All roles" at bounding box center [808, 32] width 28 height 7
click at [815, 48] on li "All roles" at bounding box center [851, 49] width 99 height 9
click at [813, 127] on app-invite-slot "single-neutral-actions" at bounding box center [870, 131] width 169 height 20
click at [813, 107] on div "Brand Ambassador (Pick up)" at bounding box center [834, 103] width 81 height 7
click at [583, 171] on app-card-role "Brand Ambassador (Pick up) 1A 0/1 09:00-16:00 (7h) single-neutral-actions" at bounding box center [596, 169] width 109 height 34
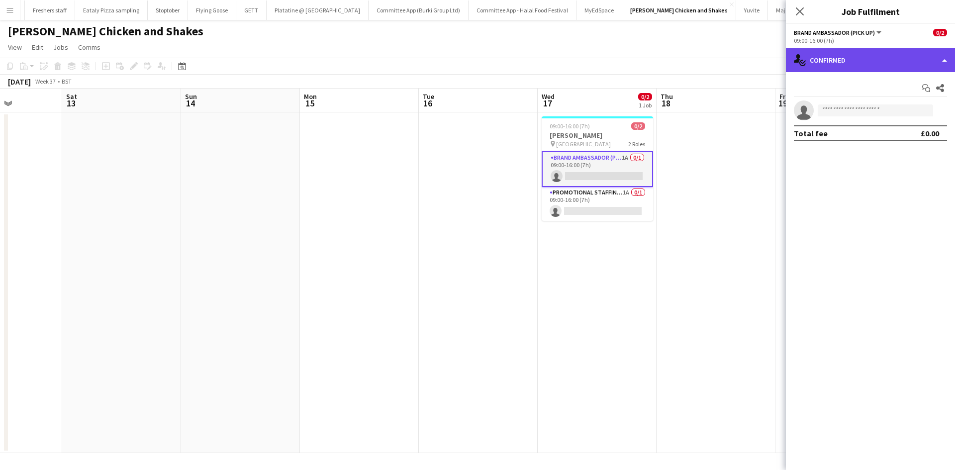
click at [849, 55] on div "single-neutral-actions-check-2 Confirmed" at bounding box center [870, 60] width 169 height 24
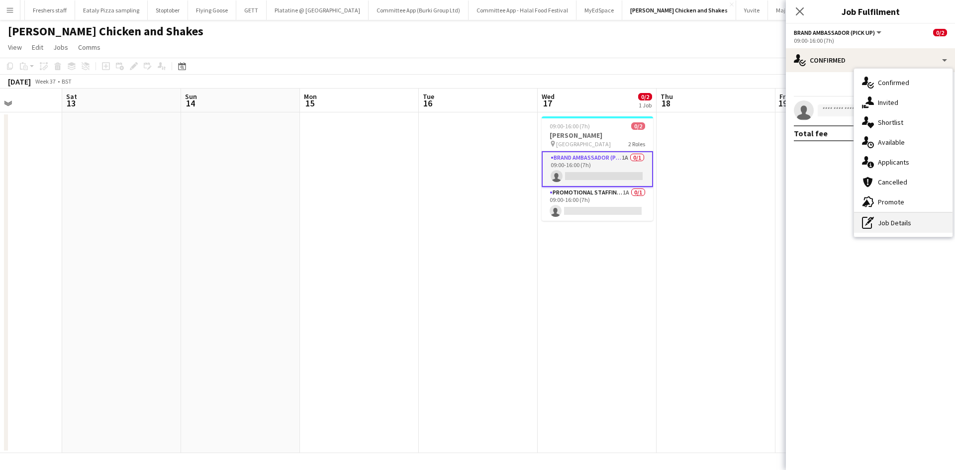
click at [888, 228] on div "pen-write Job Details" at bounding box center [903, 223] width 98 height 20
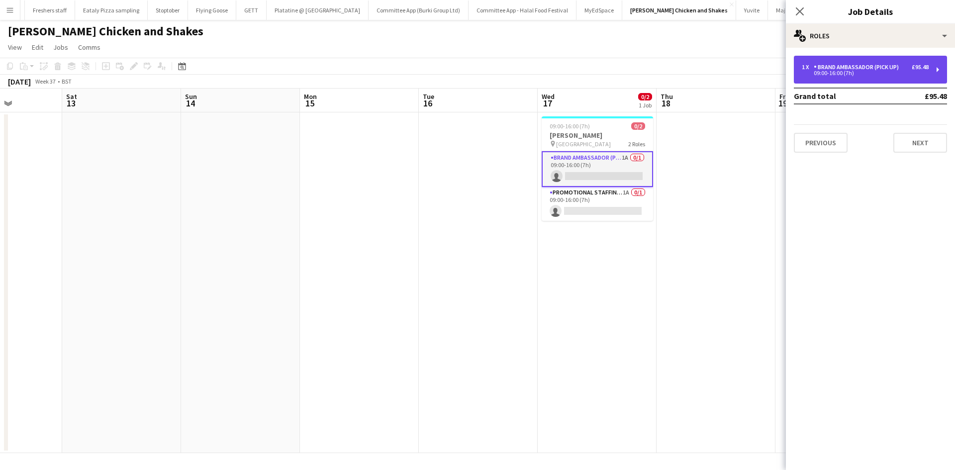
click at [844, 70] on div "Brand Ambassador (Pick up)" at bounding box center [857, 67] width 89 height 7
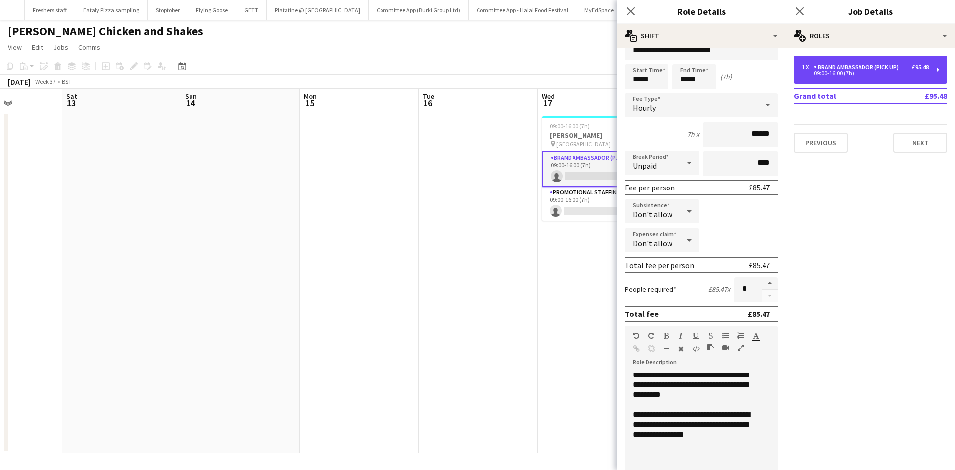
scroll to position [21, 0]
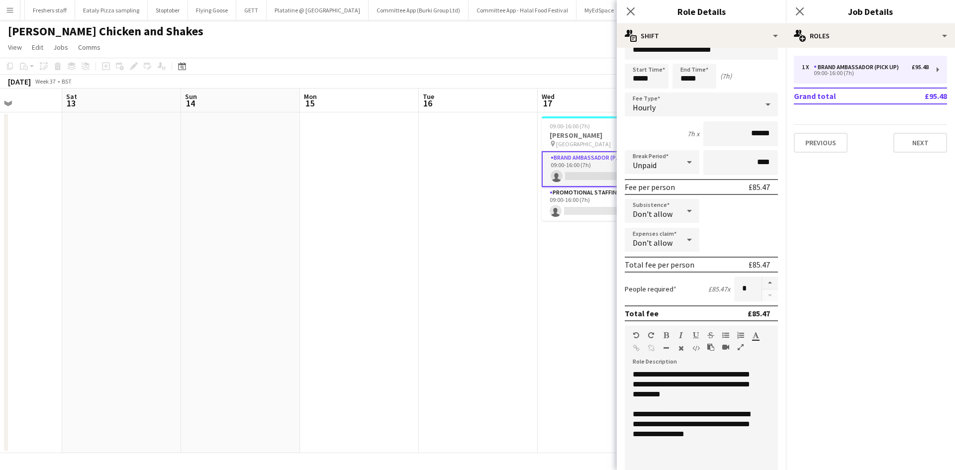
click at [743, 216] on div "Subsistence Don't allow" at bounding box center [701, 211] width 153 height 25
click at [800, 11] on icon at bounding box center [799, 10] width 9 height 9
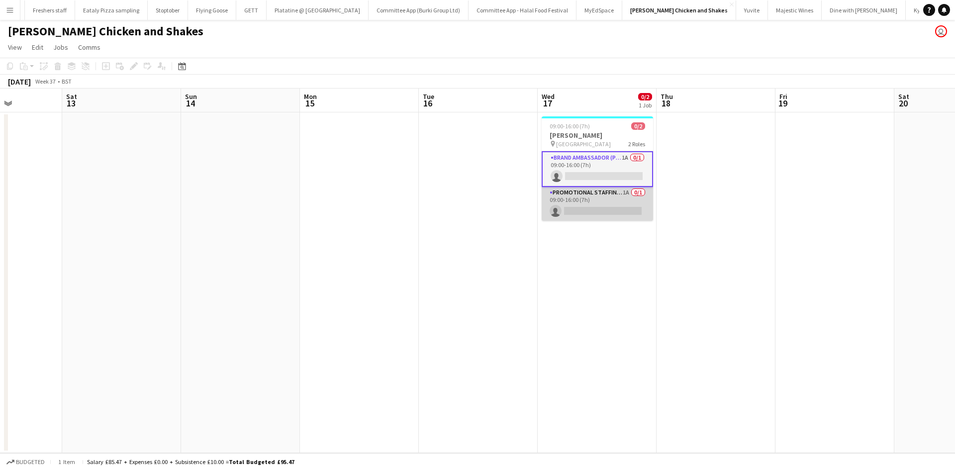
click at [583, 193] on app-card-role "Promotional Staffing (Brand Ambassadors) 1A 0/1 09:00-16:00 (7h) single-neutral…" at bounding box center [597, 204] width 111 height 34
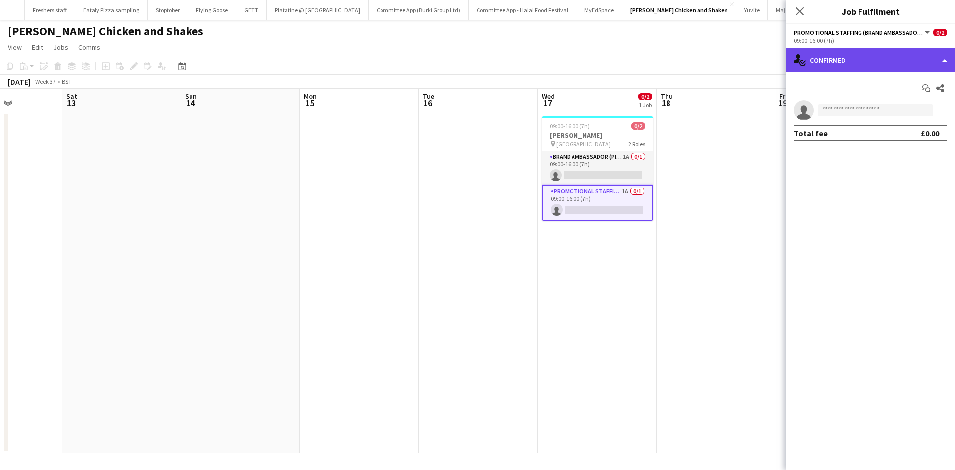
click at [843, 55] on div "single-neutral-actions-check-2 Confirmed" at bounding box center [870, 60] width 169 height 24
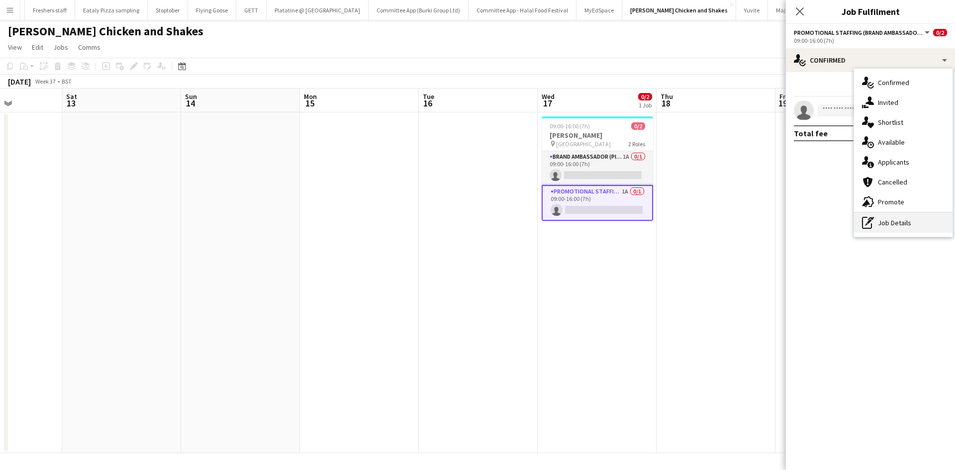
click at [877, 217] on div "pen-write Job Details" at bounding box center [903, 223] width 98 height 20
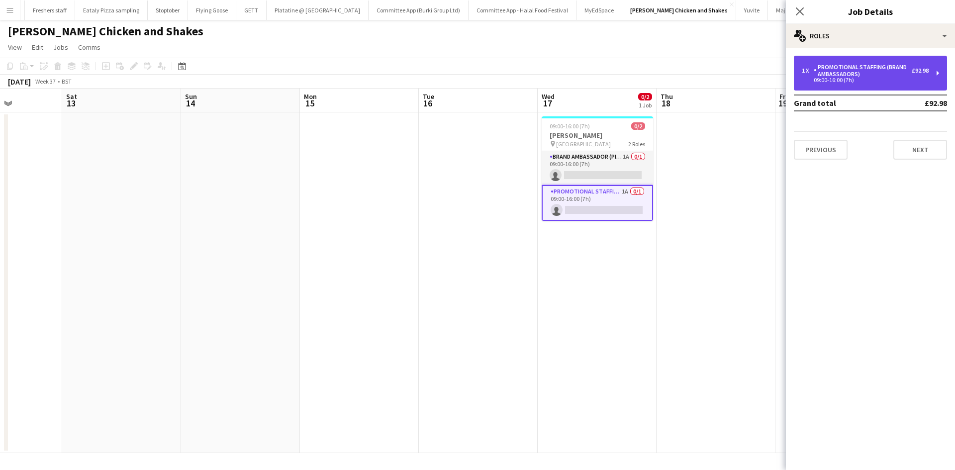
click at [886, 72] on div "Promotional Staffing (Brand Ambassadors)" at bounding box center [862, 71] width 98 height 14
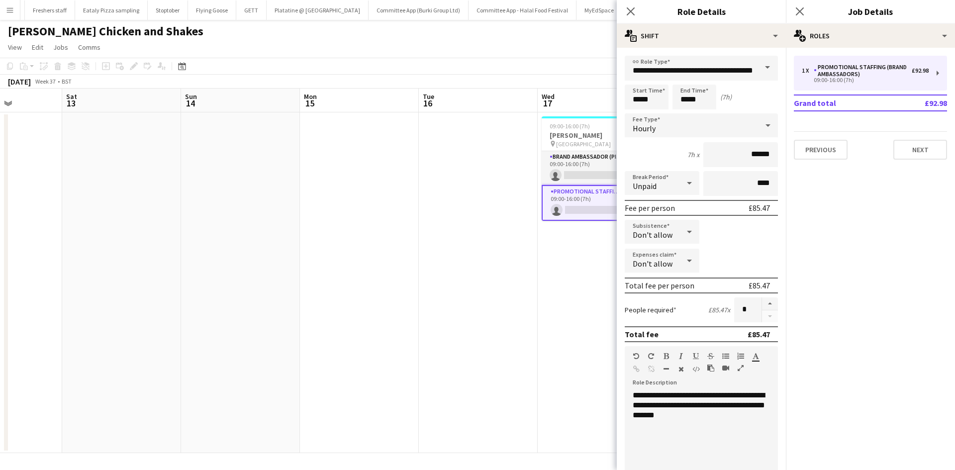
click at [630, 4] on div "Close pop-in" at bounding box center [631, 11] width 28 height 23
click at [799, 18] on div "Close pop-in" at bounding box center [800, 11] width 28 height 23
click at [630, 9] on icon "Close pop-in" at bounding box center [630, 10] width 9 height 9
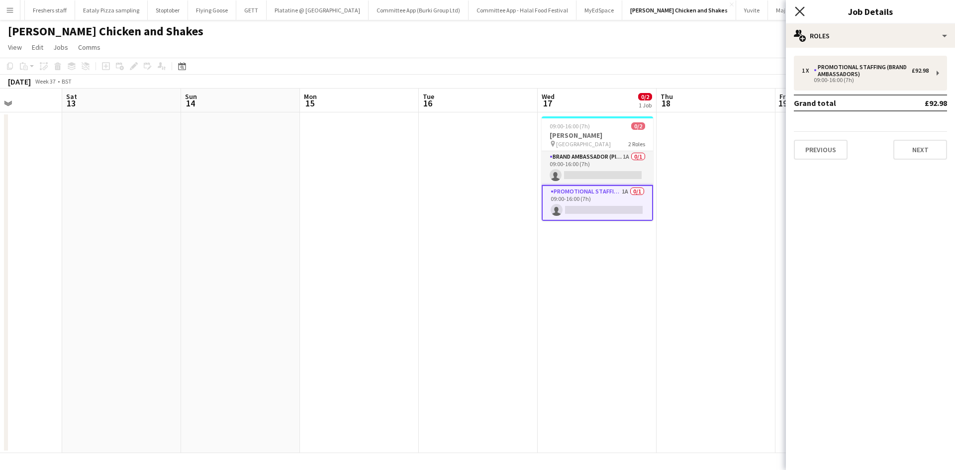
click at [796, 9] on icon "Close pop-in" at bounding box center [799, 10] width 9 height 9
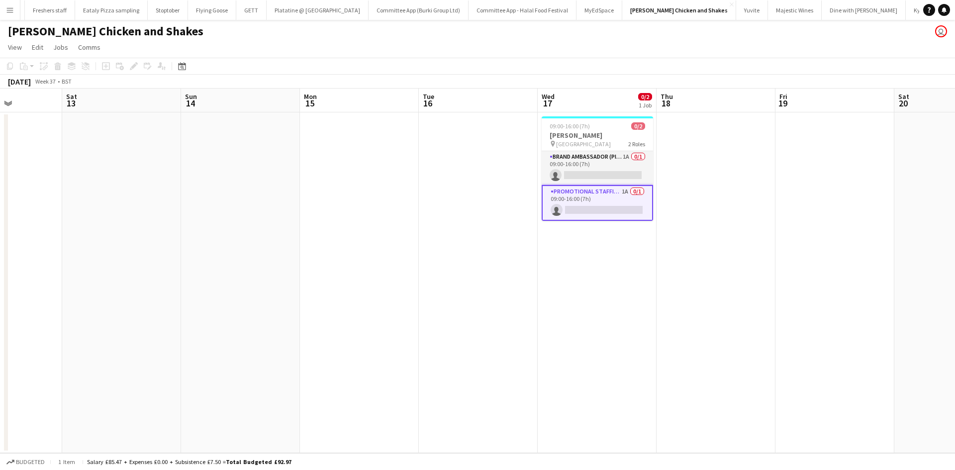
click at [699, 247] on app-date-cell at bounding box center [715, 282] width 119 height 341
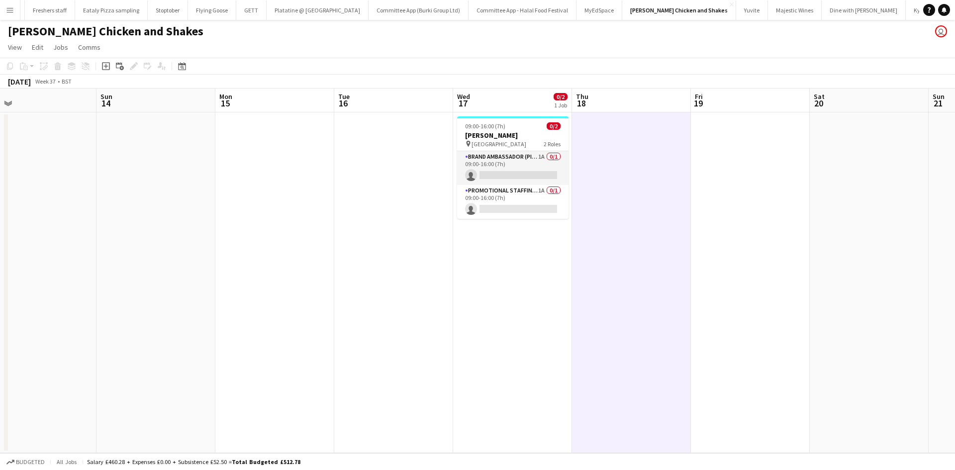
scroll to position [0, 260]
click at [520, 150] on app-job-card "09:00-16:00 (7h) 0/2 Miss Millies pin CCCU Sports Centre 2 Roles Brand Ambassad…" at bounding box center [512, 167] width 111 height 102
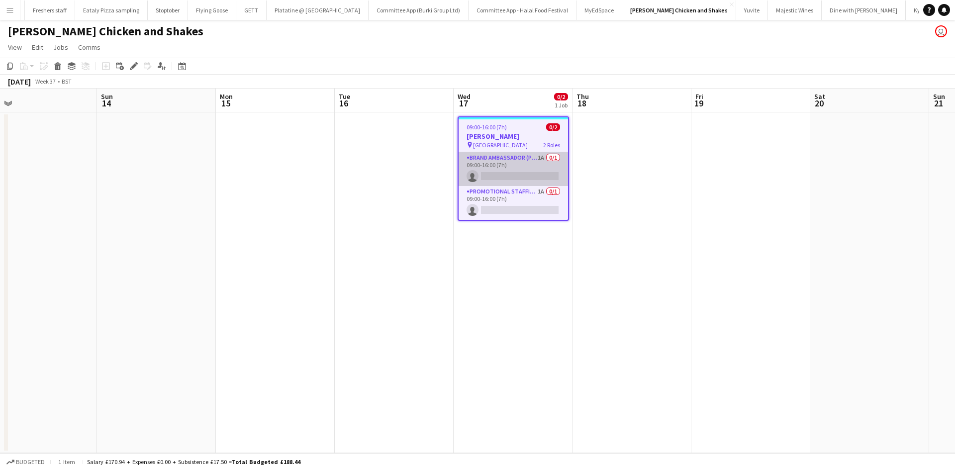
click at [509, 168] on app-card-role "Brand Ambassador (Pick up) 1A 0/1 09:00-16:00 (7h) single-neutral-actions" at bounding box center [512, 169] width 109 height 34
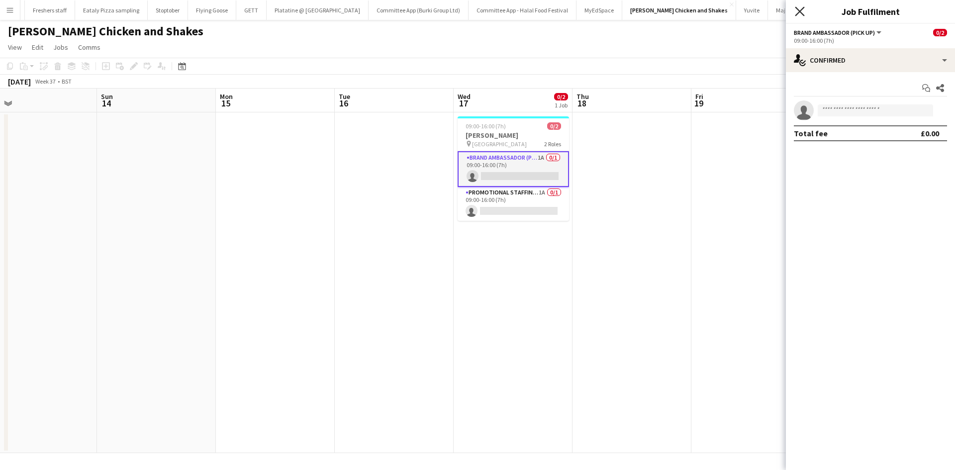
click at [796, 8] on icon at bounding box center [799, 10] width 9 height 9
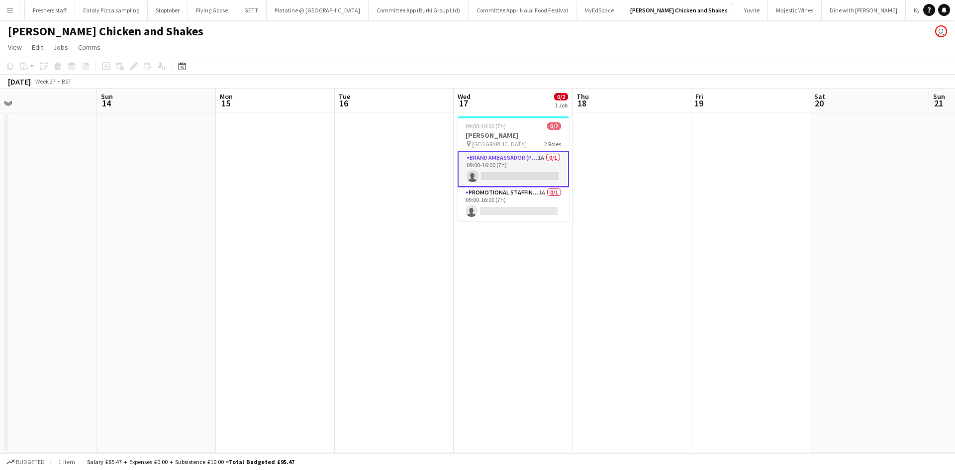
click at [591, 57] on app-page-menu "View Day view expanded Day view collapsed Month view Date picker Jump to today …" at bounding box center [477, 48] width 955 height 19
click at [501, 174] on app-card-role "Brand Ambassador (Pick up) 1A 0/1 09:00-16:00 (7h) single-neutral-actions" at bounding box center [512, 168] width 111 height 34
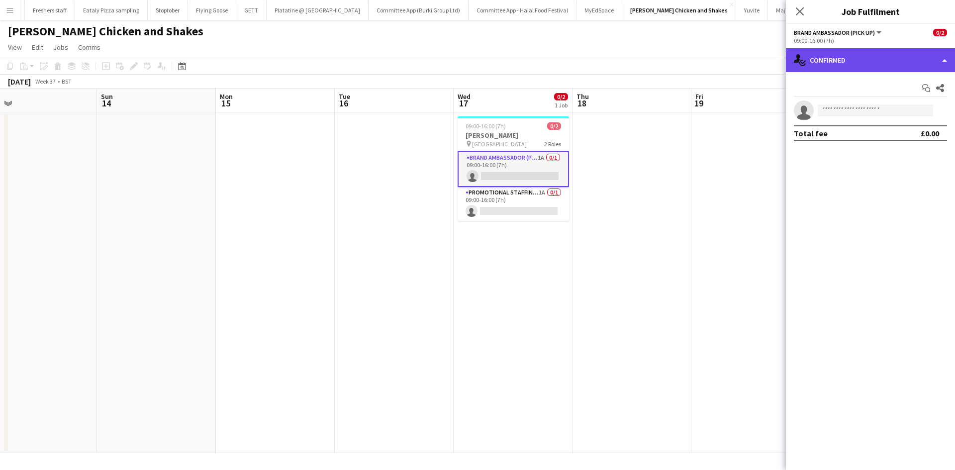
click at [860, 59] on div "single-neutral-actions-check-2 Confirmed" at bounding box center [870, 60] width 169 height 24
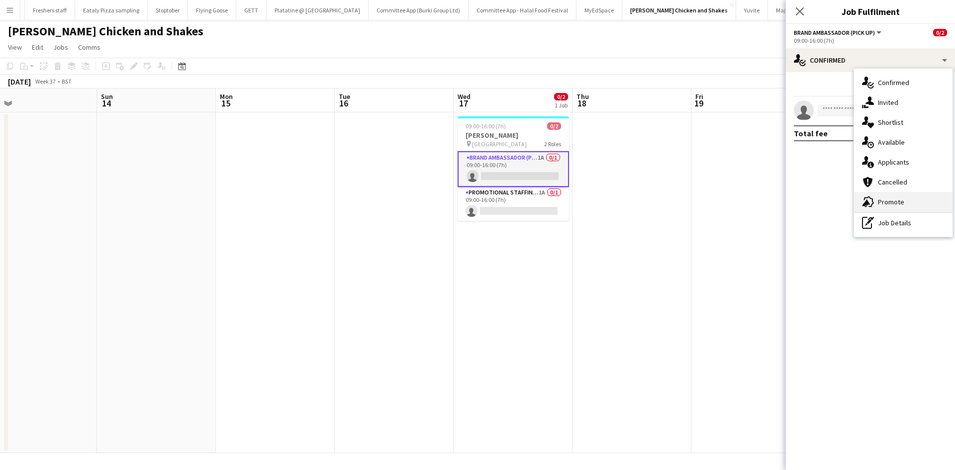
click at [875, 199] on div "advertising-megaphone Promote" at bounding box center [903, 202] width 98 height 20
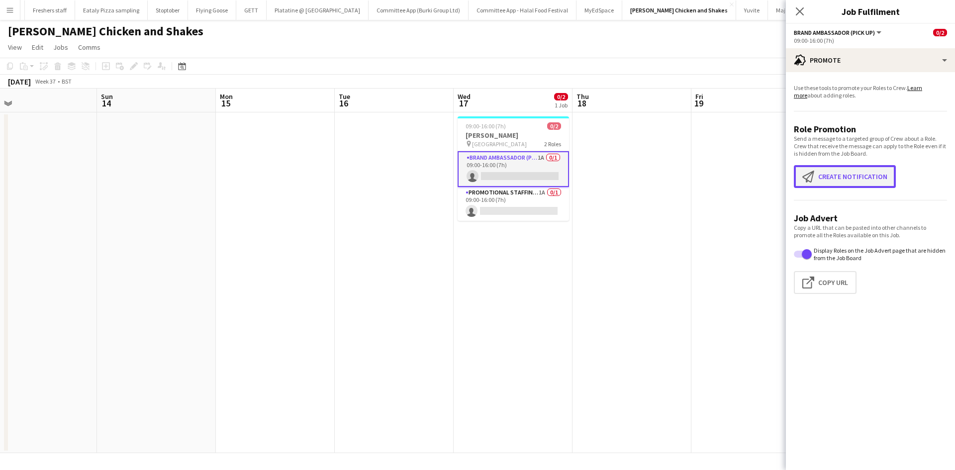
click at [826, 171] on button "Create notification Create notification" at bounding box center [845, 176] width 102 height 23
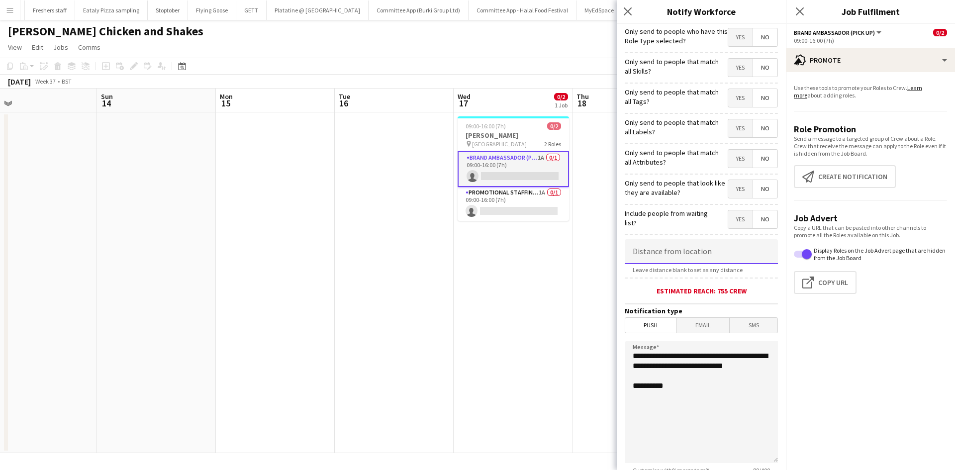
click at [657, 257] on input at bounding box center [701, 251] width 153 height 25
type input "******"
drag, startPoint x: 677, startPoint y: 394, endPoint x: 570, endPoint y: 329, distance: 125.2
click at [570, 329] on body "Menu Boards Boards Boards All jobs Status Workforce Workforce My Workforce Recr…" at bounding box center [477, 235] width 955 height 470
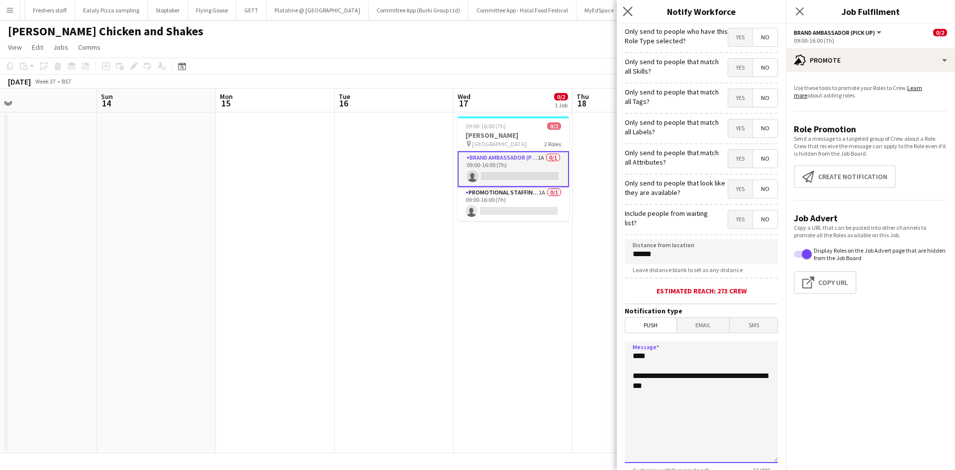
type textarea "**********"
click at [622, 15] on app-icon "Close pop-in" at bounding box center [628, 11] width 14 height 14
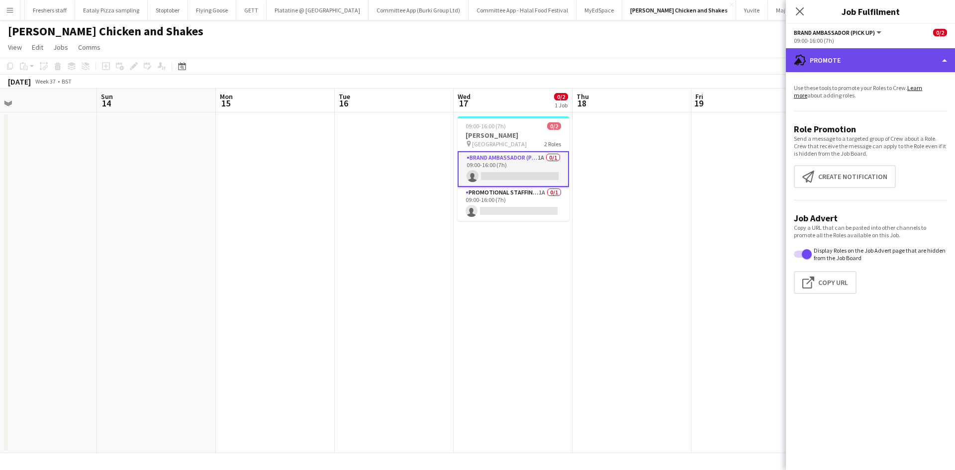
click at [825, 59] on div "advertising-megaphone Promote" at bounding box center [870, 60] width 169 height 24
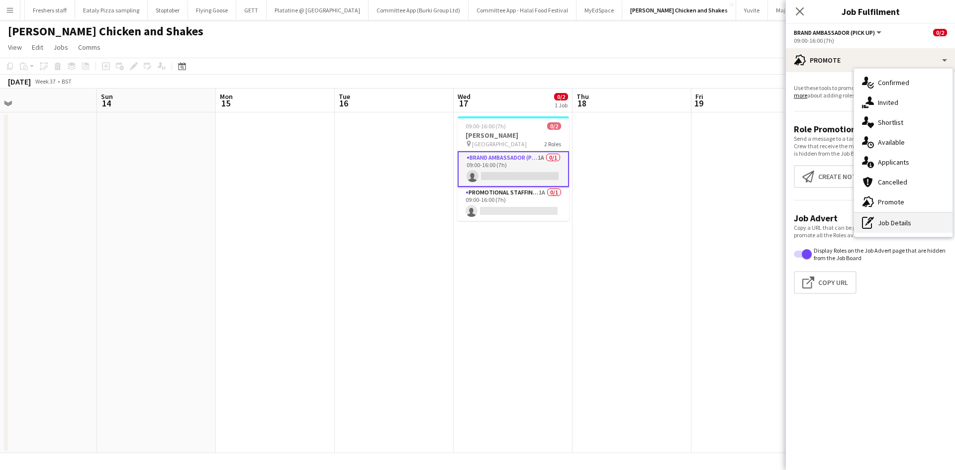
click at [884, 220] on div "pen-write Job Details" at bounding box center [903, 223] width 98 height 20
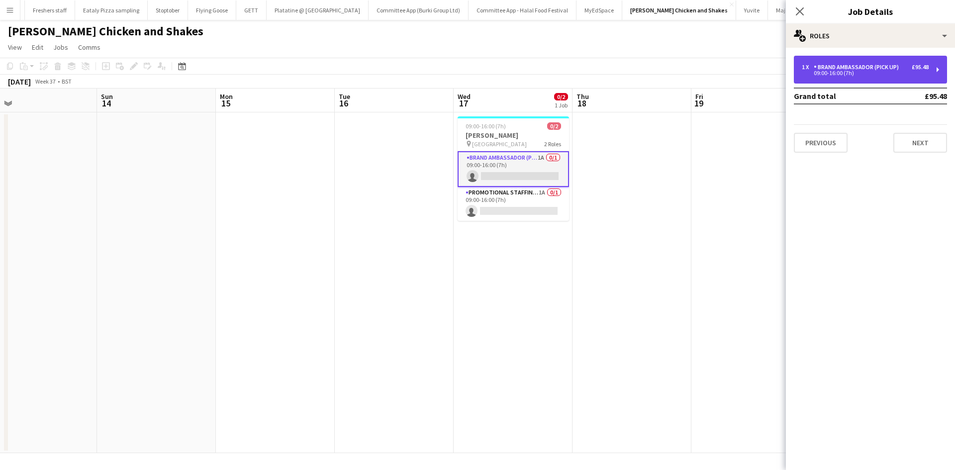
click at [844, 69] on div "Brand Ambassador (Pick up)" at bounding box center [857, 67] width 89 height 7
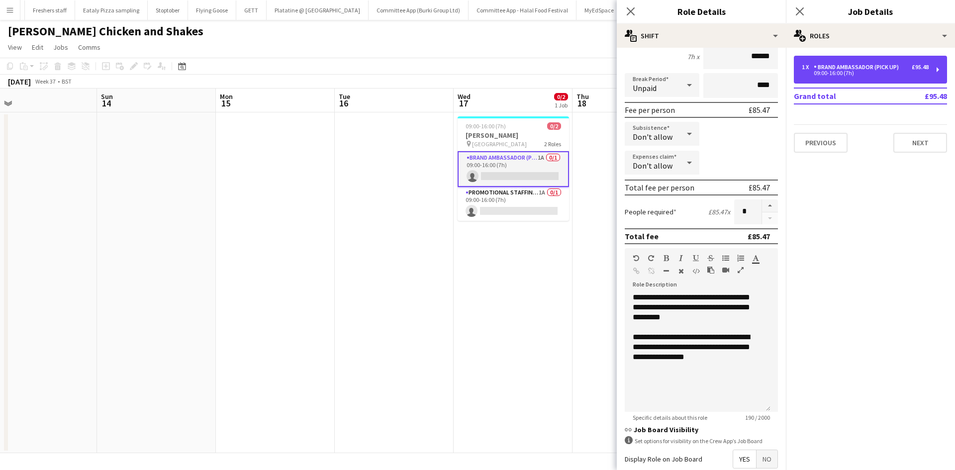
scroll to position [98, 0]
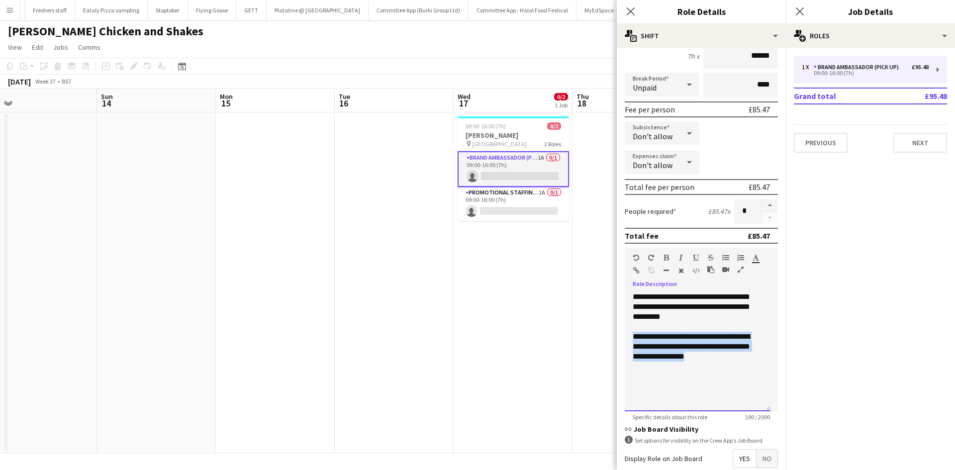
drag, startPoint x: 718, startPoint y: 362, endPoint x: 626, endPoint y: 333, distance: 96.6
click at [626, 333] on div "**********" at bounding box center [698, 351] width 146 height 119
copy div "**********"
click at [632, 10] on icon at bounding box center [630, 10] width 9 height 9
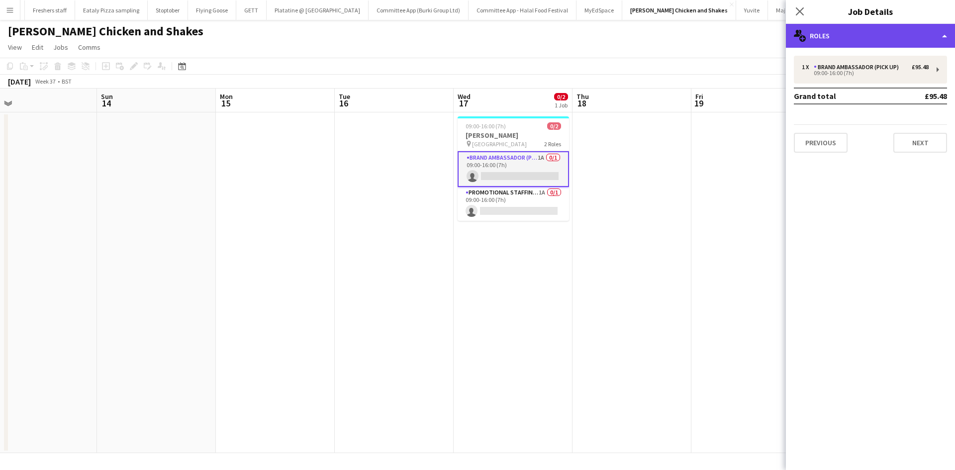
click at [827, 30] on div "multiple-users-add Roles" at bounding box center [870, 36] width 169 height 24
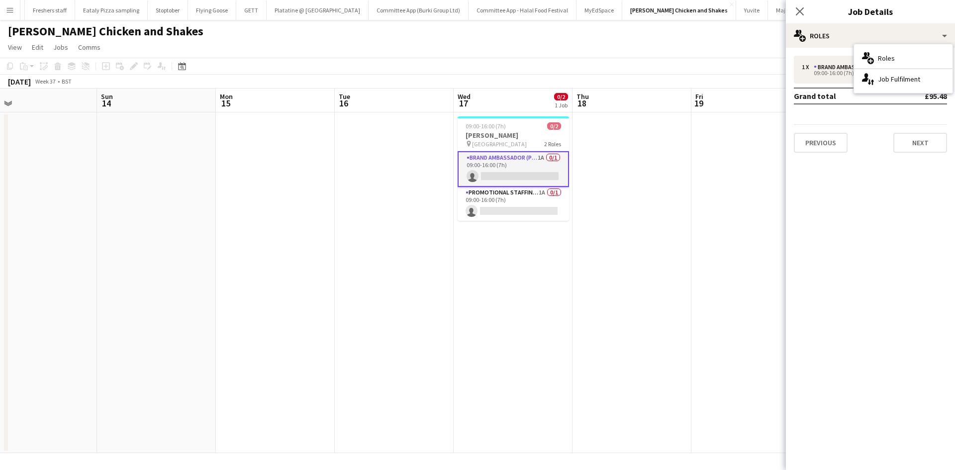
click at [828, 164] on mat-expansion-panel "pencil3 General details 1 x Brand Ambassador (Pick up) £95.48 09:00-16:00 (7h) …" at bounding box center [870, 259] width 169 height 422
click at [799, 4] on div "Close pop-in" at bounding box center [800, 11] width 28 height 23
click at [800, 7] on icon "Close pop-in" at bounding box center [799, 10] width 9 height 9
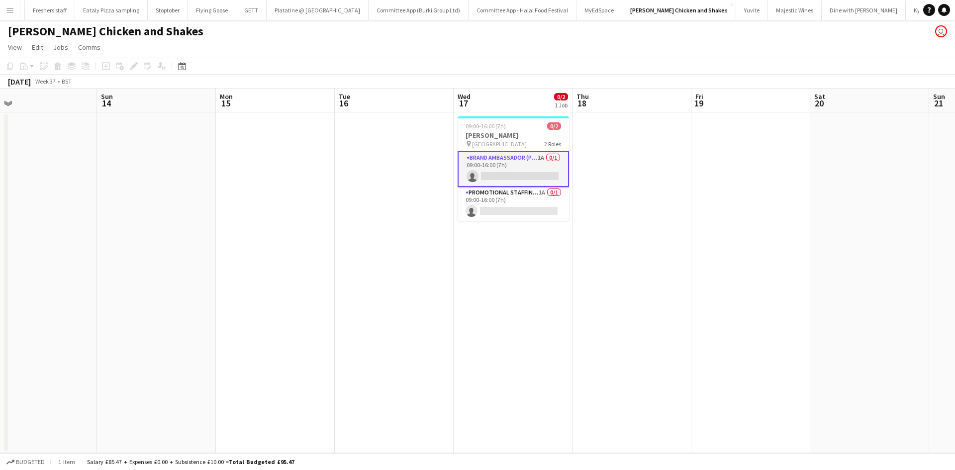
click at [492, 175] on app-card-role "Brand Ambassador (Pick up) 1A 0/1 09:00-16:00 (7h) single-neutral-actions" at bounding box center [512, 169] width 111 height 36
click at [481, 164] on app-card-role "Brand Ambassador (Pick up) 1A 0/1 09:00-16:00 (7h) single-neutral-actions" at bounding box center [512, 168] width 111 height 34
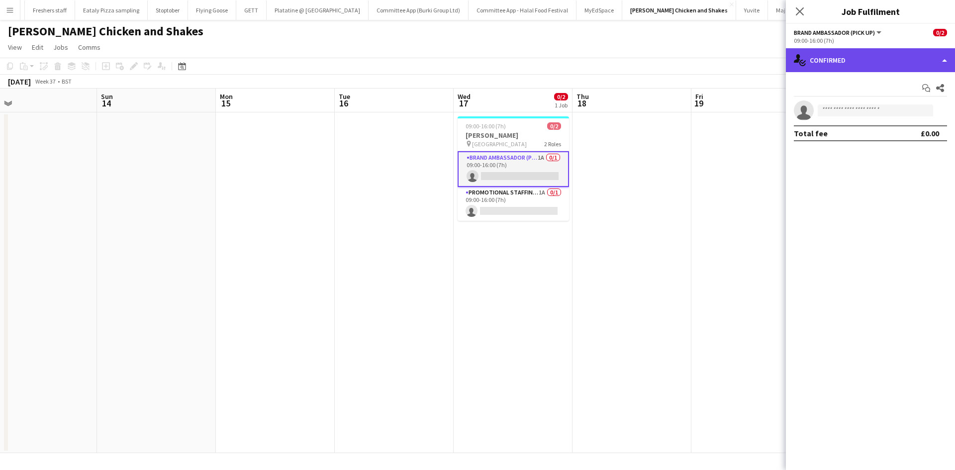
click at [812, 55] on div "single-neutral-actions-check-2 Confirmed" at bounding box center [870, 60] width 169 height 24
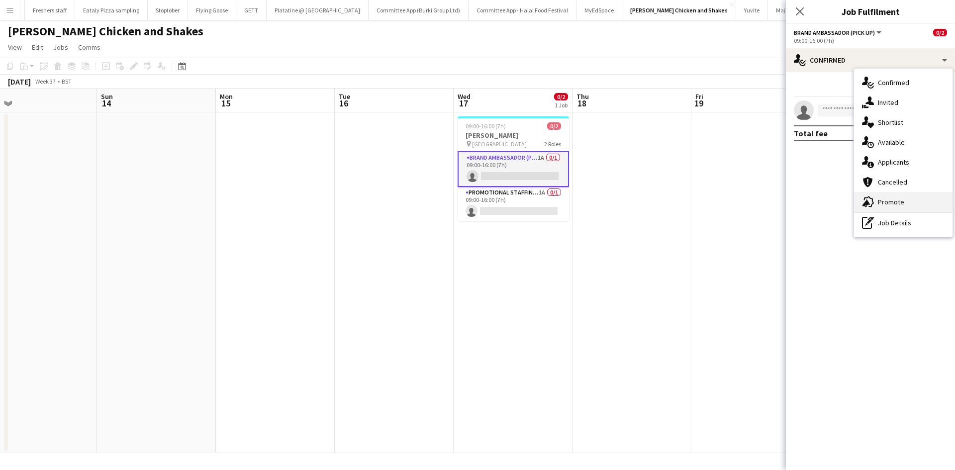
click at [893, 198] on span "Promote" at bounding box center [891, 201] width 26 height 9
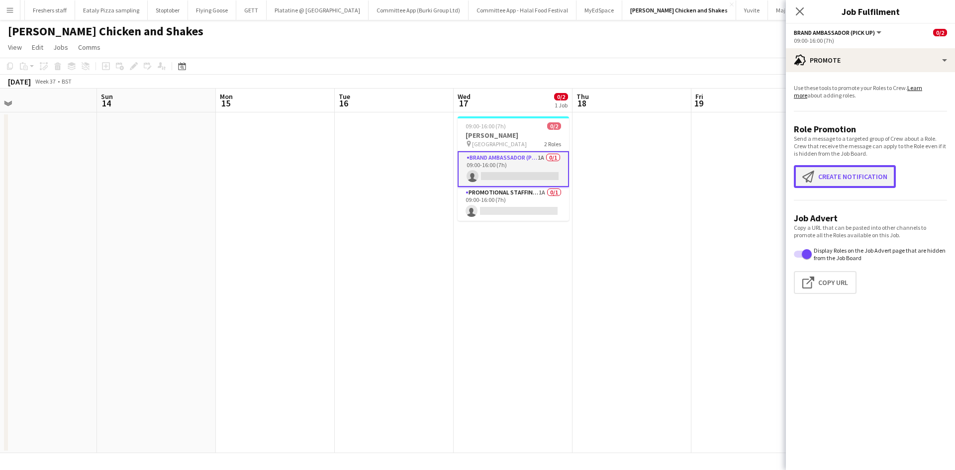
click at [845, 178] on button "Create notification Create notification" at bounding box center [845, 176] width 102 height 23
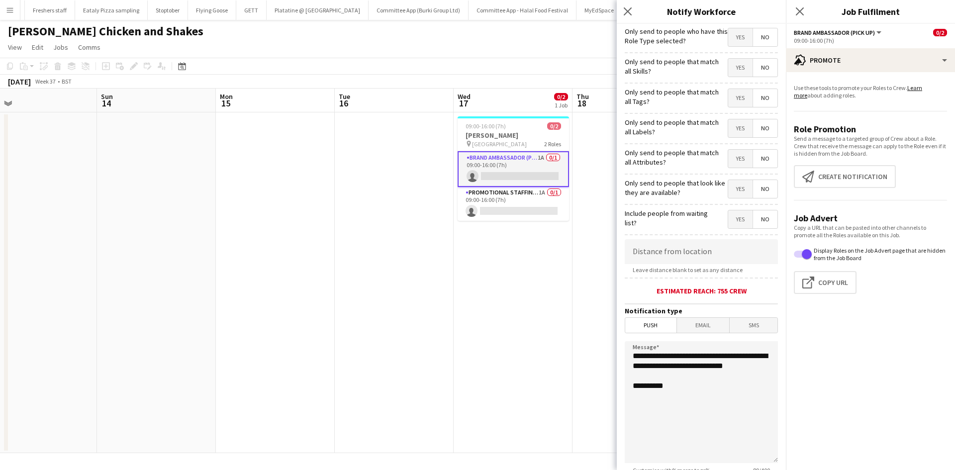
click at [650, 326] on span "Push" at bounding box center [650, 325] width 51 height 15
click at [678, 256] on input at bounding box center [701, 251] width 153 height 25
type input "******"
drag, startPoint x: 683, startPoint y: 401, endPoint x: 549, endPoint y: 303, distance: 165.1
click at [549, 303] on body "Menu Boards Boards Boards All jobs Status Workforce Workforce My Workforce Recr…" at bounding box center [477, 235] width 955 height 470
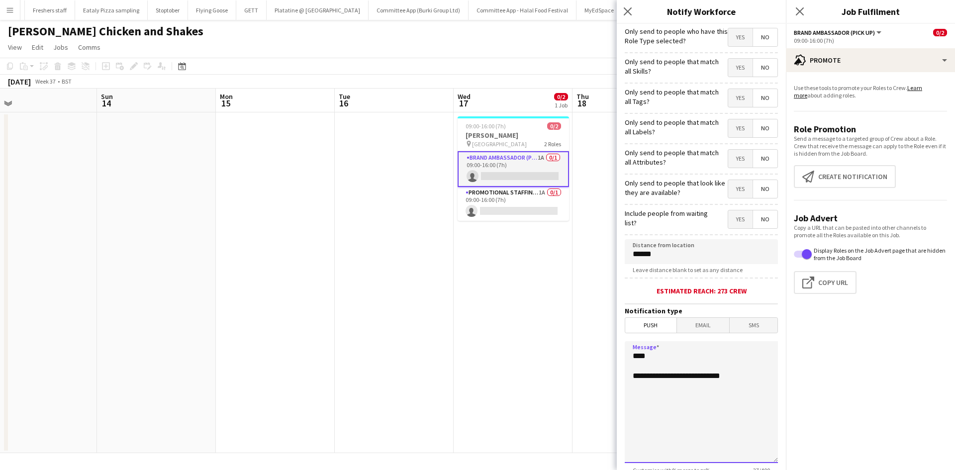
paste textarea "**********"
click at [737, 376] on textarea "**********" at bounding box center [701, 402] width 153 height 122
drag, startPoint x: 679, startPoint y: 384, endPoint x: 703, endPoint y: 384, distance: 23.9
click at [703, 384] on textarea "**********" at bounding box center [701, 402] width 153 height 122
click at [695, 405] on textarea "**********" at bounding box center [701, 402] width 153 height 122
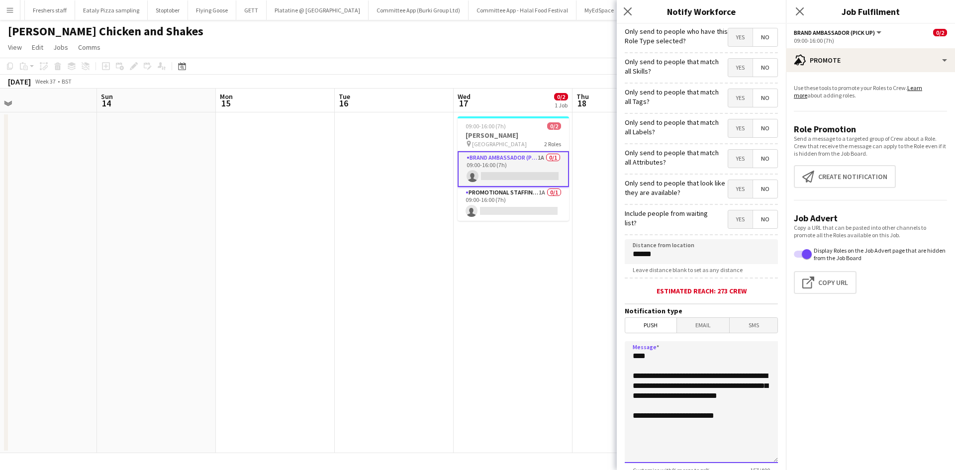
drag, startPoint x: 739, startPoint y: 431, endPoint x: 593, endPoint y: 337, distance: 173.9
click at [593, 337] on body "Menu Boards Boards Boards All jobs Status Workforce Workforce My Workforce Recr…" at bounding box center [477, 235] width 955 height 470
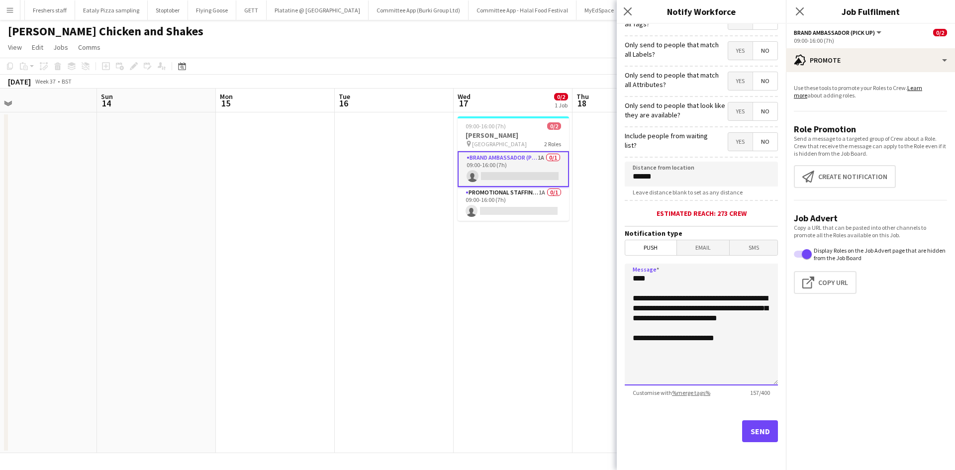
type textarea "**********"
click at [755, 431] on button "Send" at bounding box center [760, 431] width 36 height 22
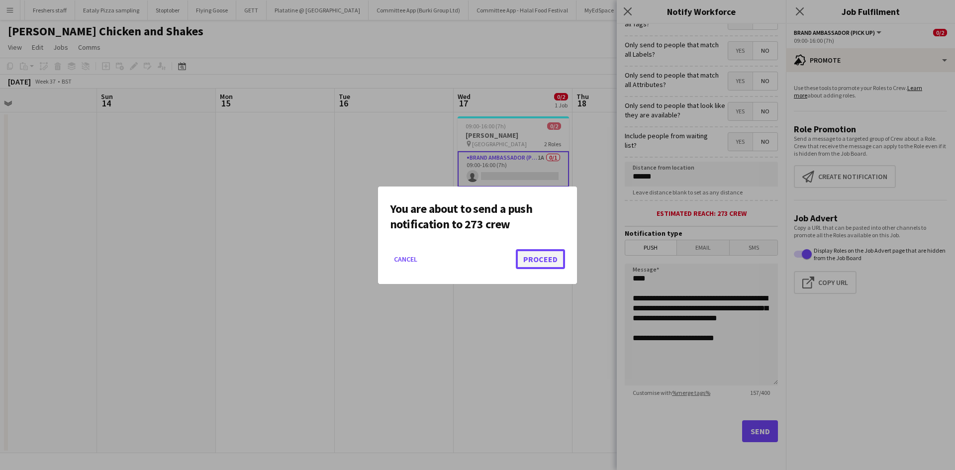
click at [533, 259] on button "Proceed" at bounding box center [540, 259] width 49 height 20
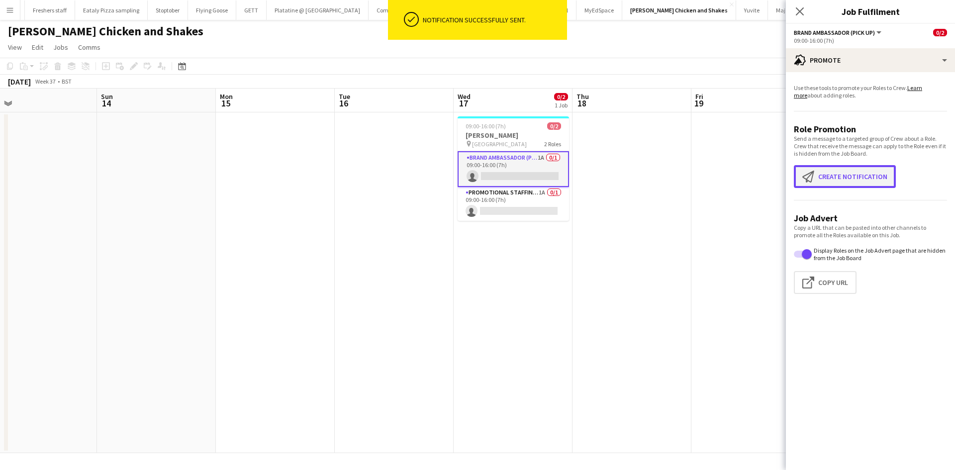
click at [822, 179] on button "Create notification Create notification" at bounding box center [845, 176] width 102 height 23
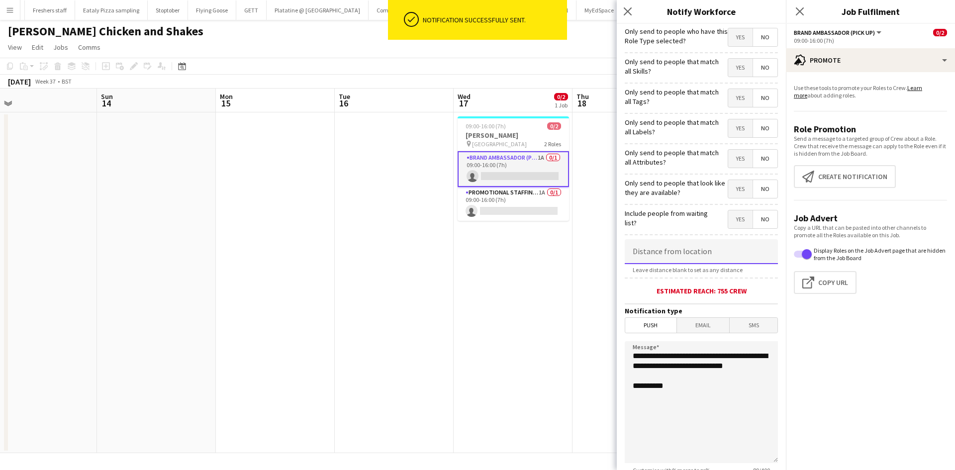
click at [660, 249] on input at bounding box center [701, 251] width 153 height 25
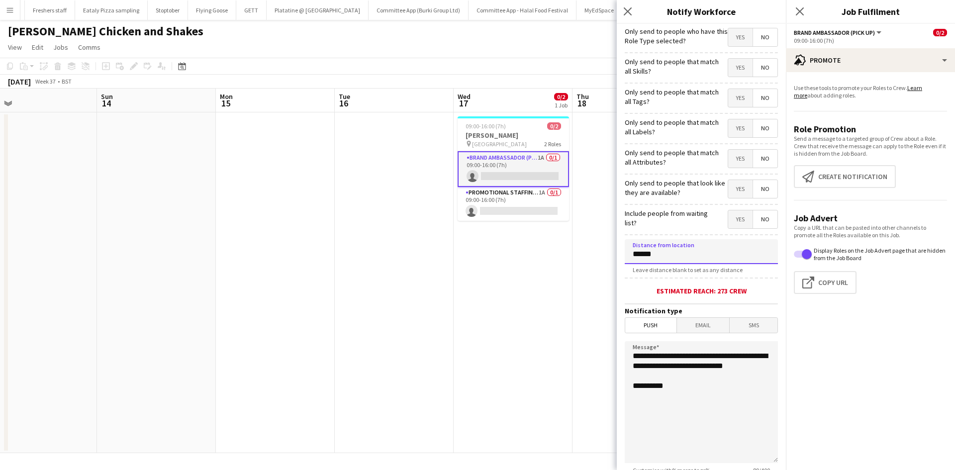
type input "******"
click at [690, 320] on span "Email" at bounding box center [703, 325] width 53 height 15
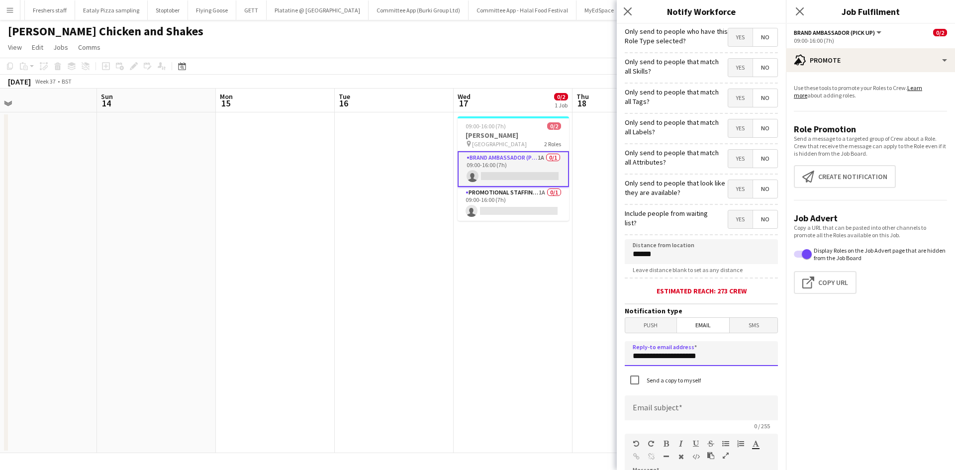
drag, startPoint x: 721, startPoint y: 360, endPoint x: 546, endPoint y: 362, distance: 175.1
click at [546, 362] on body "Menu Boards Boards Boards All jobs Status Workforce Workforce My Workforce Recr…" at bounding box center [477, 235] width 955 height 470
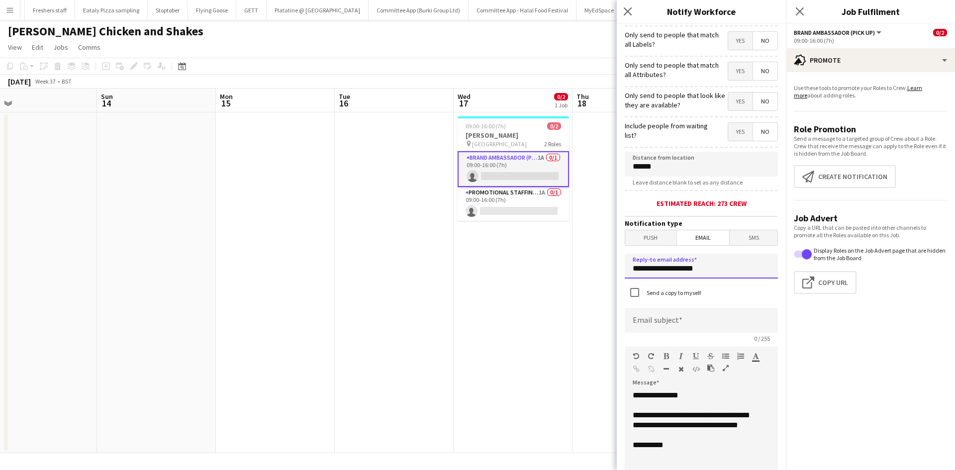
scroll to position [97, 0]
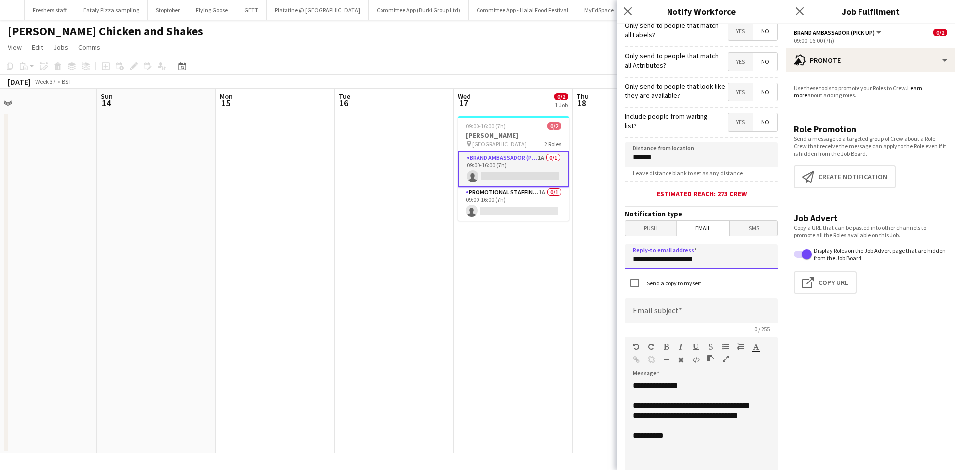
type input "**********"
click at [655, 309] on input at bounding box center [701, 310] width 153 height 25
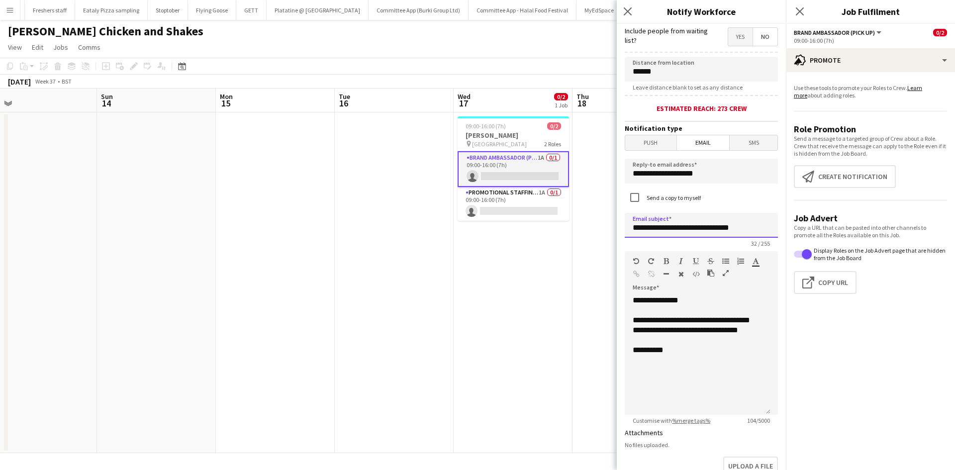
scroll to position [183, 0]
type input "**********"
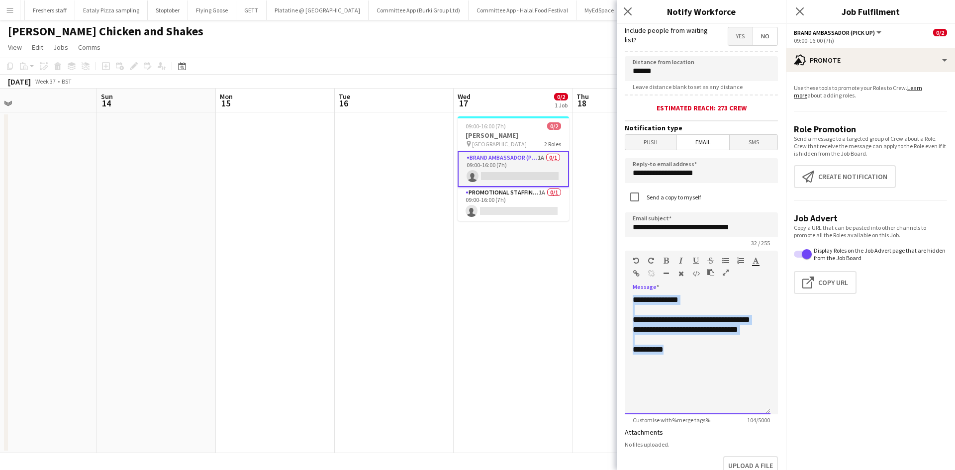
drag, startPoint x: 678, startPoint y: 356, endPoint x: 602, endPoint y: 260, distance: 122.5
click at [602, 260] on body "Menu Boards Boards Boards All jobs Status Workforce Workforce My Workforce Recr…" at bounding box center [477, 235] width 955 height 470
paste div
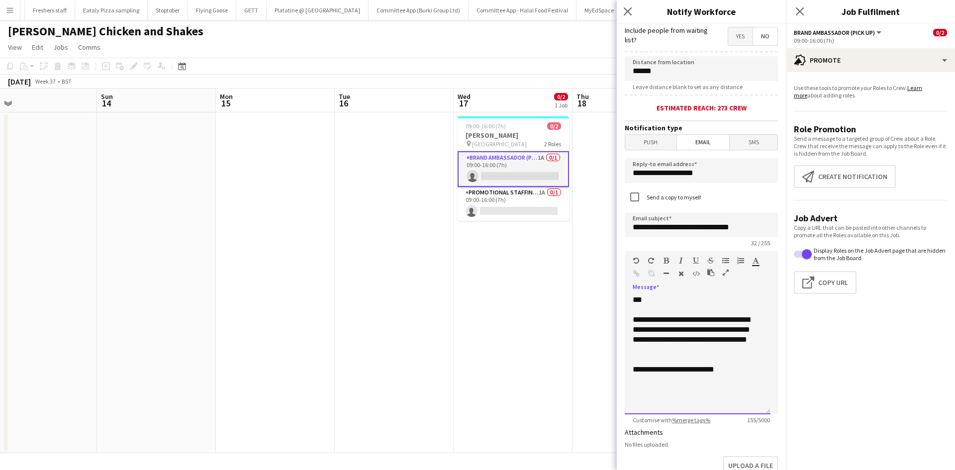
scroll to position [351, 0]
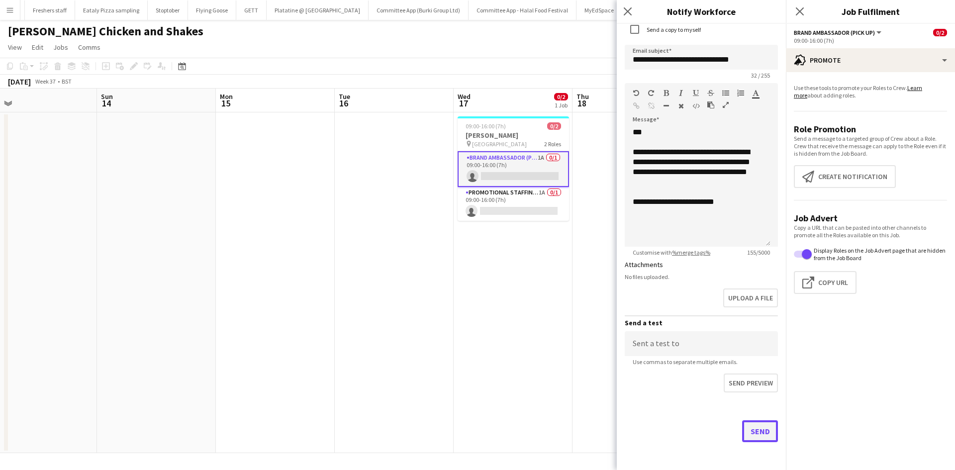
click at [744, 432] on button "Send" at bounding box center [760, 431] width 36 height 22
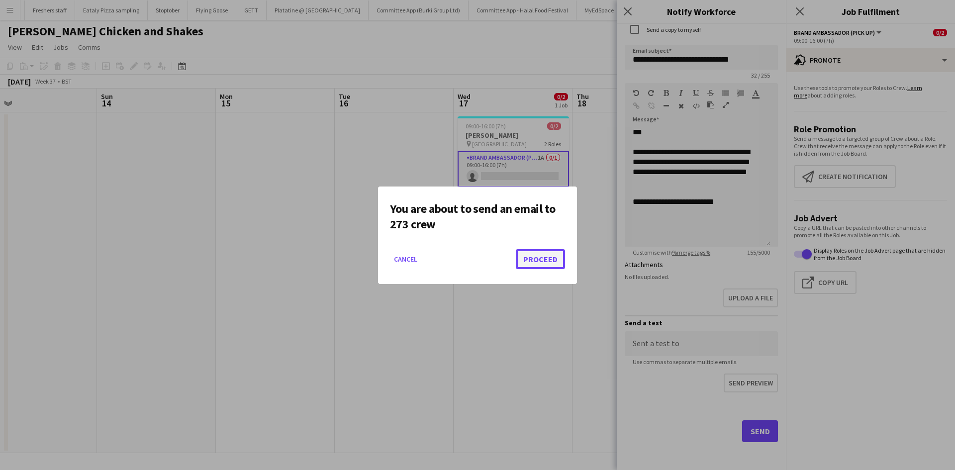
click at [556, 261] on button "Proceed" at bounding box center [540, 259] width 49 height 20
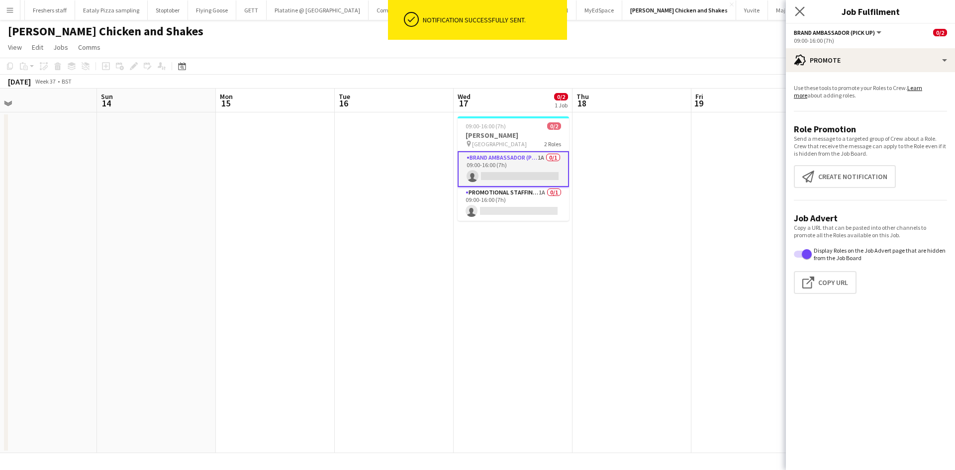
click at [794, 5] on app-icon "Close pop-in" at bounding box center [800, 11] width 14 height 14
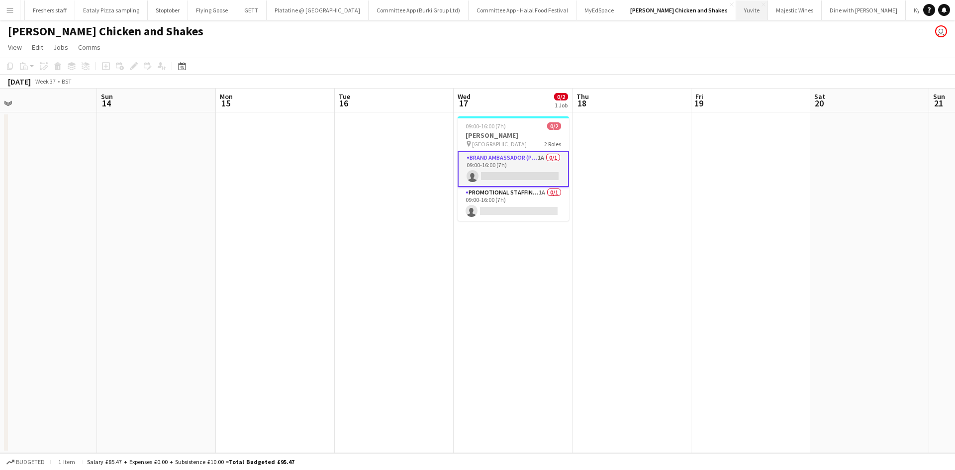
click at [736, 13] on button "Yuvite Close" at bounding box center [752, 9] width 32 height 19
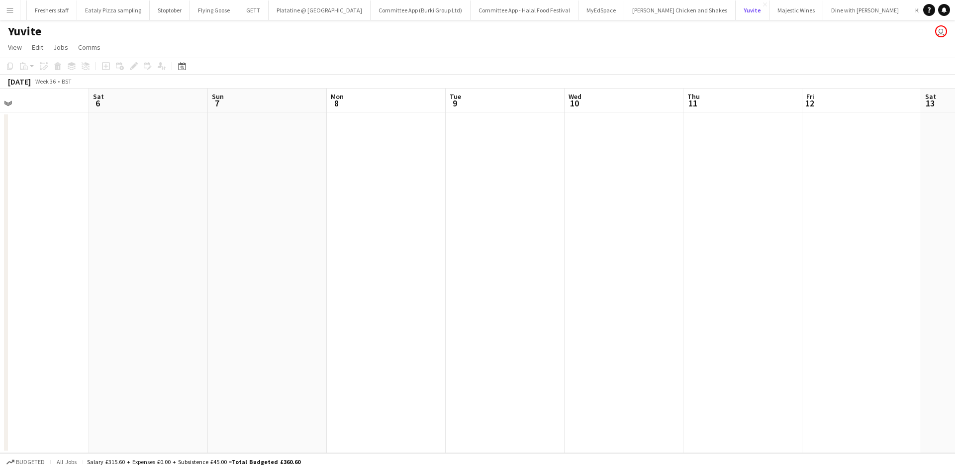
scroll to position [0, 387]
click at [769, 10] on button "Majestic Wines Close" at bounding box center [796, 9] width 54 height 19
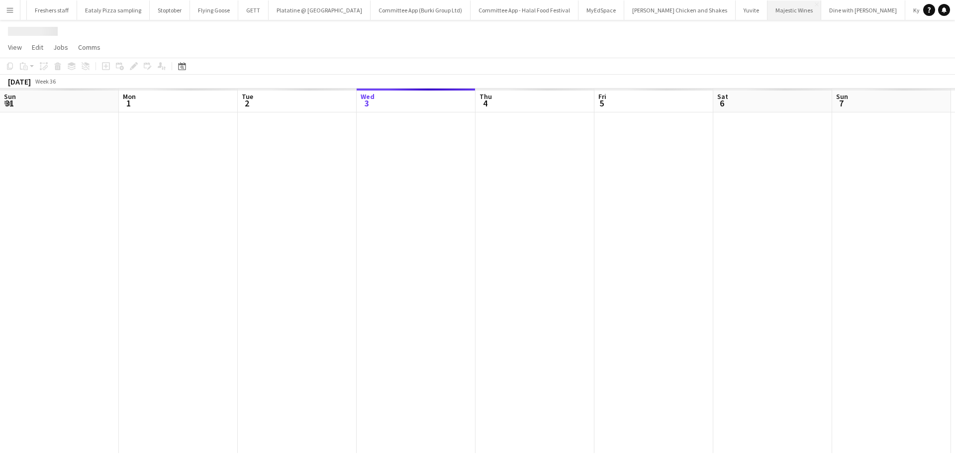
scroll to position [0, 238]
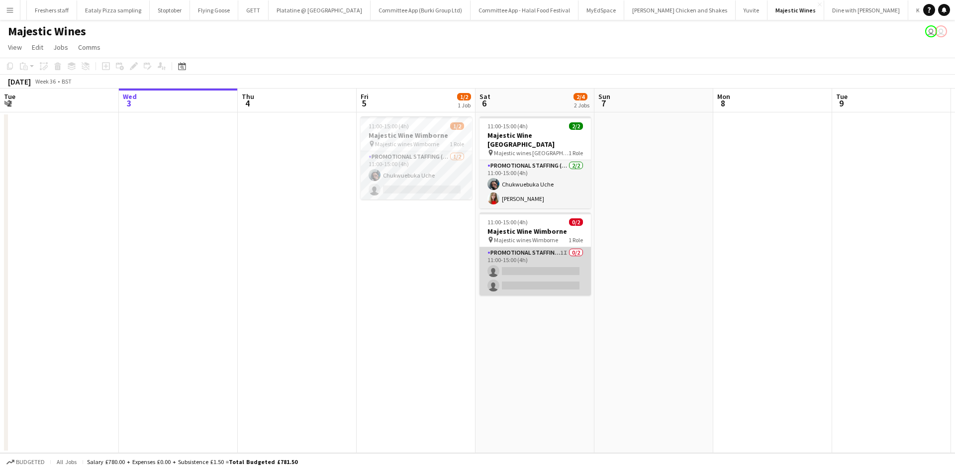
click at [536, 269] on app-card-role "Promotional Staffing (Flyering Staff) 1I 0/2 11:00-15:00 (4h) single-neutral-ac…" at bounding box center [534, 271] width 111 height 48
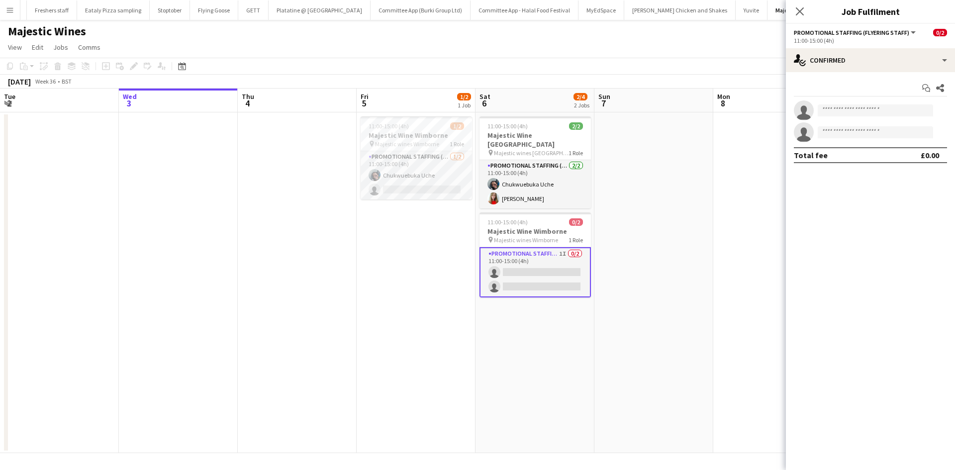
click at [658, 164] on app-date-cell at bounding box center [653, 282] width 119 height 341
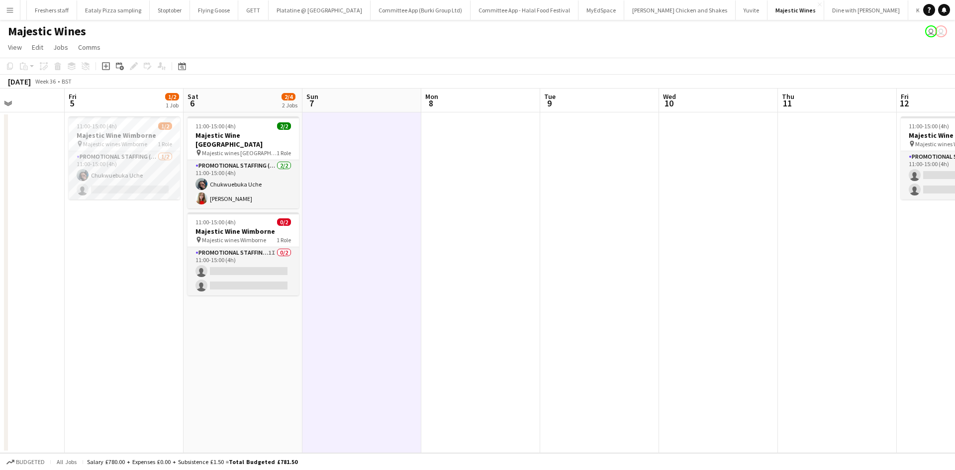
scroll to position [0, 292]
click at [235, 255] on app-card-role "Promotional Staffing (Flyering Staff) 1I 0/2 11:00-15:00 (4h) single-neutral-ac…" at bounding box center [242, 271] width 111 height 48
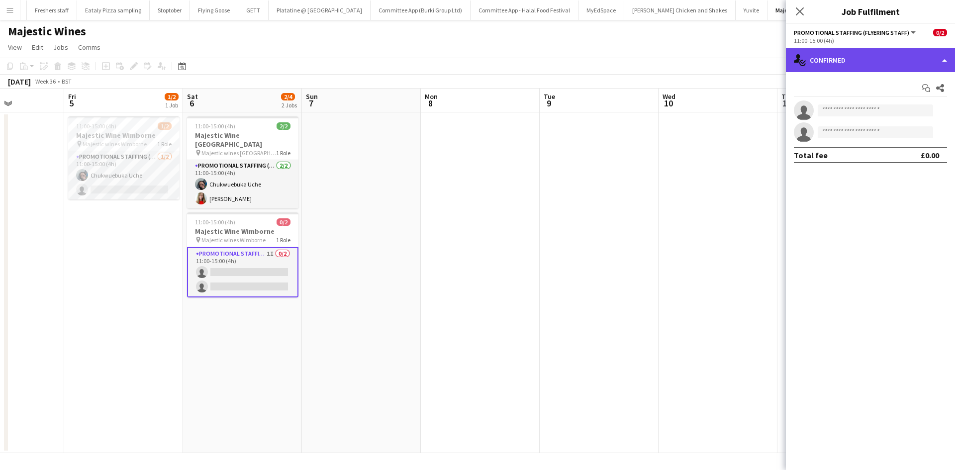
click at [845, 56] on div "single-neutral-actions-check-2 Confirmed" at bounding box center [870, 60] width 169 height 24
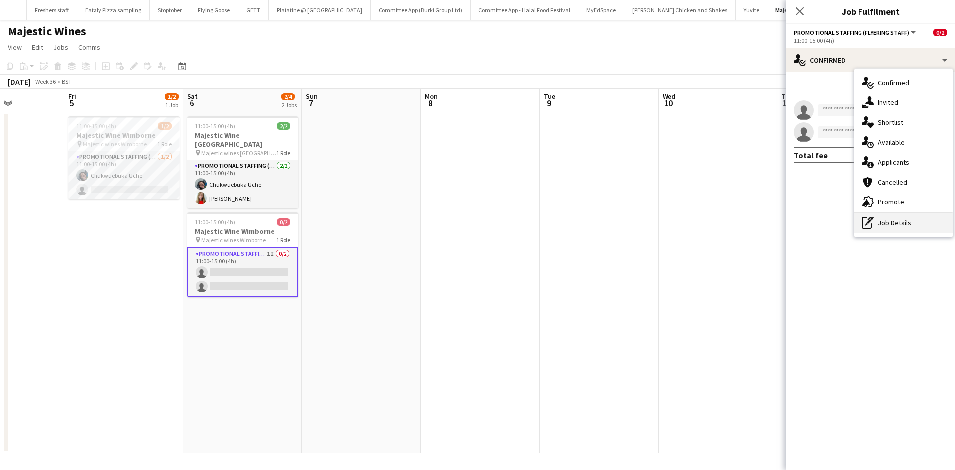
click at [884, 215] on div "pen-write Job Details" at bounding box center [903, 223] width 98 height 20
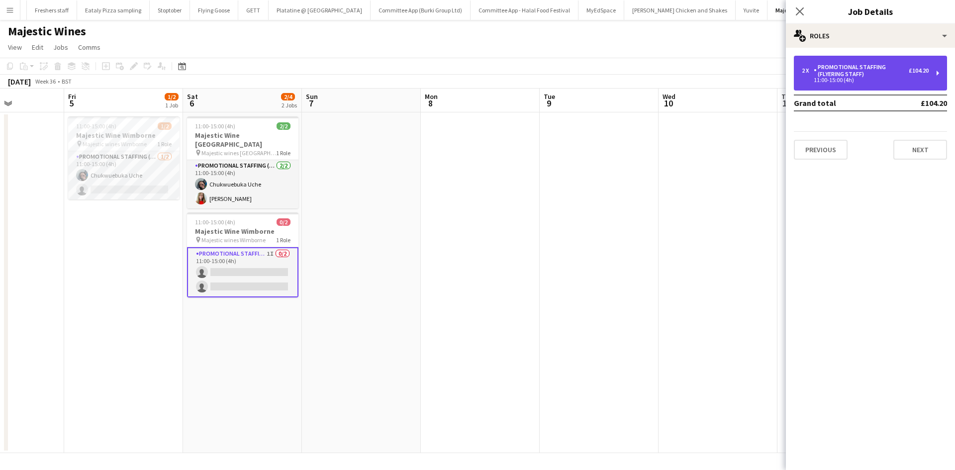
click at [850, 63] on div "2 x Promotional Staffing (Flyering Staff) £104.20 11:00-15:00 (4h)" at bounding box center [870, 73] width 153 height 35
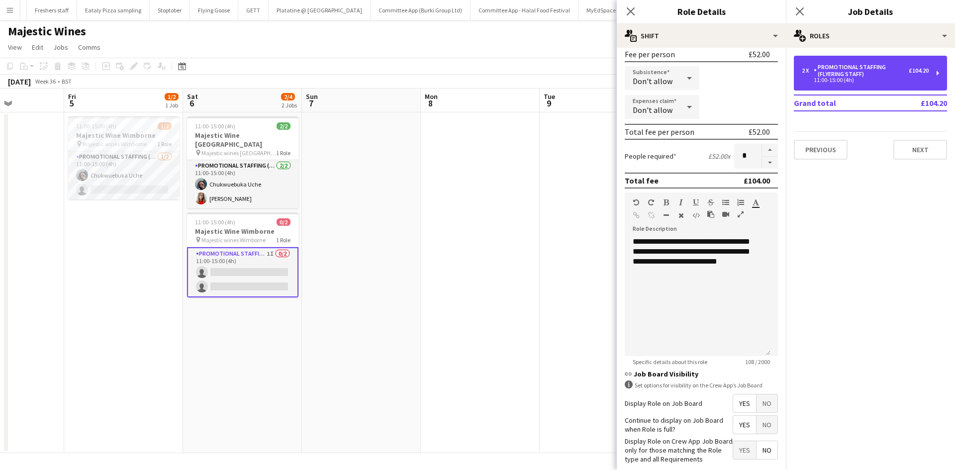
scroll to position [154, 0]
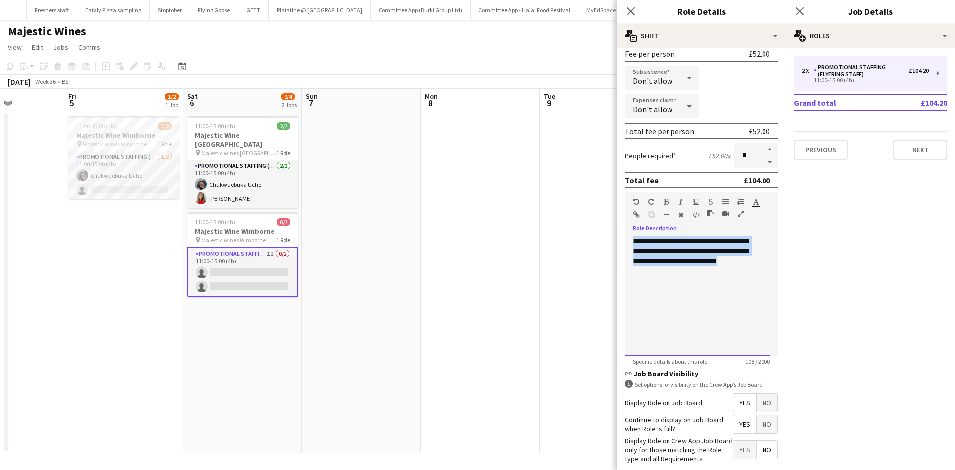
drag, startPoint x: 722, startPoint y: 263, endPoint x: 597, endPoint y: 225, distance: 130.1
click at [597, 225] on body "Menu Boards Boards Boards All jobs Status Workforce Workforce My Workforce Recr…" at bounding box center [477, 235] width 955 height 470
copy div "**********"
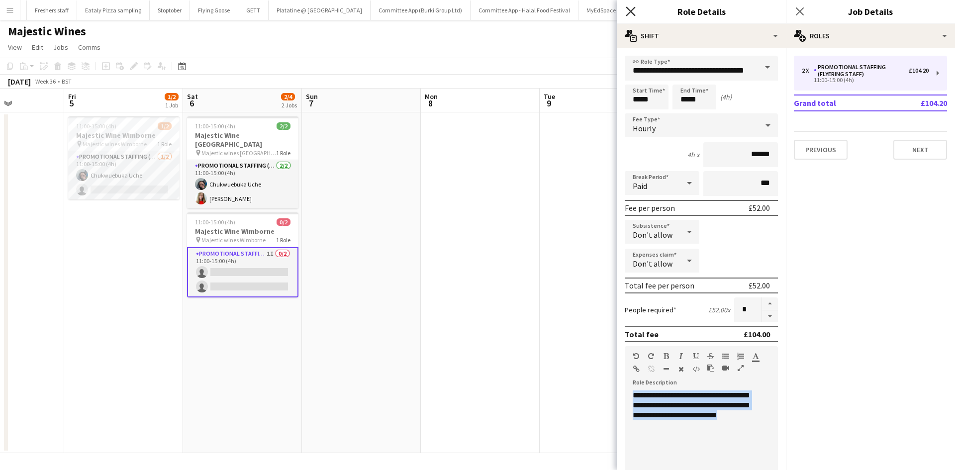
click at [631, 11] on icon at bounding box center [630, 10] width 9 height 9
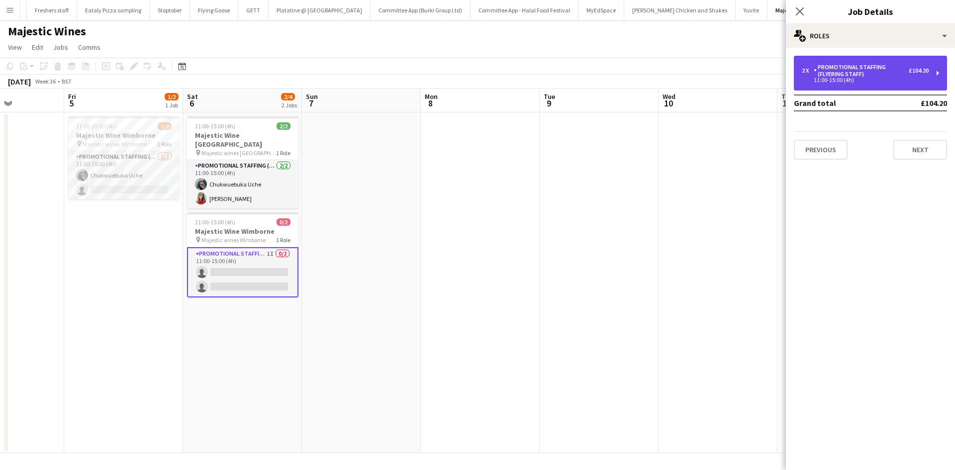
click at [851, 80] on div "11:00-15:00 (4h)" at bounding box center [865, 80] width 127 height 5
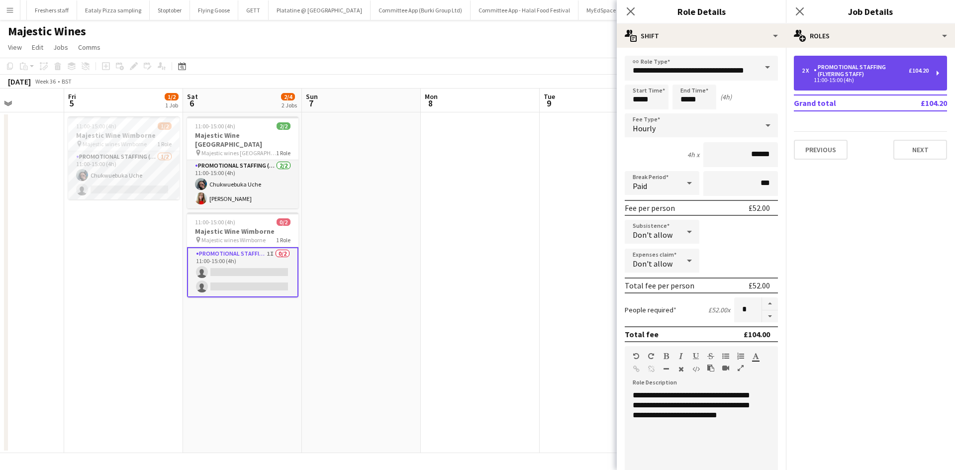
click at [849, 79] on div "11:00-15:00 (4h)" at bounding box center [865, 80] width 127 height 5
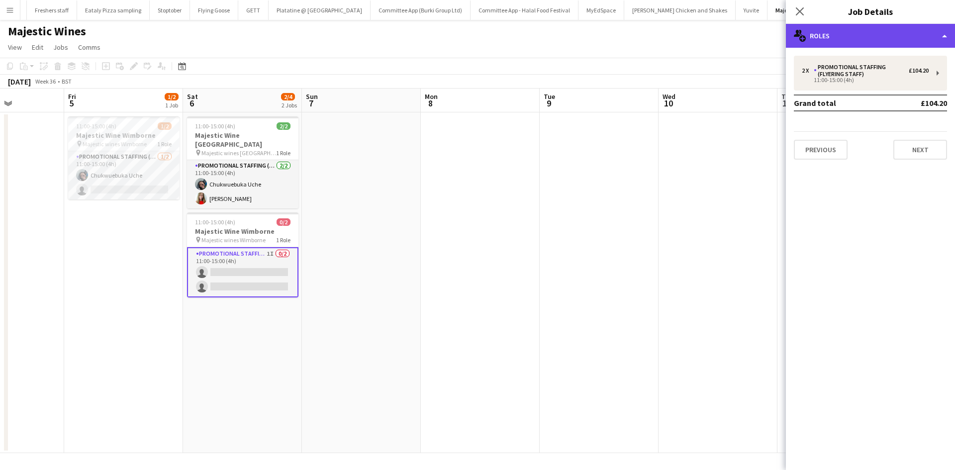
click at [849, 33] on div "multiple-users-add Roles" at bounding box center [870, 36] width 169 height 24
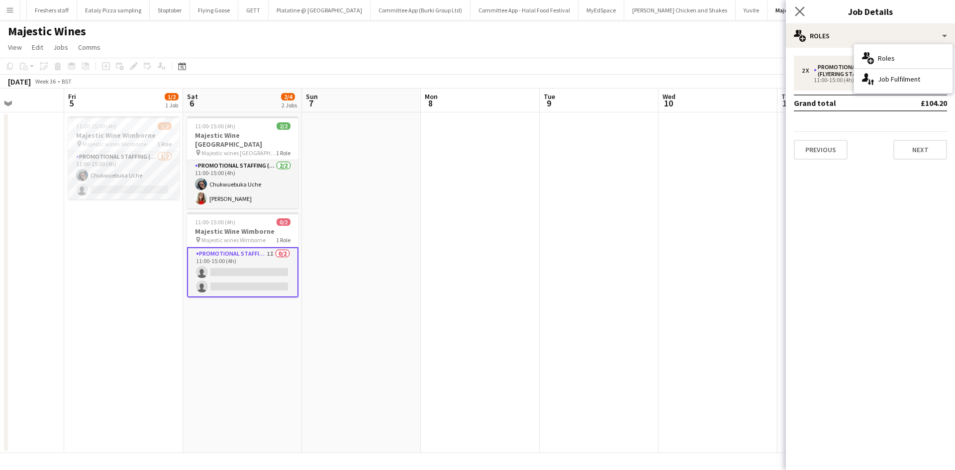
click at [794, 11] on app-icon "Close pop-in" at bounding box center [800, 11] width 14 height 14
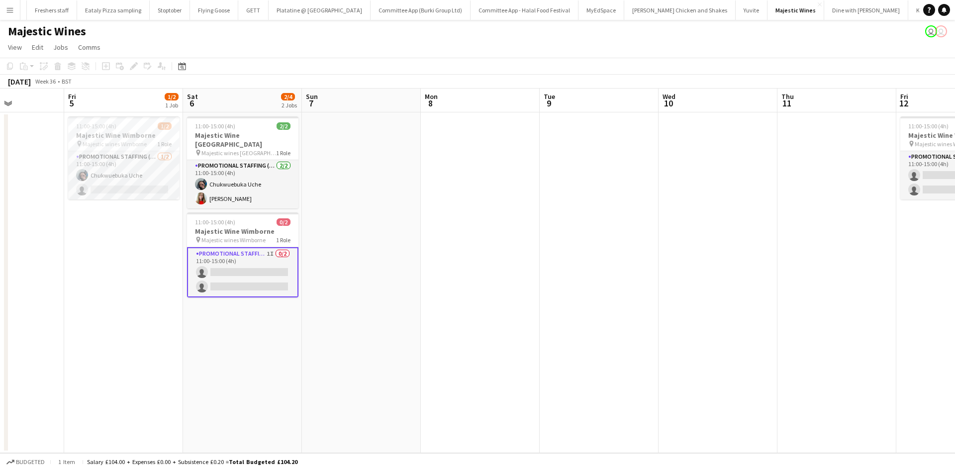
click at [213, 276] on app-card-role "Promotional Staffing (Flyering Staff) 1I 0/2 11:00-15:00 (4h) single-neutral-ac…" at bounding box center [242, 272] width 111 height 50
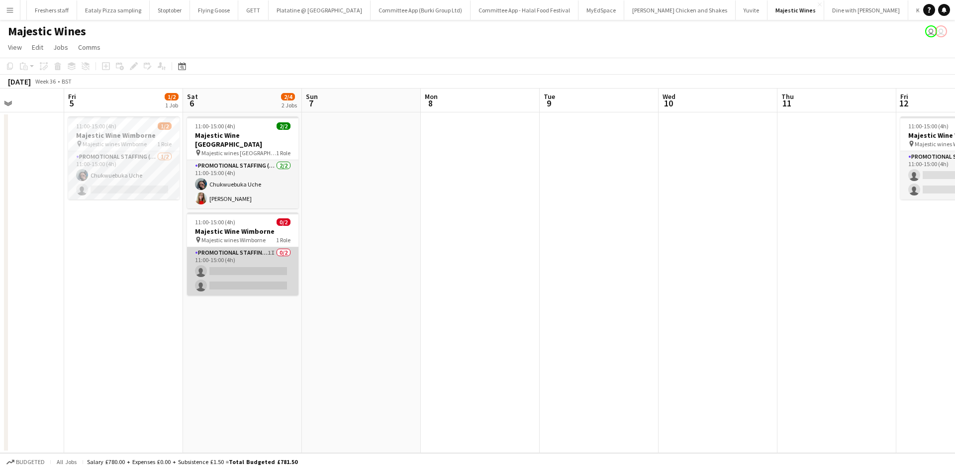
click at [230, 250] on app-card-role "Promotional Staffing (Flyering Staff) 1I 0/2 11:00-15:00 (4h) single-neutral-ac…" at bounding box center [242, 271] width 111 height 48
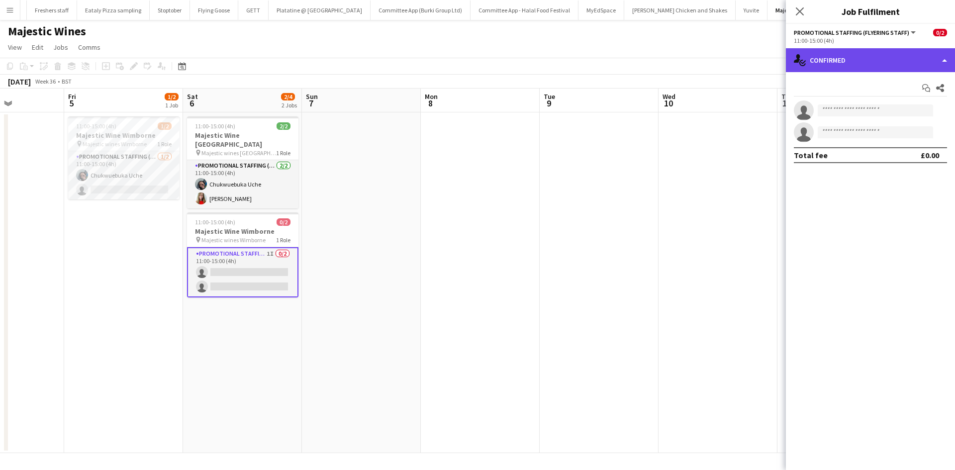
click at [834, 59] on div "single-neutral-actions-check-2 Confirmed" at bounding box center [870, 60] width 169 height 24
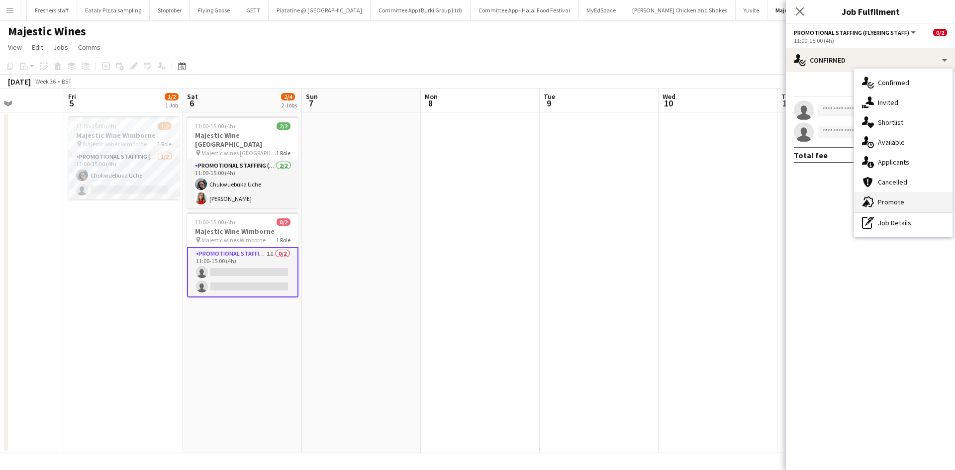
click at [889, 198] on span "Promote" at bounding box center [891, 201] width 26 height 9
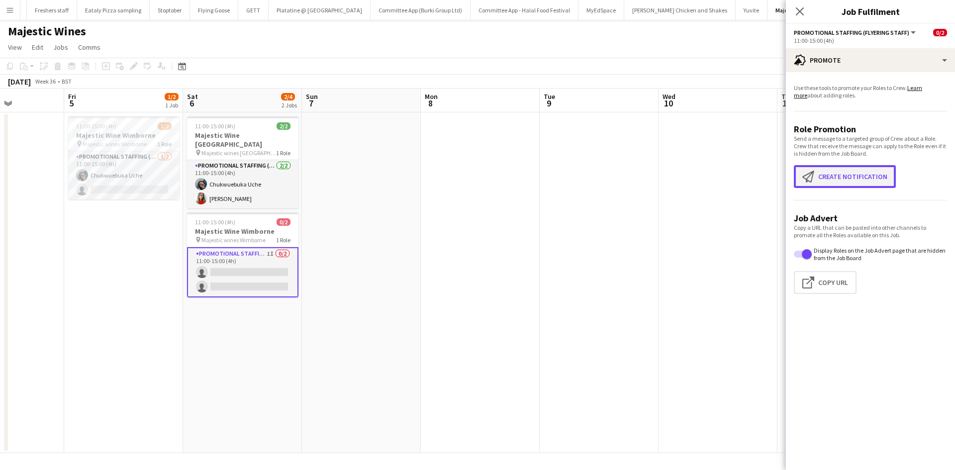
click at [824, 173] on button "Create notification Create notification" at bounding box center [845, 176] width 102 height 23
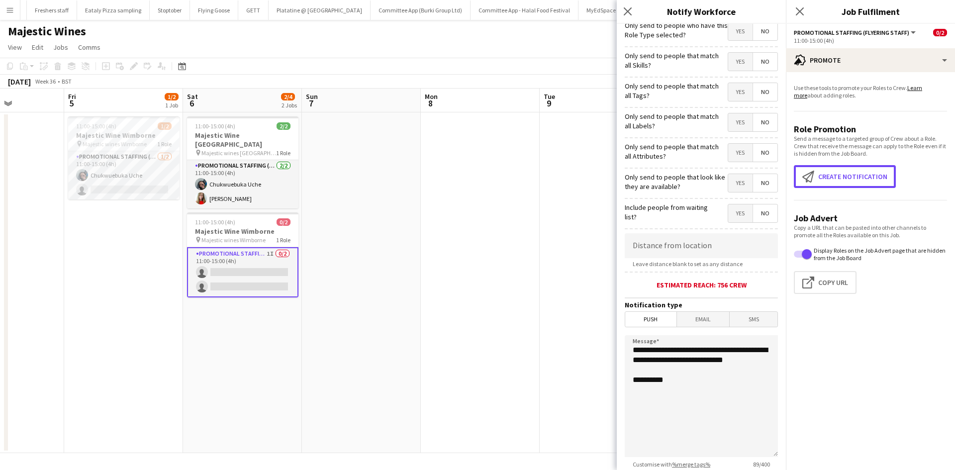
scroll to position [6, 0]
drag, startPoint x: 645, startPoint y: 380, endPoint x: 594, endPoint y: 313, distance: 84.0
click at [594, 313] on body "Menu Boards Boards Boards All jobs Status Workforce Workforce My Workforce Recr…" at bounding box center [477, 235] width 955 height 470
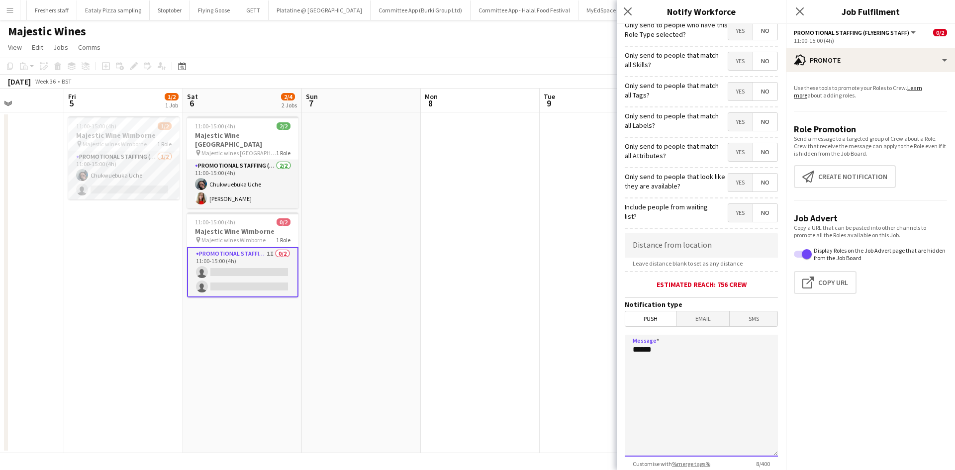
paste textarea "**********"
click at [632, 371] on textarea "**********" at bounding box center [701, 396] width 153 height 122
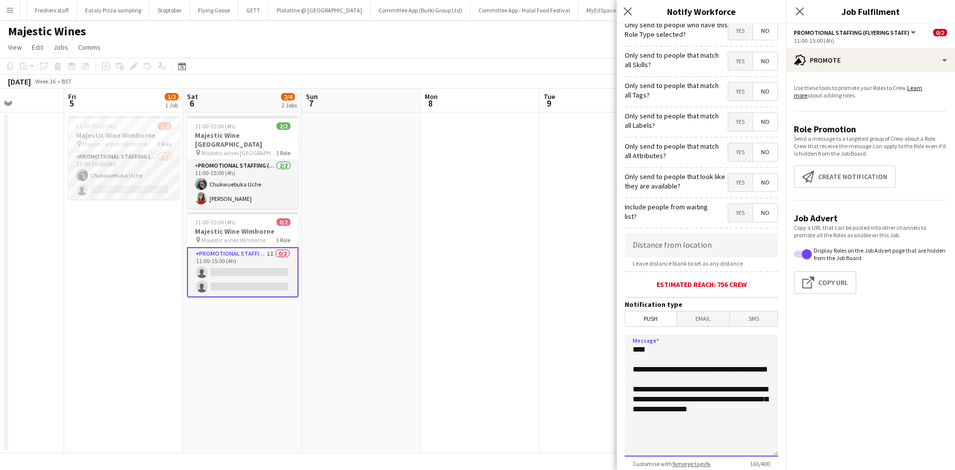
scroll to position [78, 0]
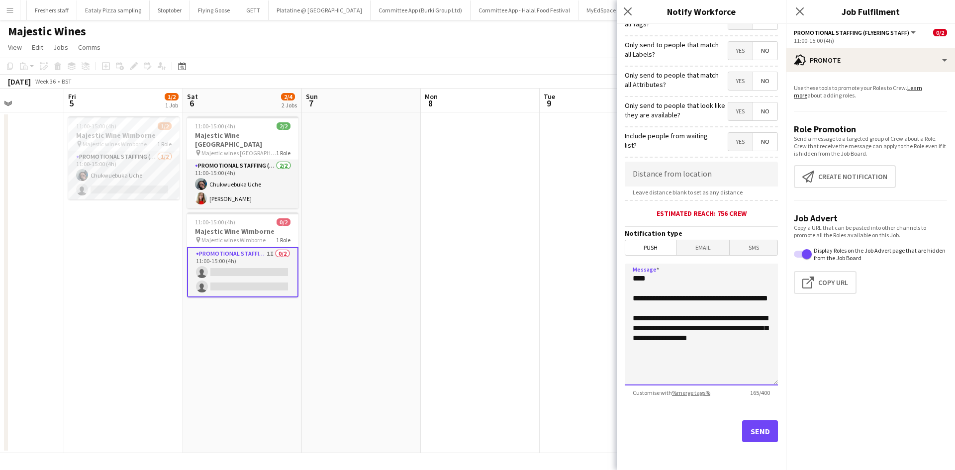
drag, startPoint x: 672, startPoint y: 320, endPoint x: 650, endPoint y: 308, distance: 24.9
click at [650, 308] on textarea "**********" at bounding box center [701, 325] width 153 height 122
drag, startPoint x: 650, startPoint y: 308, endPoint x: 648, endPoint y: 301, distance: 7.1
click at [648, 301] on textarea "**********" at bounding box center [701, 325] width 153 height 122
drag, startPoint x: 667, startPoint y: 312, endPoint x: 612, endPoint y: 314, distance: 55.7
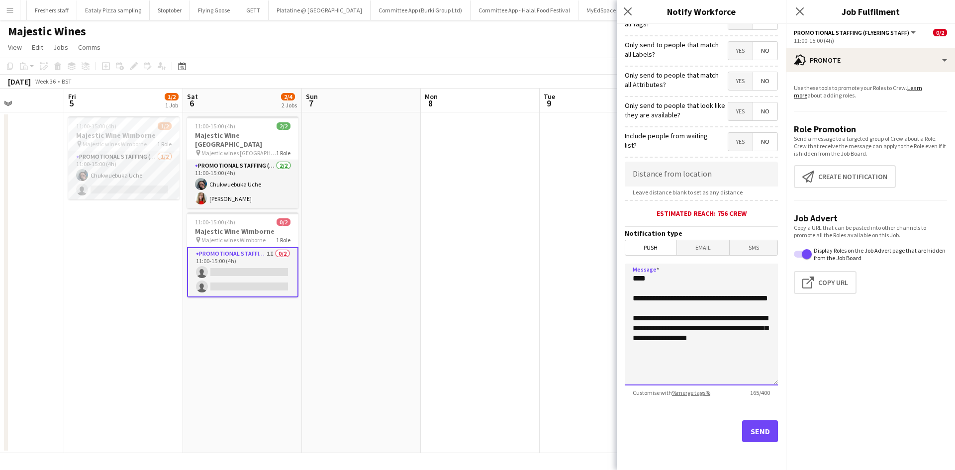
click at [612, 314] on body "Menu Boards Boards Boards All jobs Status Workforce Workforce My Workforce Recr…" at bounding box center [477, 235] width 955 height 470
type textarea "**********"
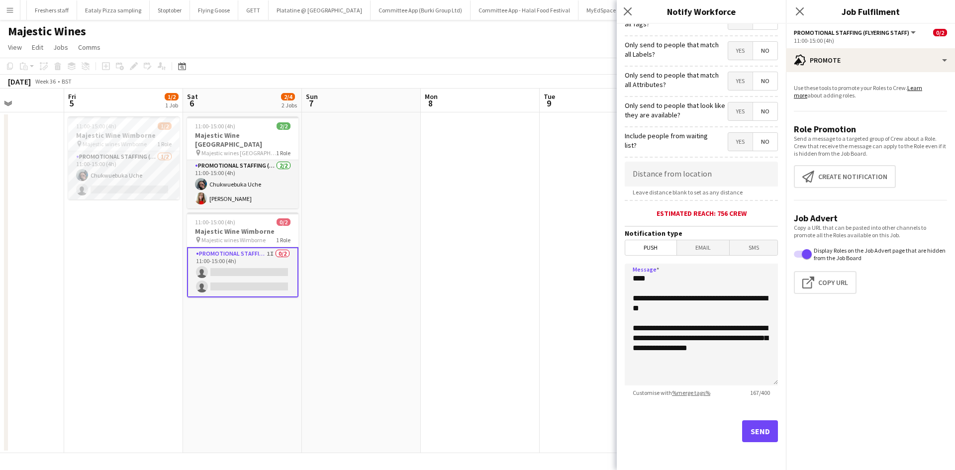
click at [643, 251] on span "Push" at bounding box center [650, 247] width 51 height 15
click at [661, 180] on input at bounding box center [701, 174] width 153 height 25
drag, startPoint x: 701, startPoint y: 347, endPoint x: 606, endPoint y: 267, distance: 124.5
click at [606, 267] on body "Menu Boards Boards Boards All jobs Status Workforce Workforce My Workforce Recr…" at bounding box center [477, 235] width 955 height 470
drag, startPoint x: 683, startPoint y: 179, endPoint x: 483, endPoint y: 192, distance: 200.8
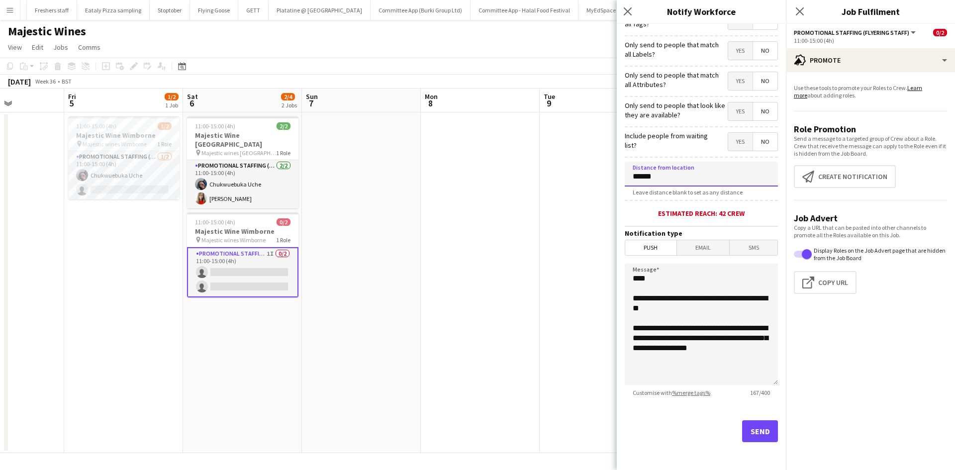
click at [483, 192] on body "Menu Boards Boards Boards All jobs Status Workforce Workforce My Workforce Recr…" at bounding box center [477, 235] width 955 height 470
type input "******"
click at [746, 431] on button "Send" at bounding box center [760, 431] width 36 height 22
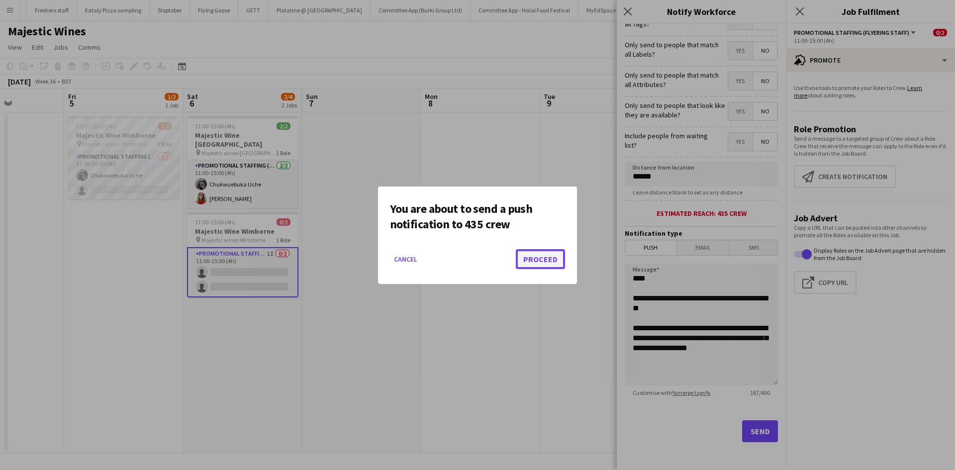
click at [520, 251] on button "Proceed" at bounding box center [540, 259] width 49 height 20
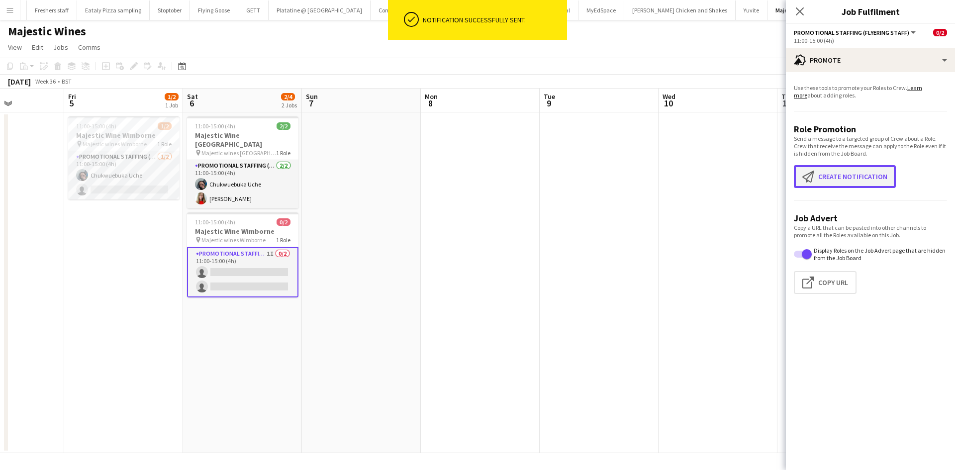
click at [851, 180] on button "Create notification Create notification" at bounding box center [845, 176] width 102 height 23
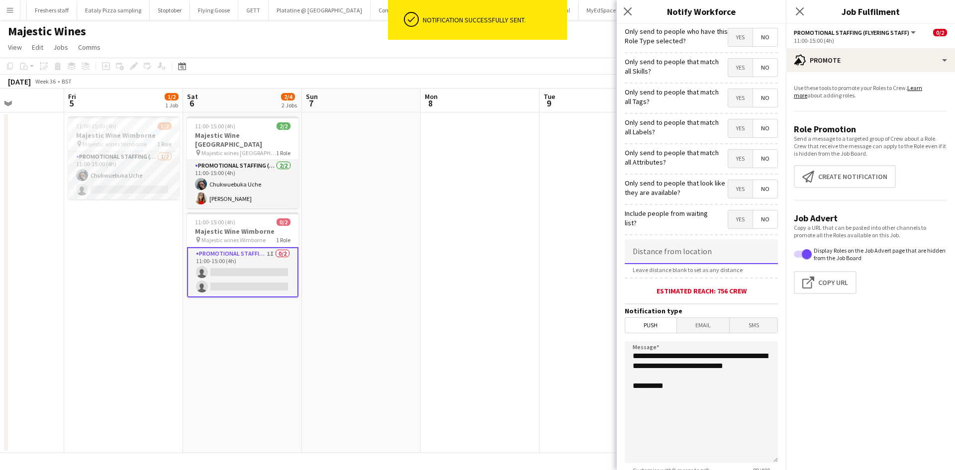
click at [666, 251] on input at bounding box center [701, 251] width 153 height 25
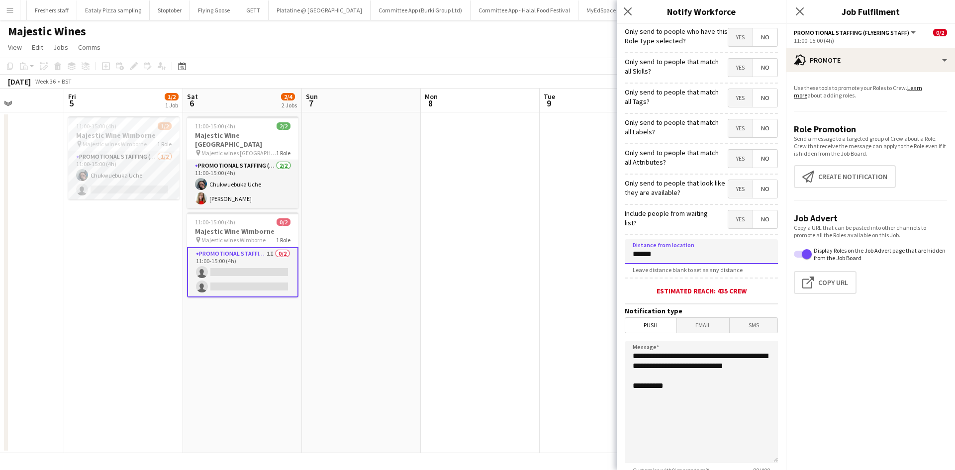
type input "******"
click at [694, 330] on span "Email" at bounding box center [703, 325] width 53 height 15
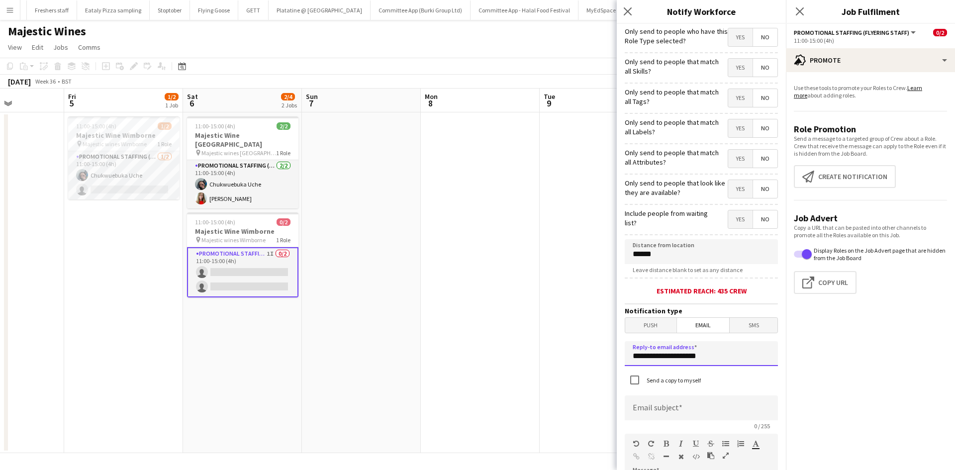
drag, startPoint x: 700, startPoint y: 357, endPoint x: 562, endPoint y: 353, distance: 137.8
click at [562, 353] on body "Menu Boards Boards Boards All jobs Status Workforce Workforce My Workforce Recr…" at bounding box center [477, 235] width 955 height 470
type input "*"
type input "**********"
click at [666, 409] on input at bounding box center [701, 407] width 153 height 25
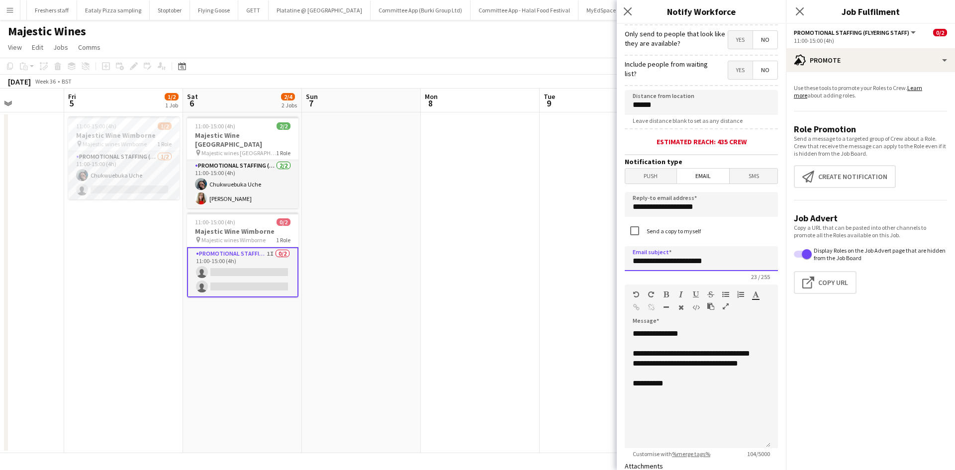
scroll to position [184, 0]
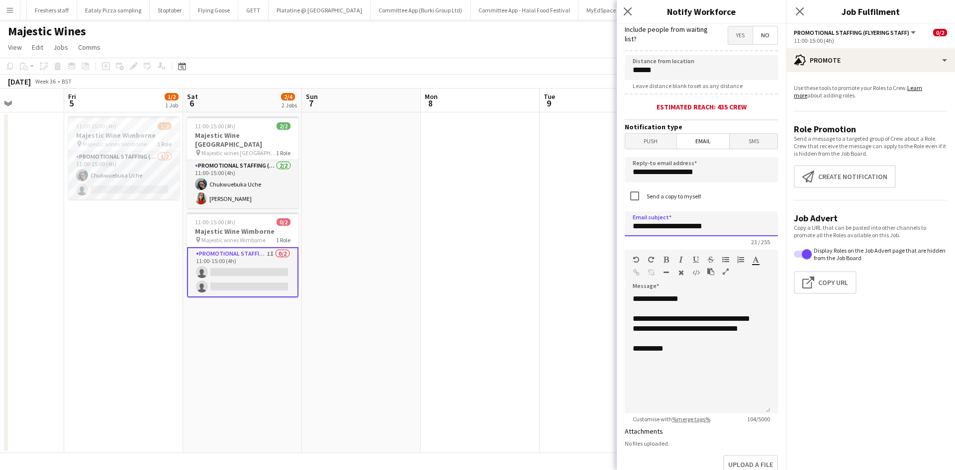
type input "**********"
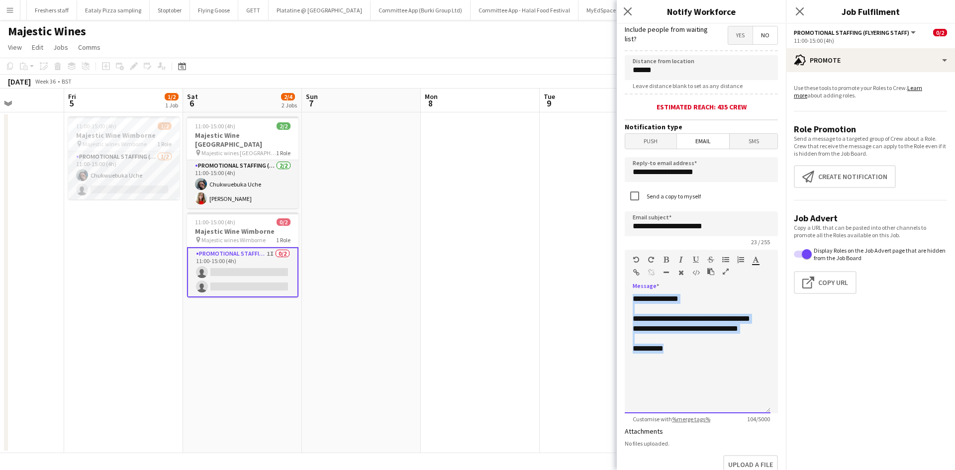
drag, startPoint x: 666, startPoint y: 358, endPoint x: 601, endPoint y: 284, distance: 98.2
click at [601, 284] on body "Menu Boards Boards Boards All jobs Status Workforce Workforce My Workforce Recr…" at bounding box center [477, 235] width 955 height 470
paste div
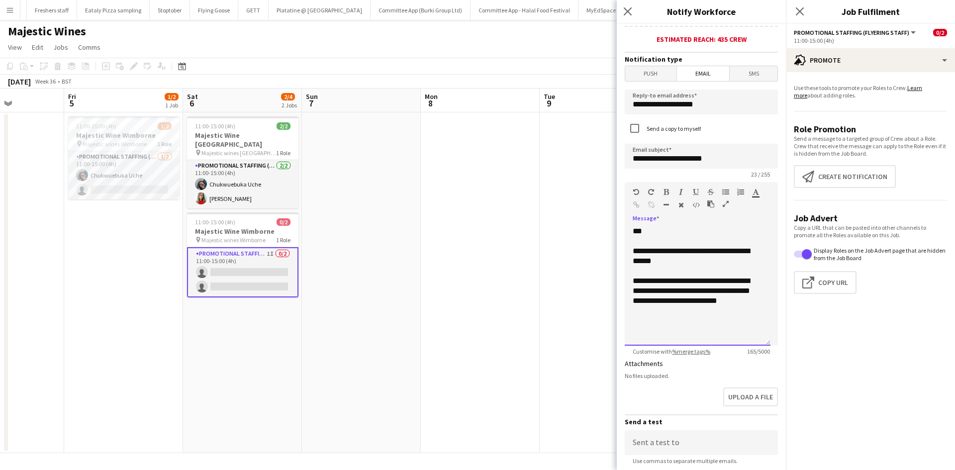
scroll to position [351, 0]
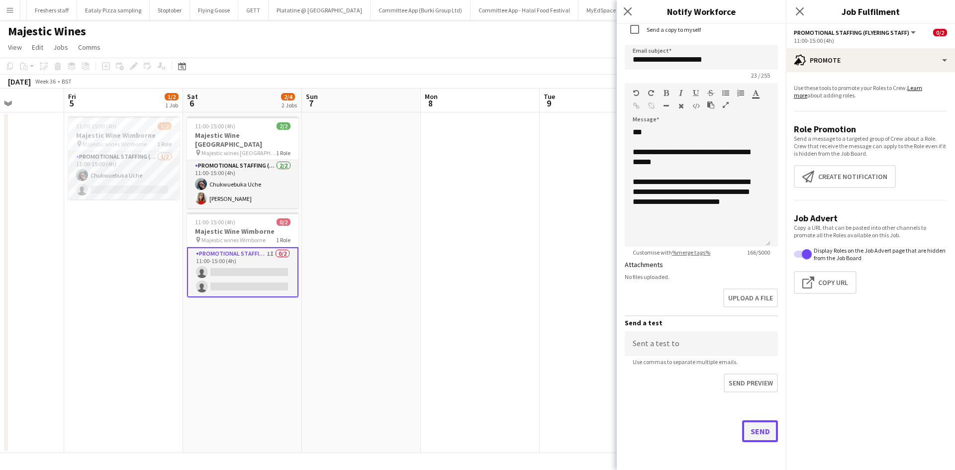
click at [749, 424] on button "Send" at bounding box center [760, 431] width 36 height 22
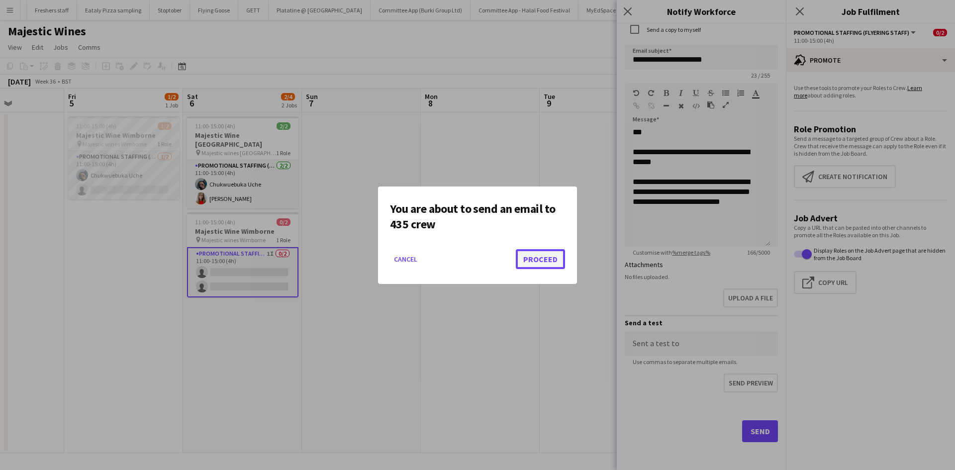
click at [536, 260] on button "Proceed" at bounding box center [540, 259] width 49 height 20
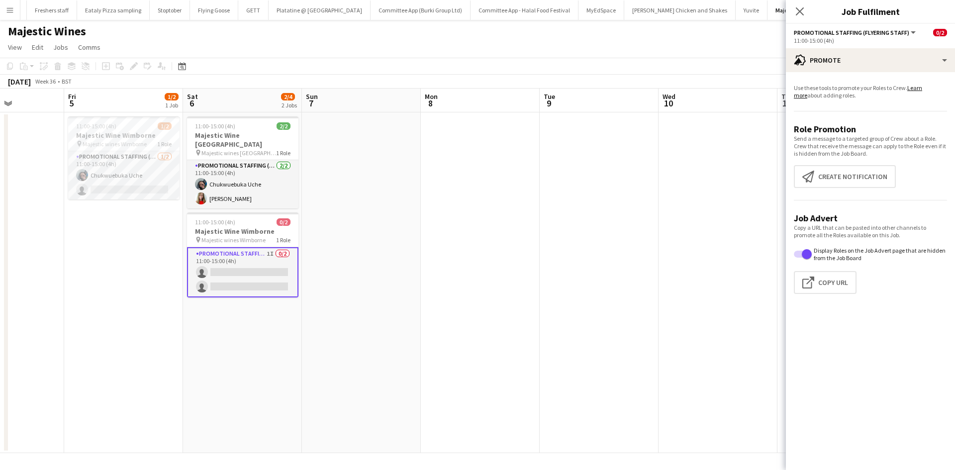
click at [9, 10] on app-icon "Menu" at bounding box center [10, 10] width 8 height 8
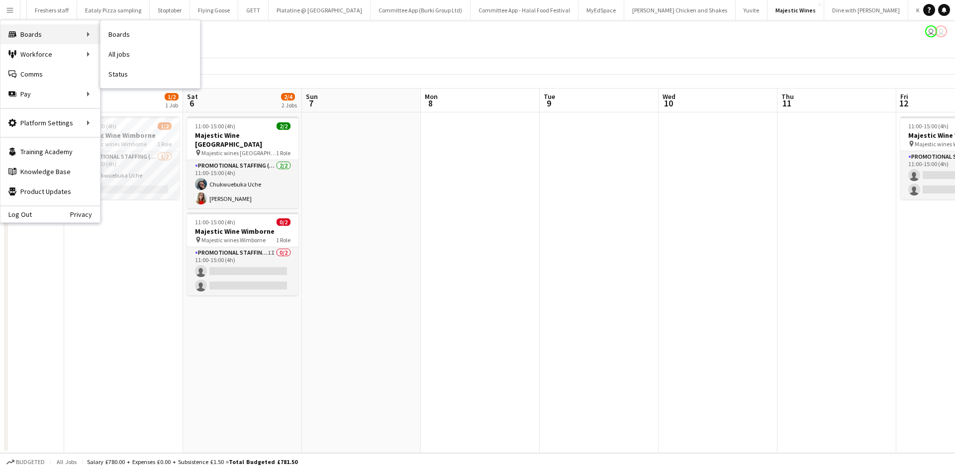
click at [46, 33] on div "Boards Boards" at bounding box center [49, 34] width 99 height 20
click at [62, 33] on div "Boards Boards" at bounding box center [49, 34] width 99 height 20
click at [125, 35] on link "Boards" at bounding box center [149, 34] width 99 height 20
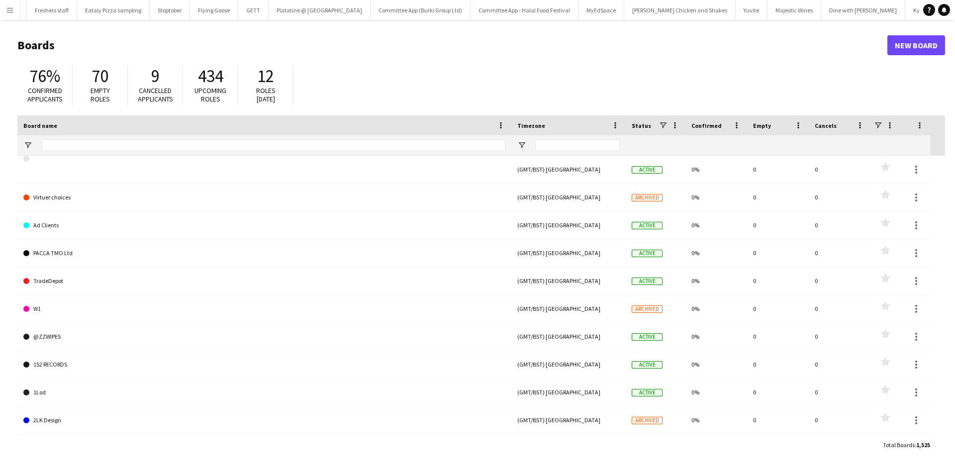
click at [7, 12] on app-icon "Menu" at bounding box center [10, 10] width 8 height 8
type input "******"
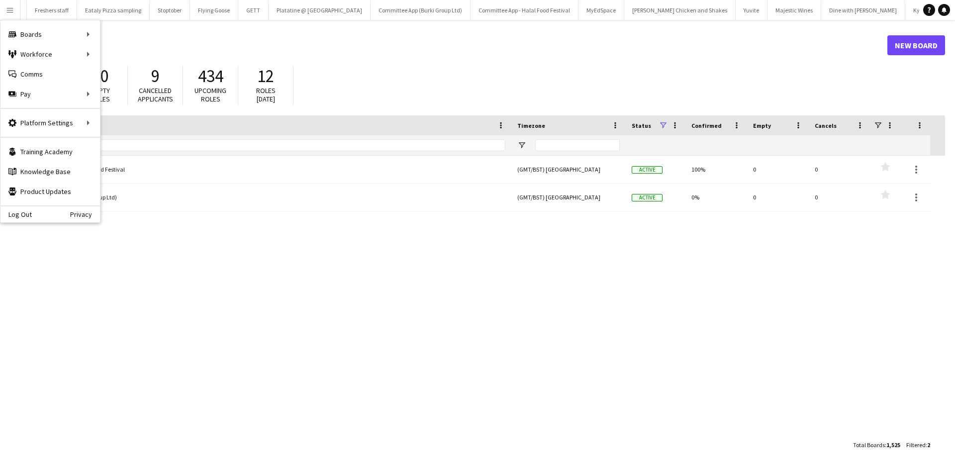
click at [9, 13] on app-icon "Menu" at bounding box center [10, 10] width 8 height 8
click at [57, 52] on div "Workforce Workforce" at bounding box center [49, 54] width 99 height 20
click at [52, 47] on div "Workforce Workforce" at bounding box center [49, 54] width 99 height 20
click at [63, 33] on div "Boards Boards" at bounding box center [49, 34] width 99 height 20
click at [116, 51] on link "All jobs" at bounding box center [149, 54] width 99 height 20
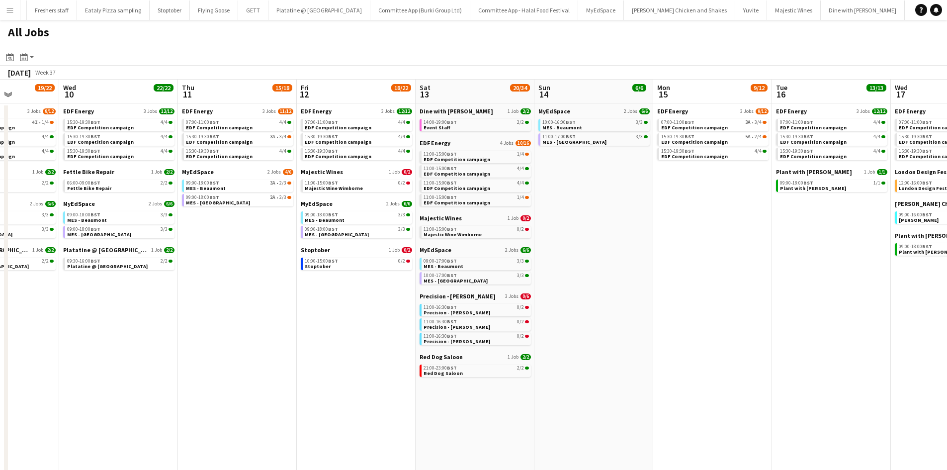
scroll to position [0, 417]
click at [473, 294] on span "Precision - [PERSON_NAME]" at bounding box center [457, 295] width 76 height 7
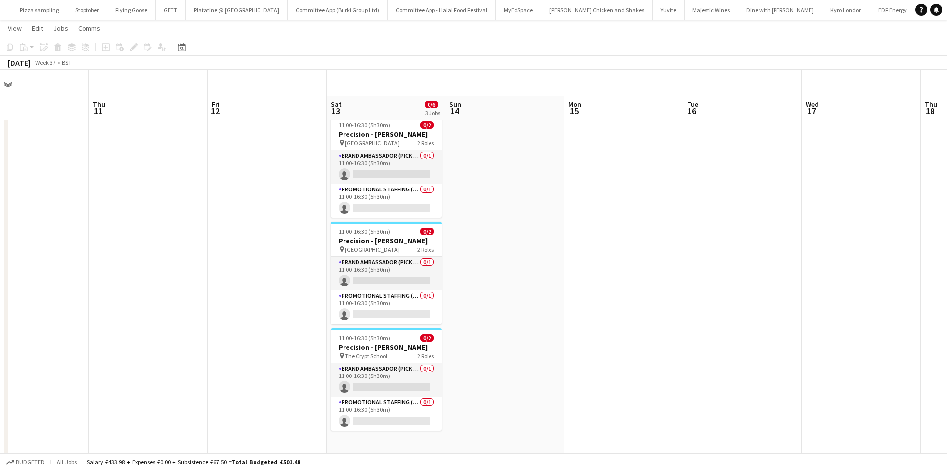
scroll to position [27, 0]
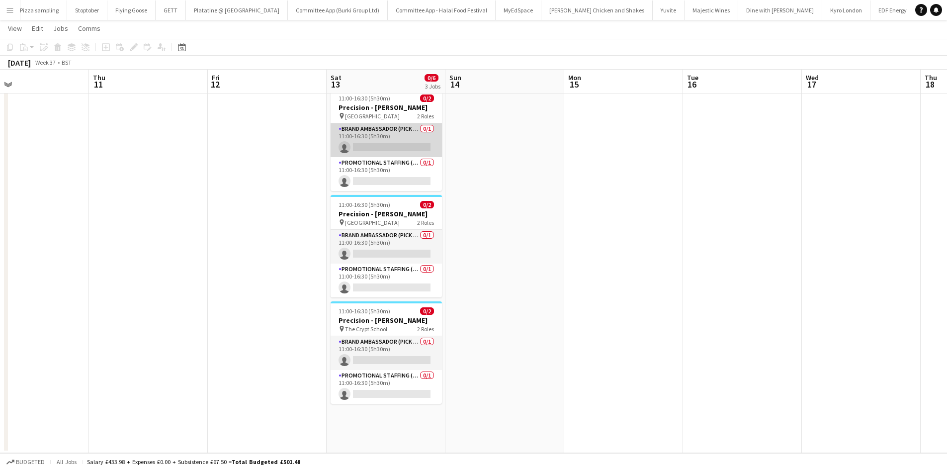
click at [371, 139] on app-card-role "Brand Ambassador (Pick up) 0/1 11:00-16:30 (5h30m) single-neutral-actions" at bounding box center [386, 140] width 111 height 34
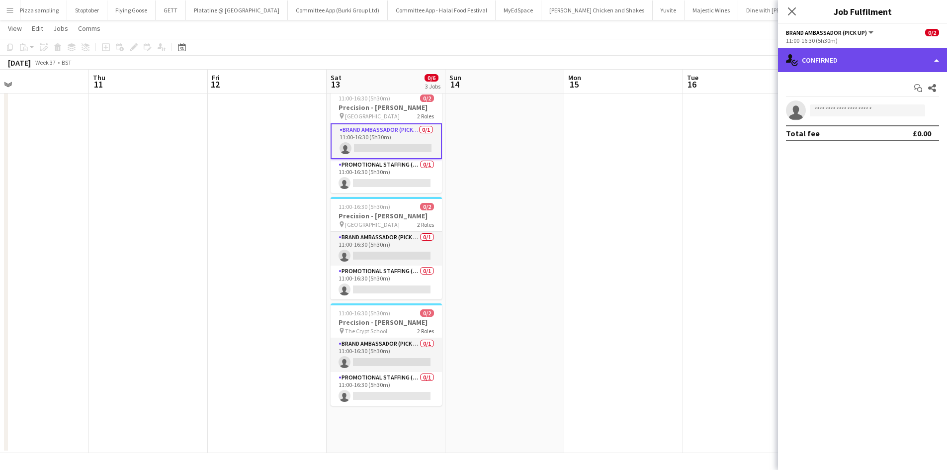
click at [835, 50] on div "single-neutral-actions-check-2 Confirmed" at bounding box center [862, 60] width 169 height 24
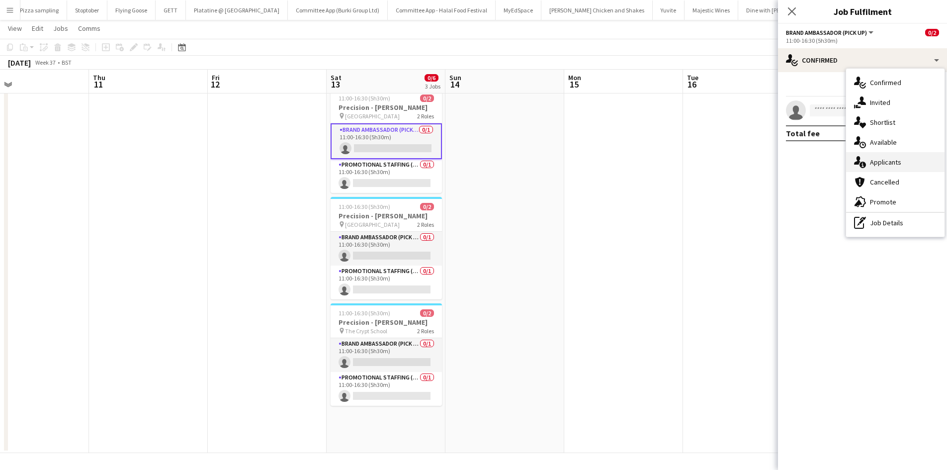
click at [880, 159] on span "Applicants" at bounding box center [885, 162] width 31 height 9
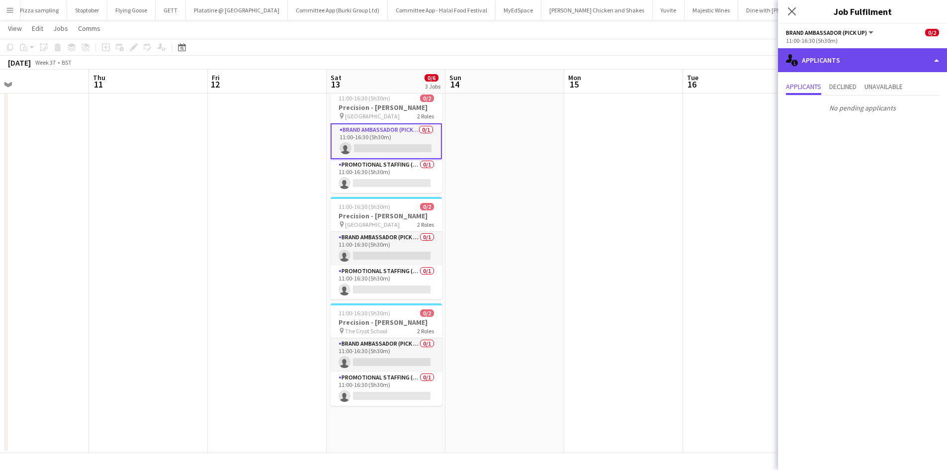
click at [837, 52] on div "single-neutral-actions-information Applicants" at bounding box center [862, 60] width 169 height 24
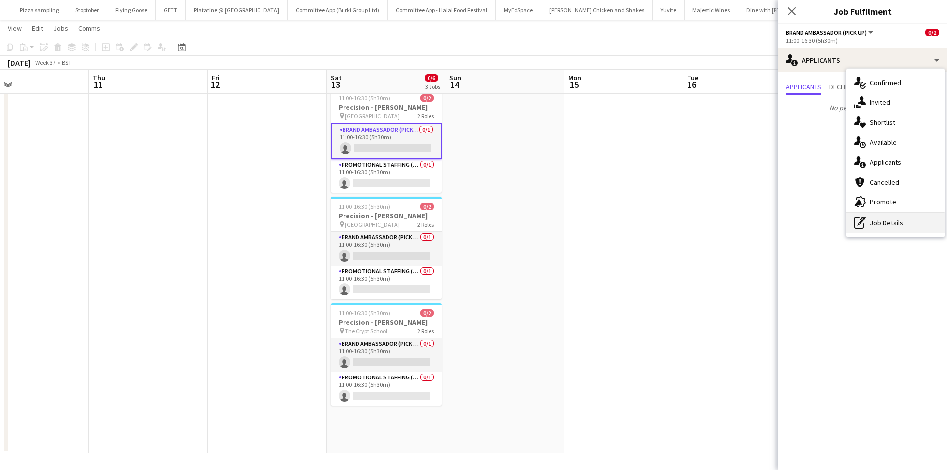
click at [884, 220] on div "pen-write Job Details" at bounding box center [895, 223] width 98 height 20
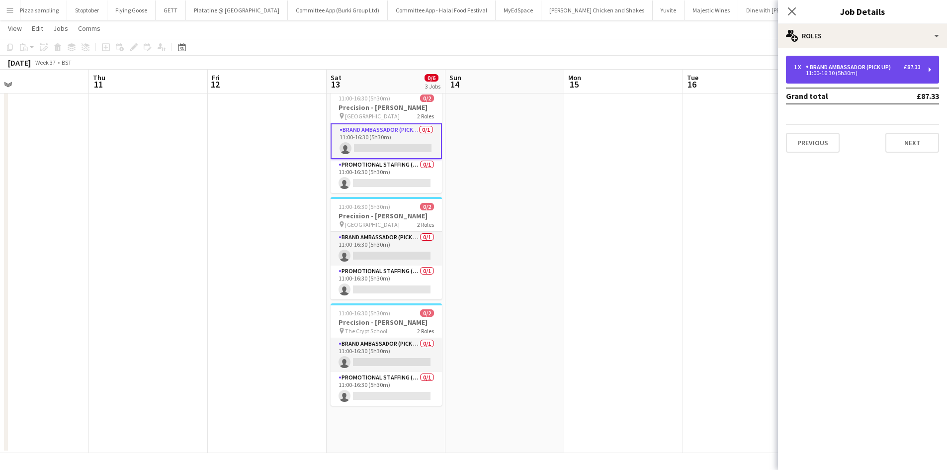
click at [822, 61] on div "1 x Brand Ambassador (Pick up) £87.33 11:00-16:30 (5h30m)" at bounding box center [862, 70] width 153 height 28
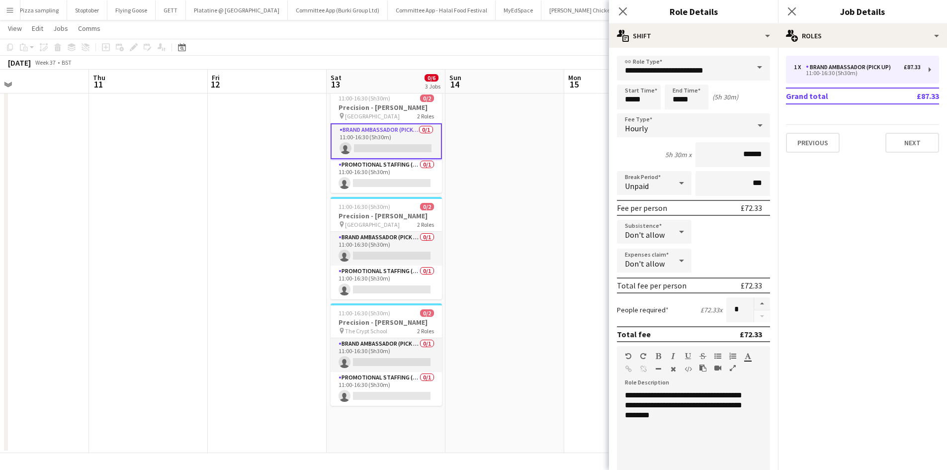
click at [659, 330] on div "Total fee £72.33" at bounding box center [693, 334] width 153 height 16
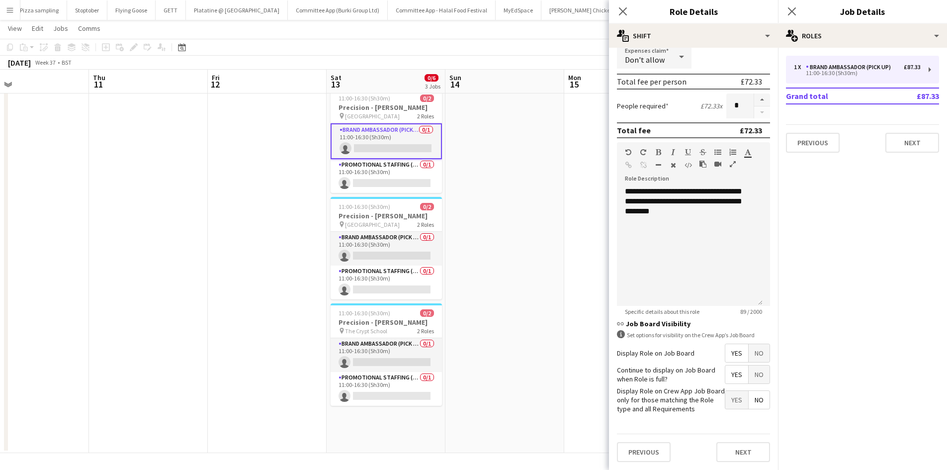
scroll to position [203, 0]
click at [393, 170] on app-card-role "Promotional Staffing (Brand Ambassadors) 0/1 11:00-16:30 (5h30m) single-neutral…" at bounding box center [386, 176] width 111 height 34
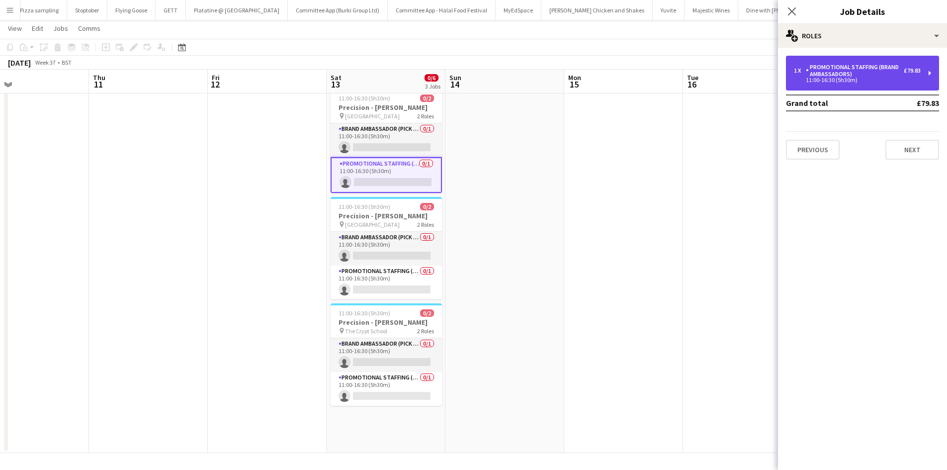
click at [839, 69] on div "Promotional Staffing (Brand Ambassadors)" at bounding box center [855, 71] width 98 height 14
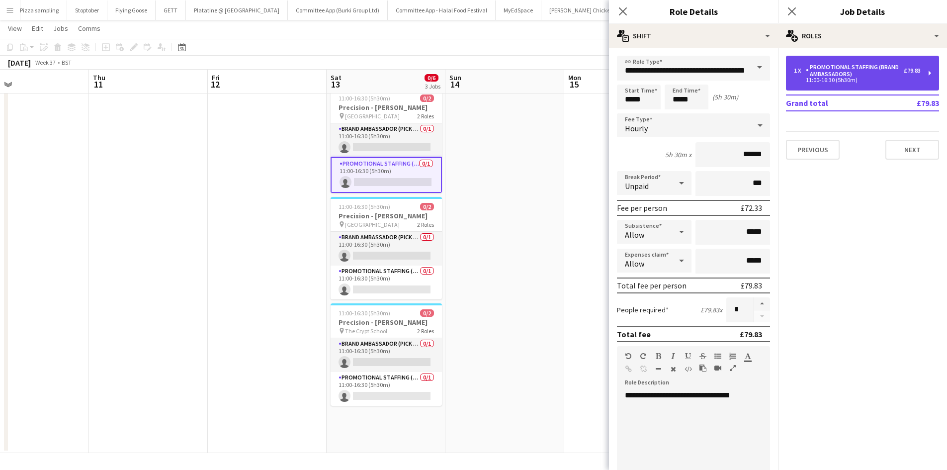
click at [839, 69] on div "Promotional Staffing (Brand Ambassadors)" at bounding box center [855, 71] width 98 height 14
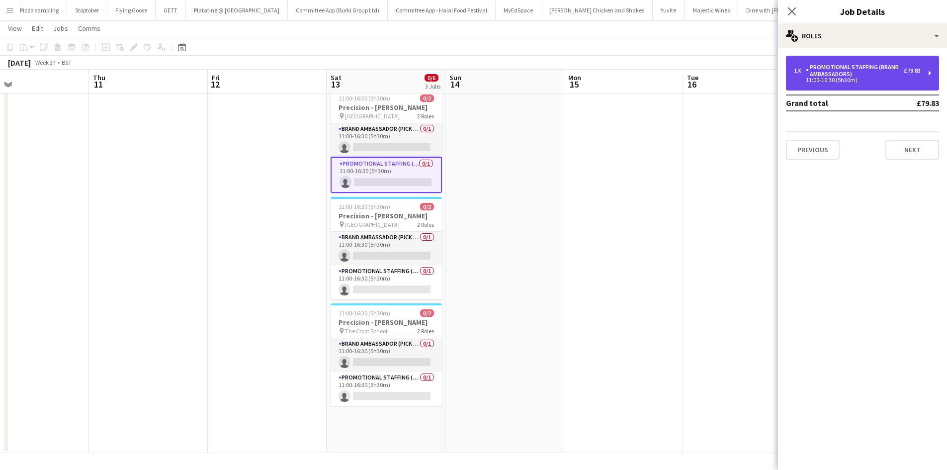
click at [839, 69] on div "Promotional Staffing (Brand Ambassadors)" at bounding box center [855, 71] width 98 height 14
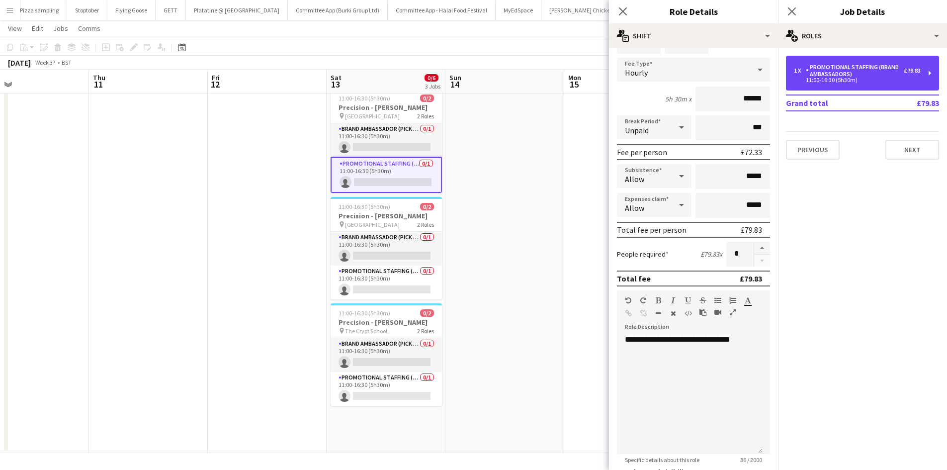
scroll to position [56, 0]
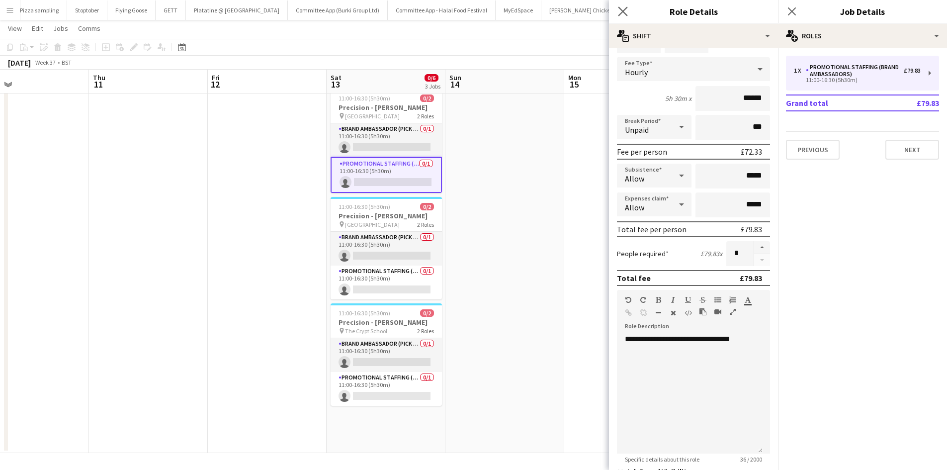
click at [618, 17] on app-icon "Close pop-in" at bounding box center [623, 11] width 14 height 14
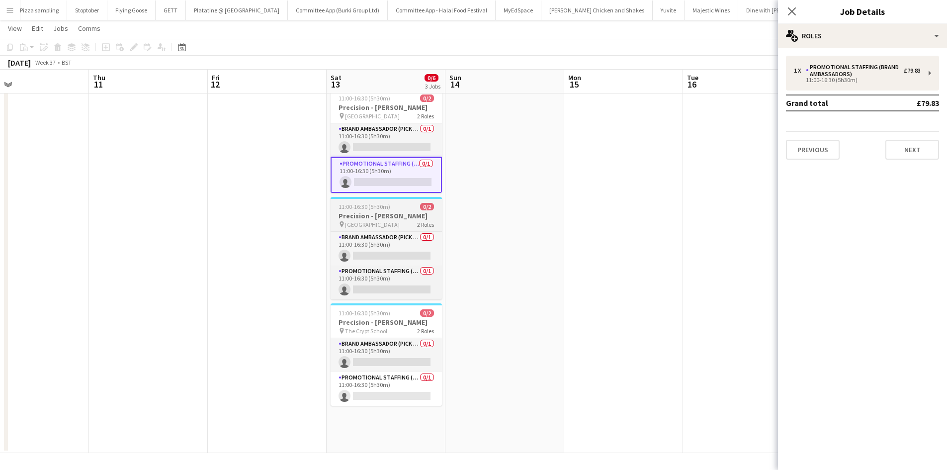
click at [385, 208] on span "11:00-16:30 (5h30m)" at bounding box center [365, 206] width 52 height 7
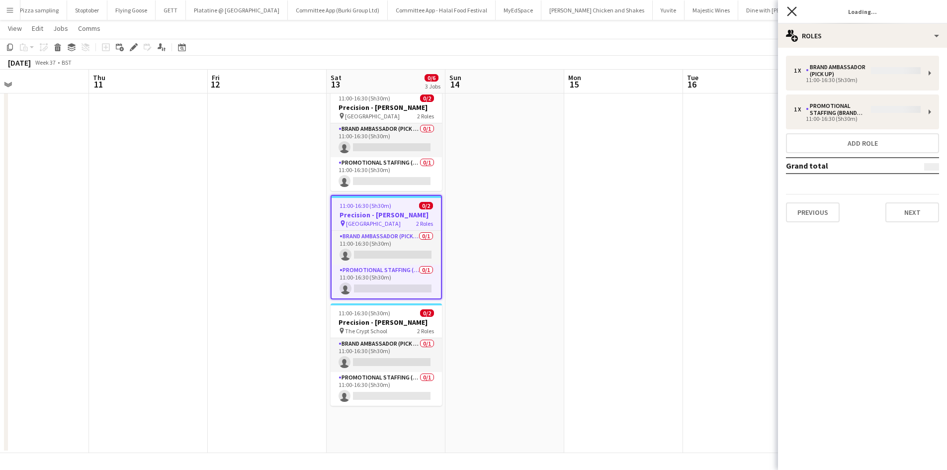
click at [790, 11] on icon "Close pop-in" at bounding box center [791, 10] width 9 height 9
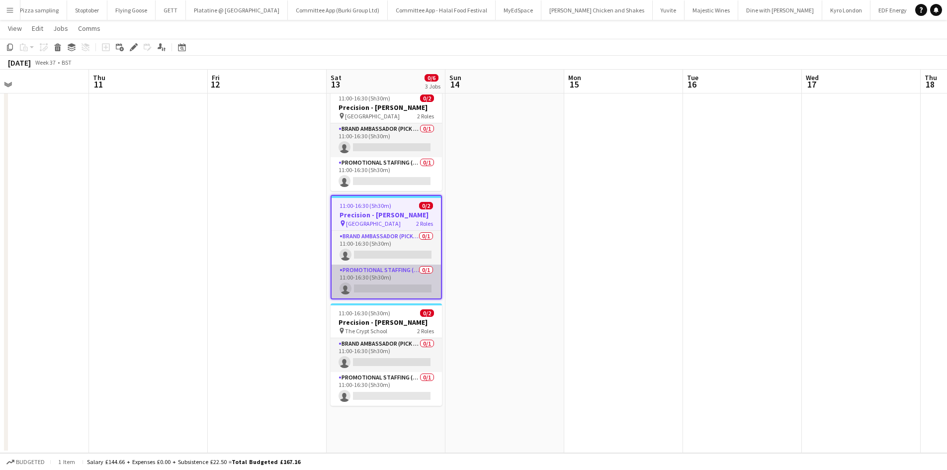
click at [373, 268] on app-card-role "Promotional Staffing (Brand Ambassadors) 0/1 11:00-16:30 (5h30m) single-neutral…" at bounding box center [386, 282] width 109 height 34
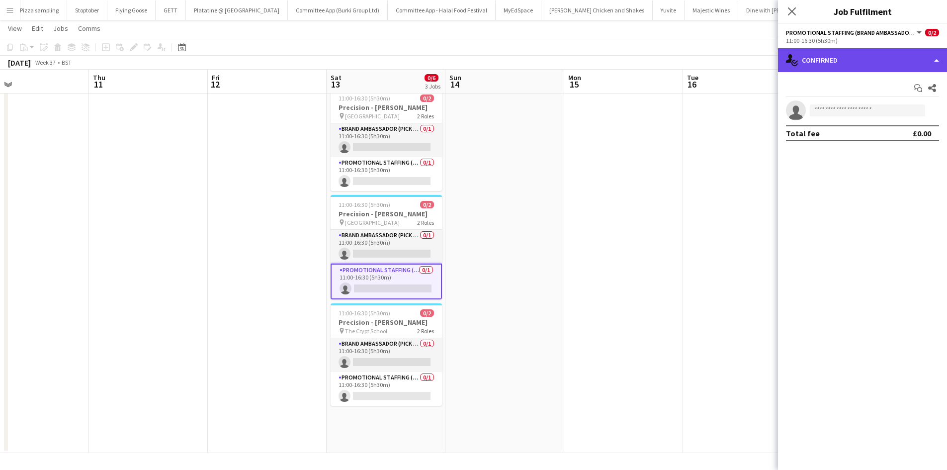
click at [827, 57] on div "single-neutral-actions-check-2 Confirmed" at bounding box center [862, 60] width 169 height 24
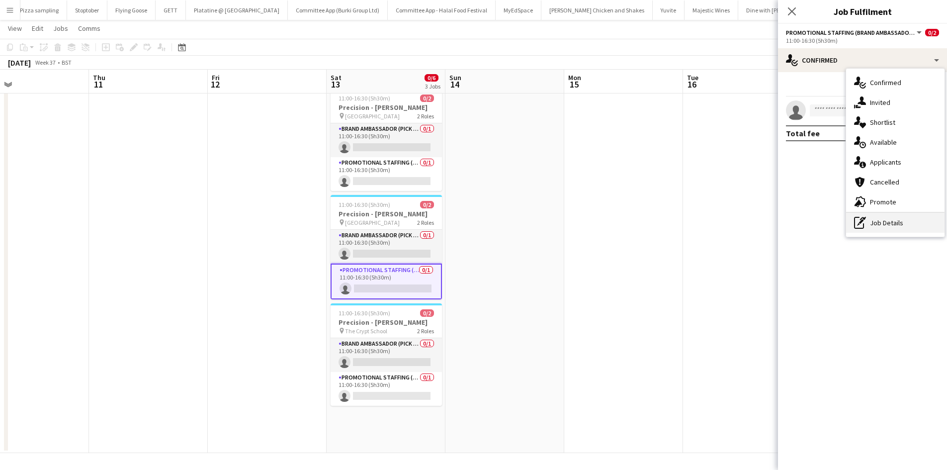
click at [883, 223] on div "pen-write Job Details" at bounding box center [895, 223] width 98 height 20
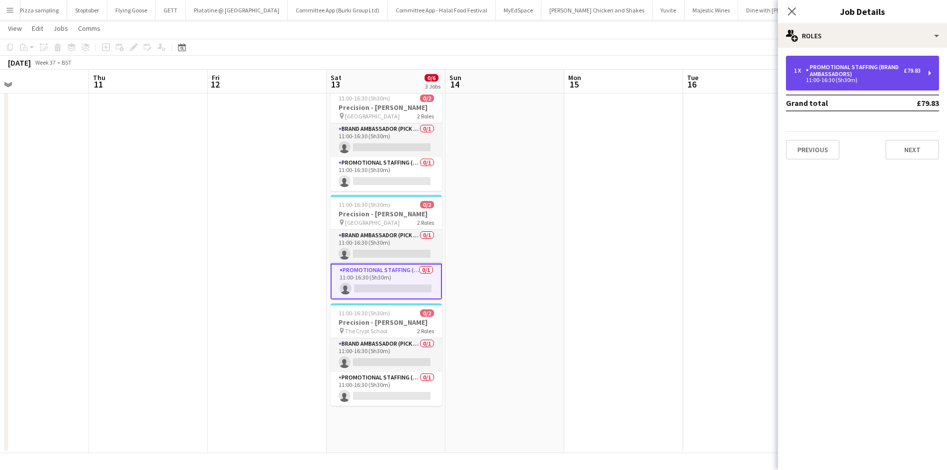
click at [797, 78] on div "11:00-16:30 (5h30m)" at bounding box center [857, 80] width 127 height 5
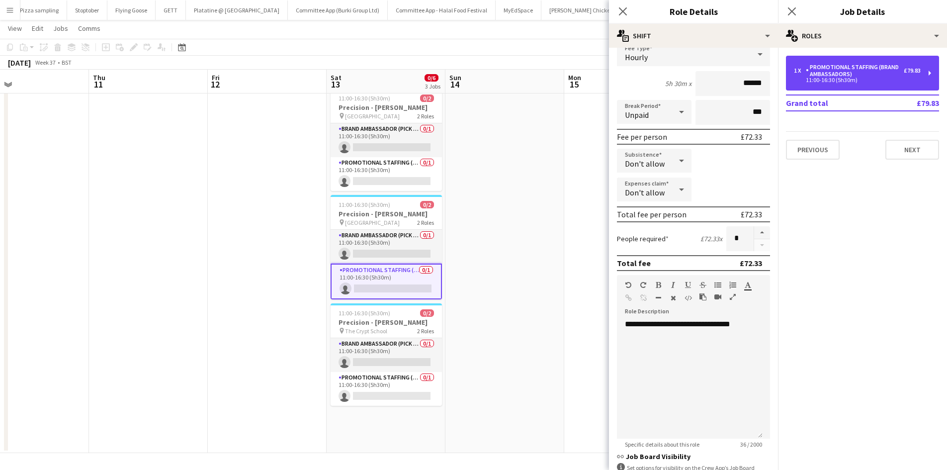
scroll to position [72, 0]
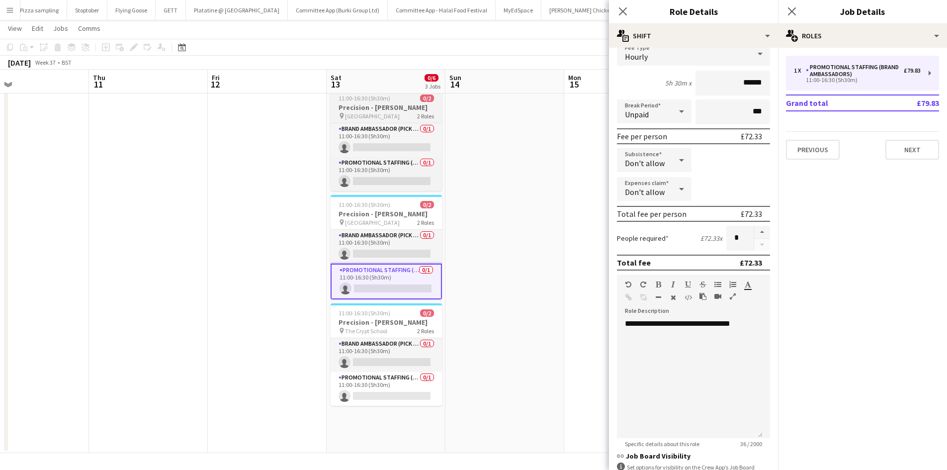
click at [364, 113] on span "[GEOGRAPHIC_DATA]" at bounding box center [372, 115] width 55 height 7
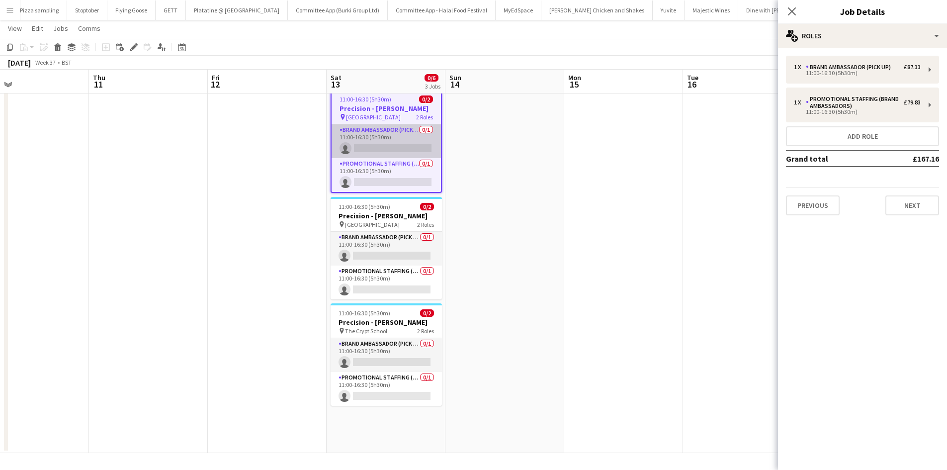
scroll to position [0, 0]
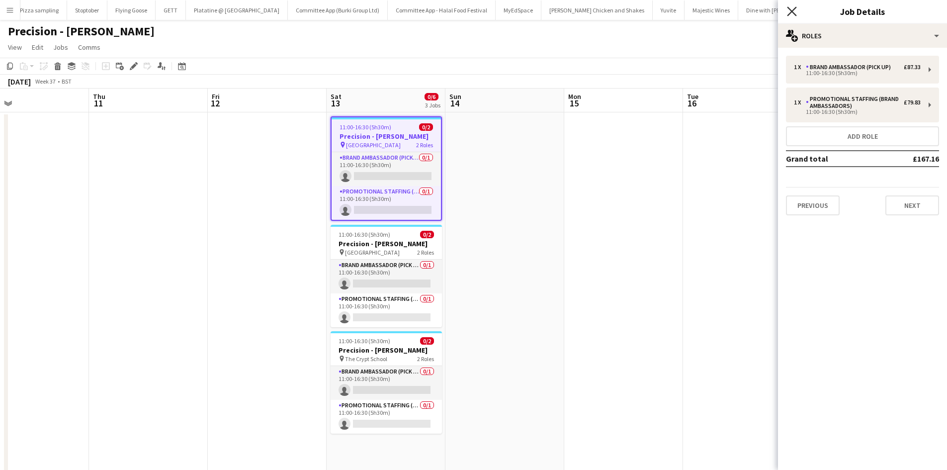
click at [794, 6] on icon "Close pop-in" at bounding box center [791, 10] width 9 height 9
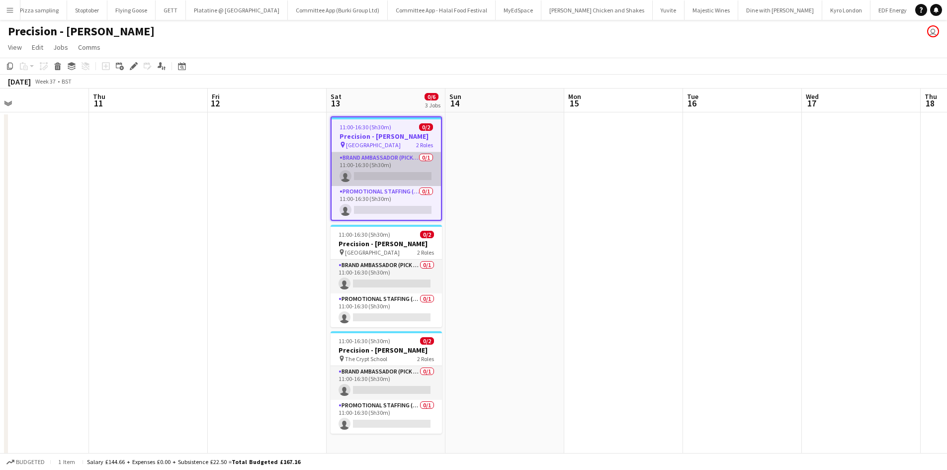
click at [375, 164] on app-card-role "Brand Ambassador (Pick up) 0/1 11:00-16:30 (5h30m) single-neutral-actions" at bounding box center [386, 169] width 109 height 34
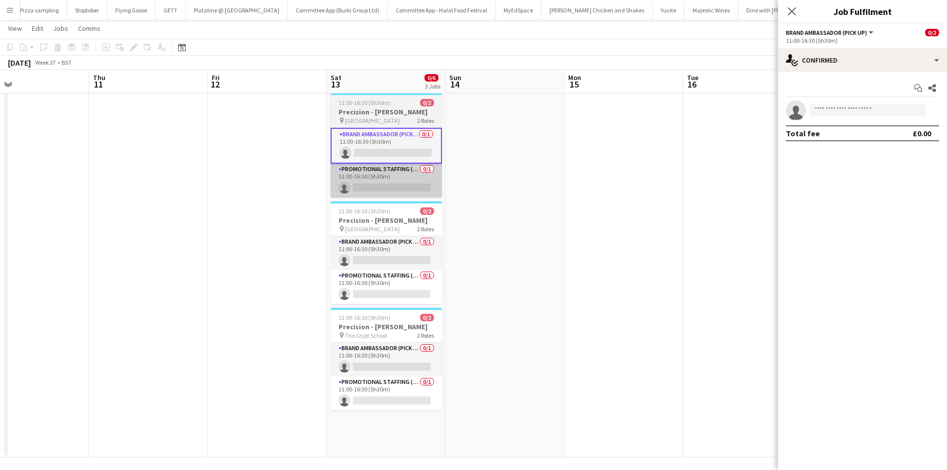
scroll to position [27, 0]
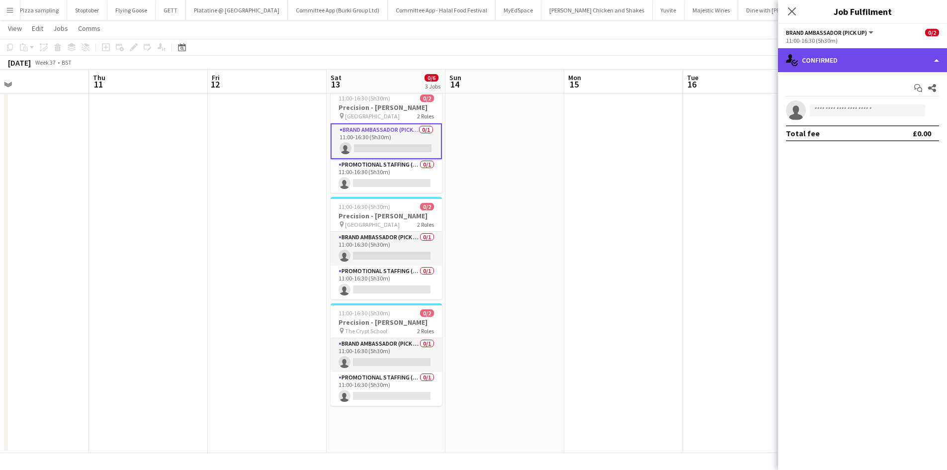
click at [826, 61] on div "single-neutral-actions-check-2 Confirmed" at bounding box center [862, 60] width 169 height 24
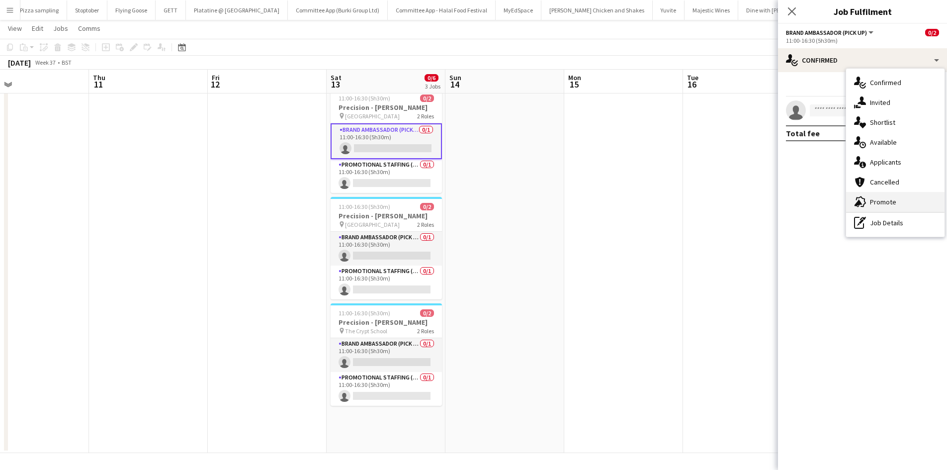
click at [886, 199] on span "Promote" at bounding box center [883, 201] width 26 height 9
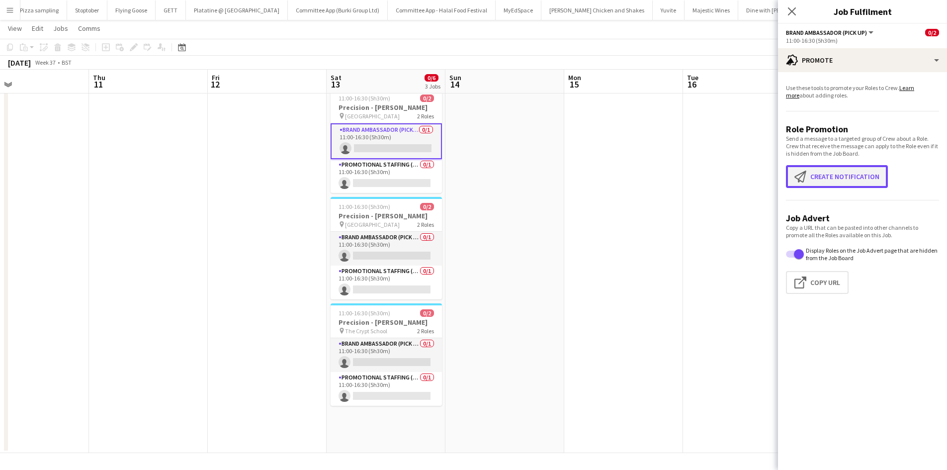
click at [822, 172] on button "Create notification Create notification" at bounding box center [837, 176] width 102 height 23
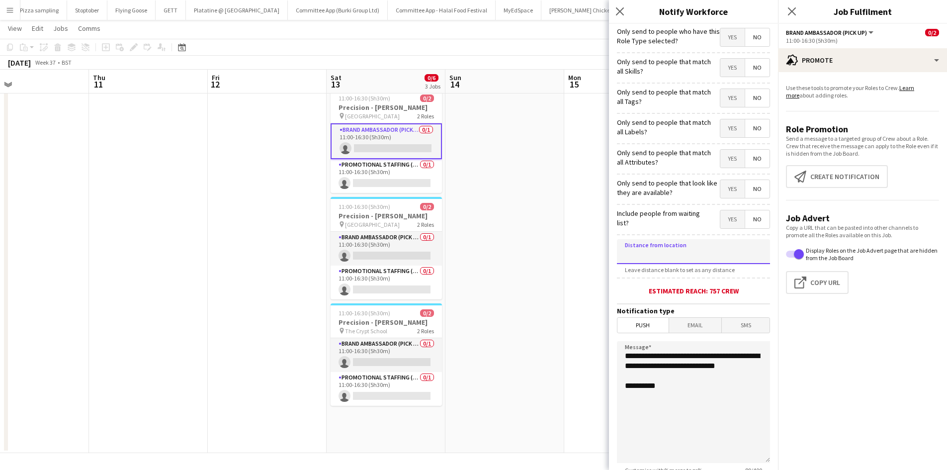
click at [662, 255] on input at bounding box center [693, 251] width 153 height 25
drag, startPoint x: 674, startPoint y: 388, endPoint x: 618, endPoint y: 325, distance: 84.9
click at [618, 325] on form "**********" at bounding box center [693, 286] width 169 height 524
drag, startPoint x: 656, startPoint y: 257, endPoint x: 556, endPoint y: 261, distance: 99.5
click at [556, 261] on body "Menu Boards Boards Boards All jobs Status Workforce Workforce My Workforce Recr…" at bounding box center [473, 221] width 947 height 497
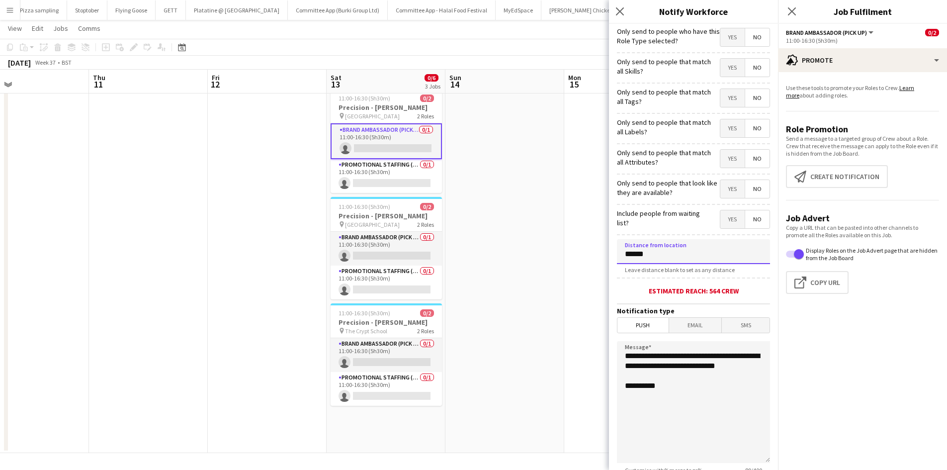
type input "******"
drag, startPoint x: 685, startPoint y: 400, endPoint x: 466, endPoint y: 280, distance: 249.5
click at [466, 280] on body "Menu Boards Boards Boards All jobs Status Workforce Workforce My Workforce Recr…" at bounding box center [473, 221] width 947 height 497
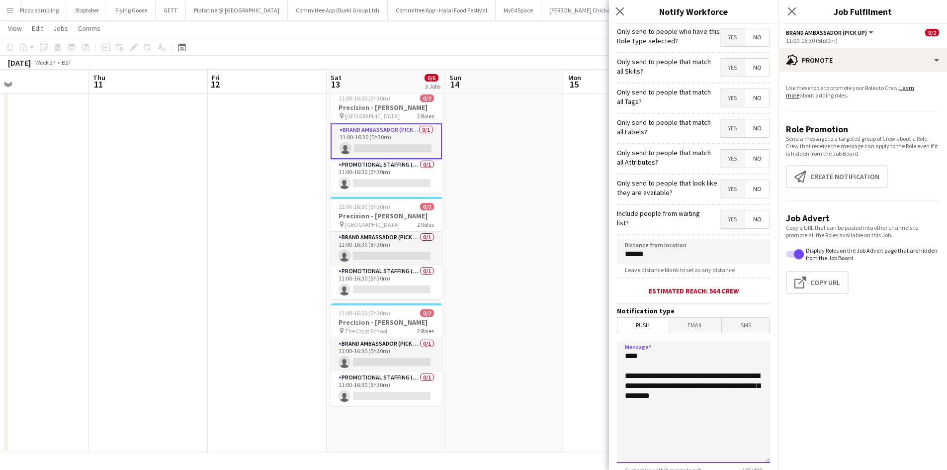
click at [667, 396] on textarea "**********" at bounding box center [693, 402] width 153 height 122
paste textarea "*******"
click at [704, 396] on textarea "**********" at bounding box center [693, 402] width 153 height 122
paste textarea "*******"
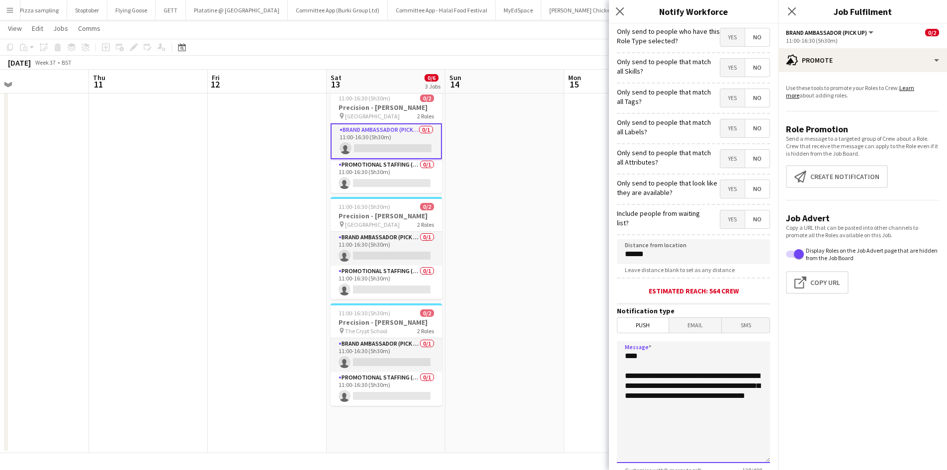
click at [711, 406] on textarea "**********" at bounding box center [693, 402] width 153 height 122
click at [658, 407] on textarea "**********" at bounding box center [693, 402] width 153 height 122
click at [713, 409] on textarea "**********" at bounding box center [693, 402] width 153 height 122
drag, startPoint x: 713, startPoint y: 439, endPoint x: 610, endPoint y: 350, distance: 136.4
click at [610, 350] on form "**********" at bounding box center [693, 286] width 169 height 524
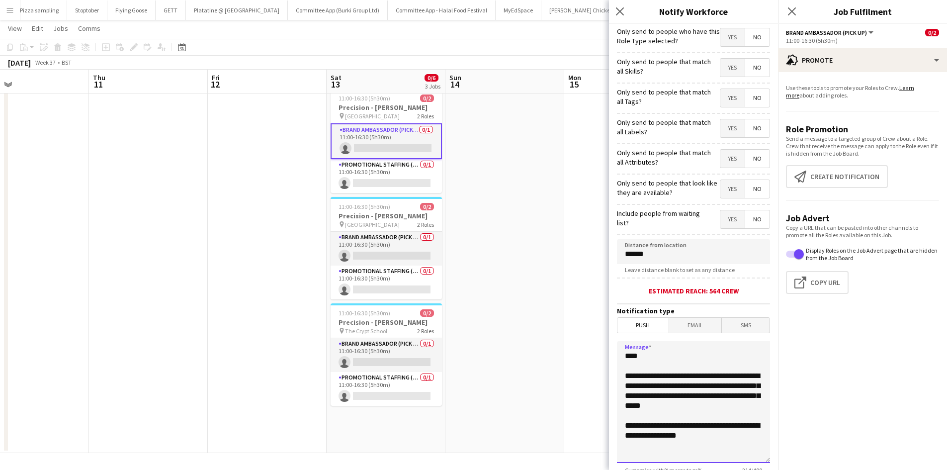
click at [643, 377] on textarea "**********" at bounding box center [693, 402] width 153 height 122
click at [710, 453] on textarea "**********" at bounding box center [693, 402] width 153 height 122
drag, startPoint x: 701, startPoint y: 439, endPoint x: 607, endPoint y: 333, distance: 141.3
click at [607, 333] on body "Menu Boards Boards Boards All jobs Status Workforce Workforce My Workforce Recr…" at bounding box center [473, 221] width 947 height 497
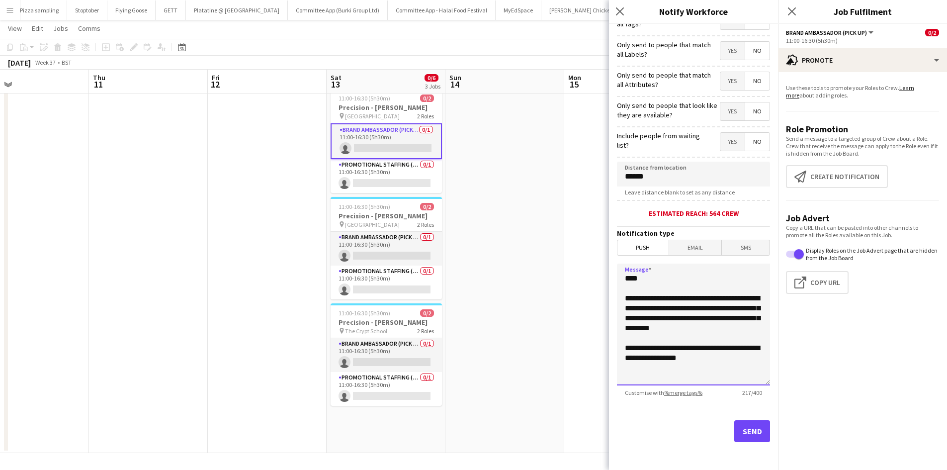
type textarea "**********"
click at [751, 431] on button "Send" at bounding box center [752, 431] width 36 height 22
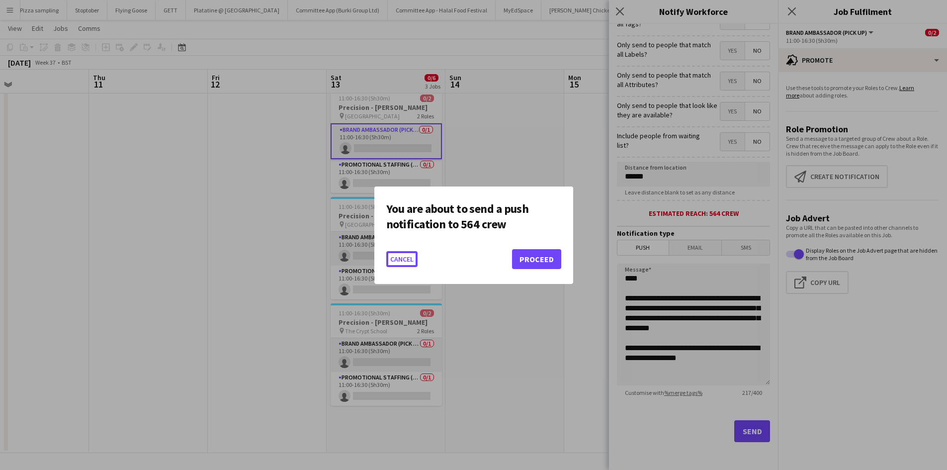
scroll to position [0, 0]
click at [537, 259] on button "Proceed" at bounding box center [536, 259] width 49 height 20
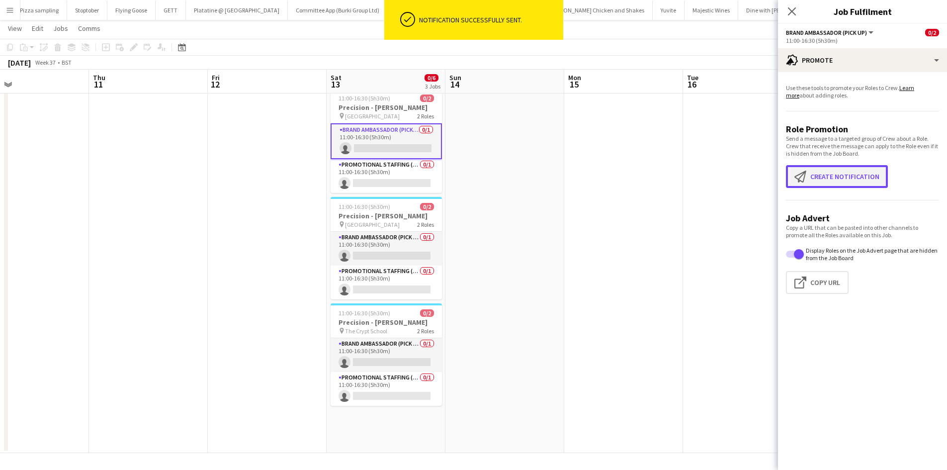
click at [818, 176] on button "Create notification Create notification" at bounding box center [837, 176] width 102 height 23
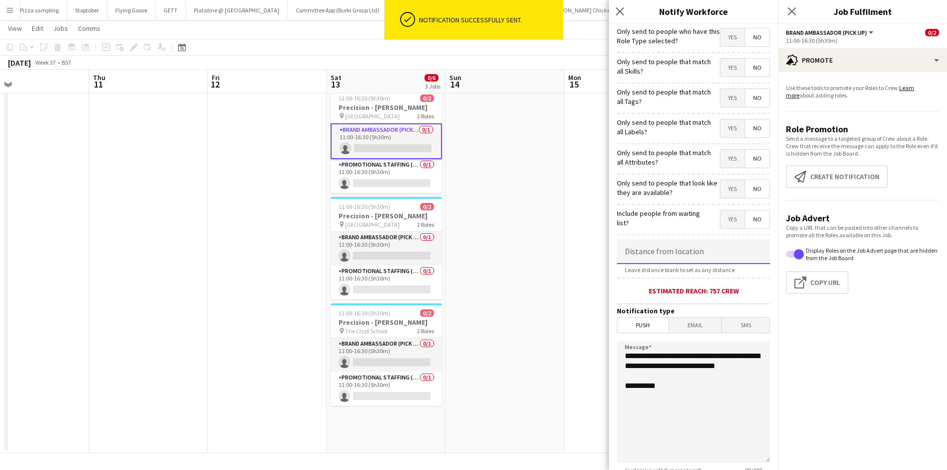
click at [660, 257] on input at bounding box center [693, 251] width 153 height 25
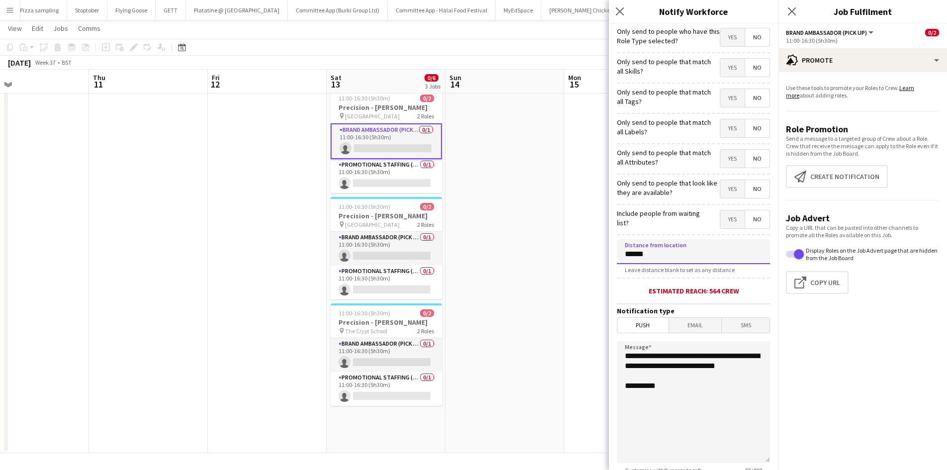
type input "******"
click at [685, 325] on span "Email" at bounding box center [695, 325] width 53 height 15
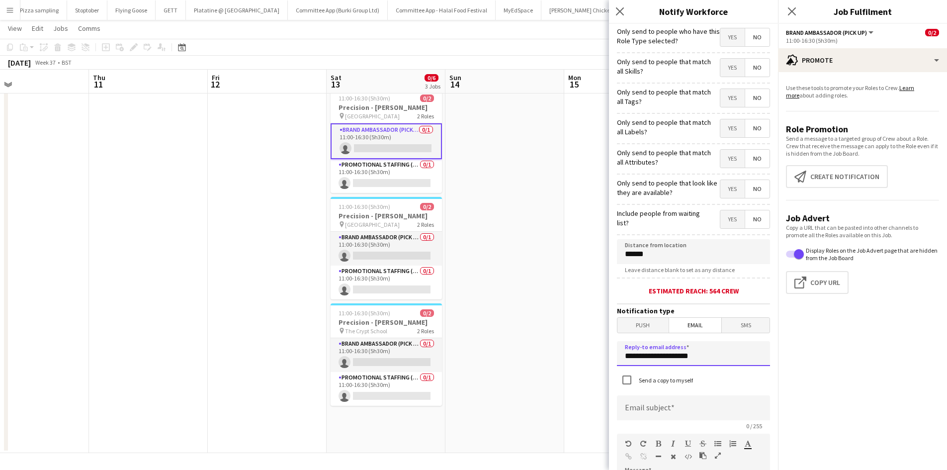
drag, startPoint x: 701, startPoint y: 358, endPoint x: 466, endPoint y: 363, distance: 234.3
click at [466, 363] on body "Menu Boards Boards Boards All jobs Status Workforce Workforce My Workforce Recr…" at bounding box center [473, 221] width 947 height 497
type input "**********"
click at [648, 404] on input at bounding box center [693, 407] width 153 height 25
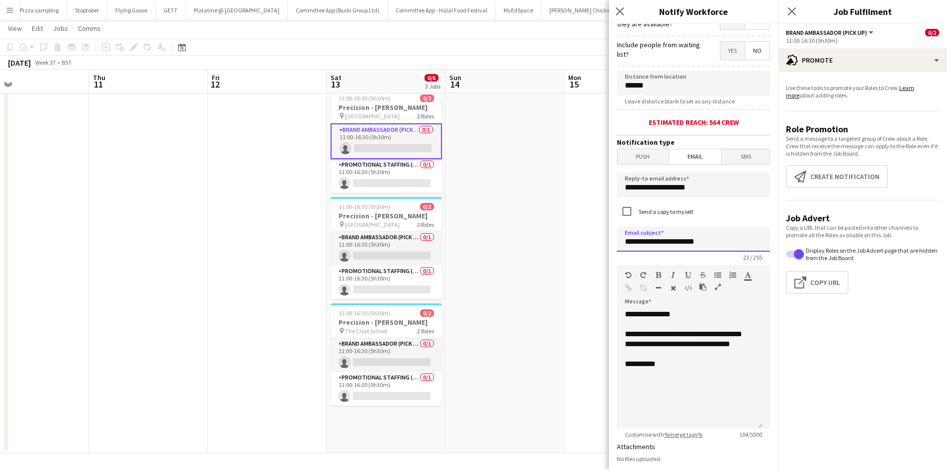
scroll to position [169, 0]
type input "**********"
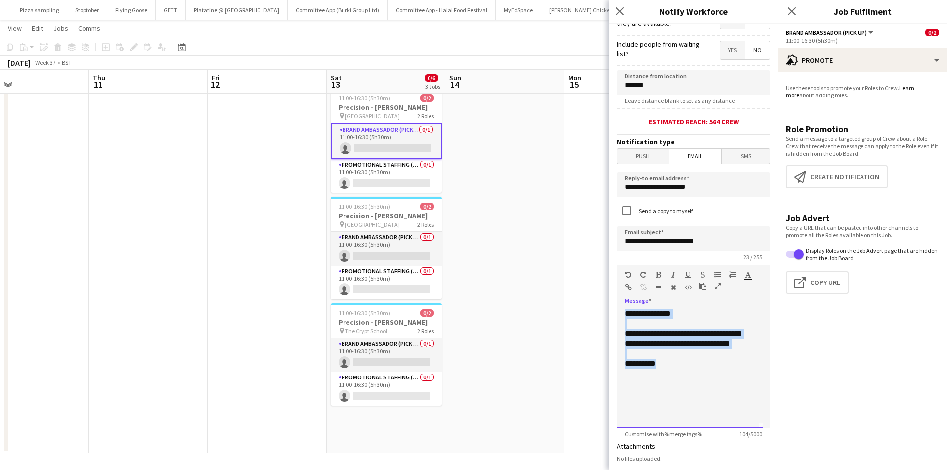
drag, startPoint x: 667, startPoint y: 402, endPoint x: 603, endPoint y: 252, distance: 163.8
click at [603, 252] on body "Menu Boards Boards Boards All jobs Status Workforce Workforce My Workforce Recr…" at bounding box center [473, 221] width 947 height 497
paste div
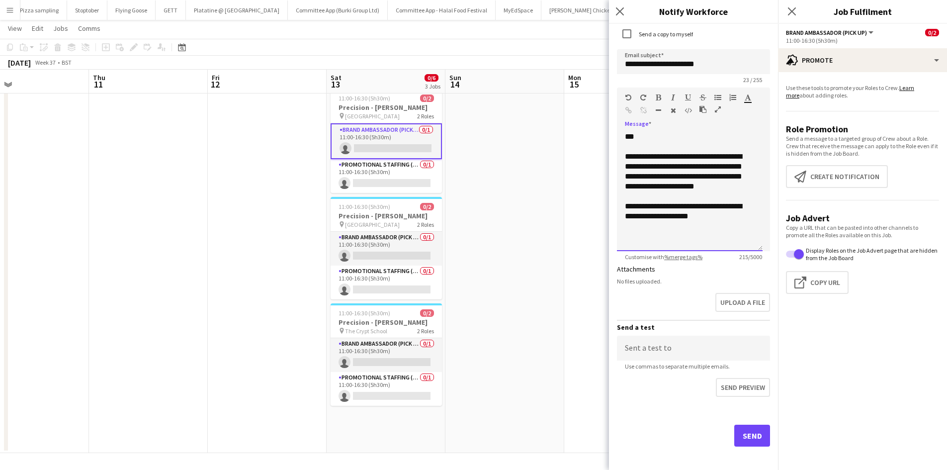
scroll to position [351, 0]
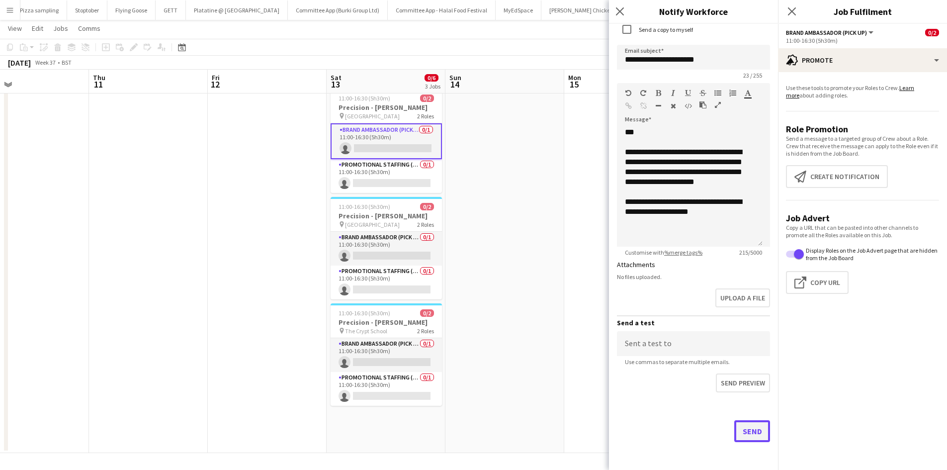
click at [744, 433] on button "Send" at bounding box center [752, 431] width 36 height 22
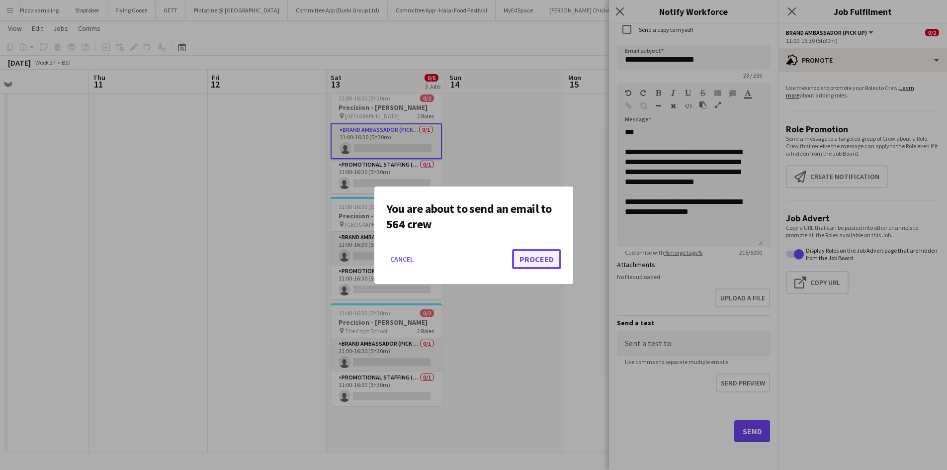
click at [536, 256] on button "Proceed" at bounding box center [536, 259] width 49 height 20
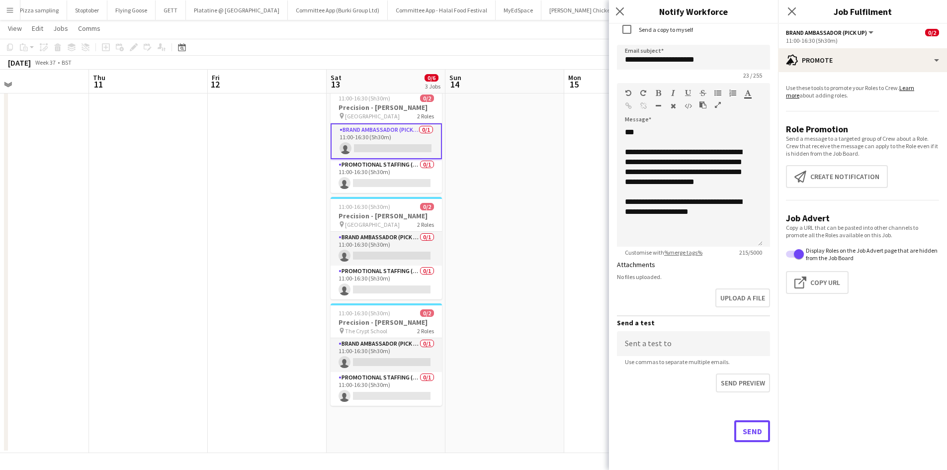
scroll to position [27, 0]
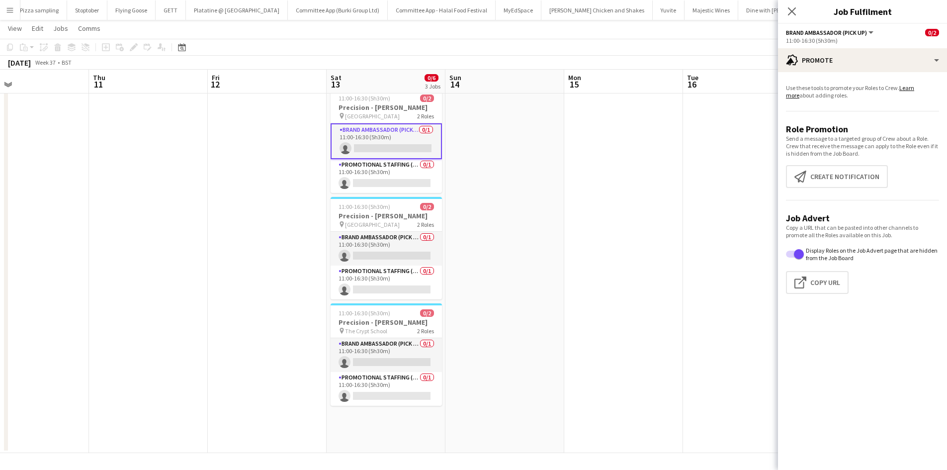
drag, startPoint x: 578, startPoint y: 161, endPoint x: 742, endPoint y: 1, distance: 229.3
click at [578, 161] on app-date-cell at bounding box center [623, 269] width 119 height 368
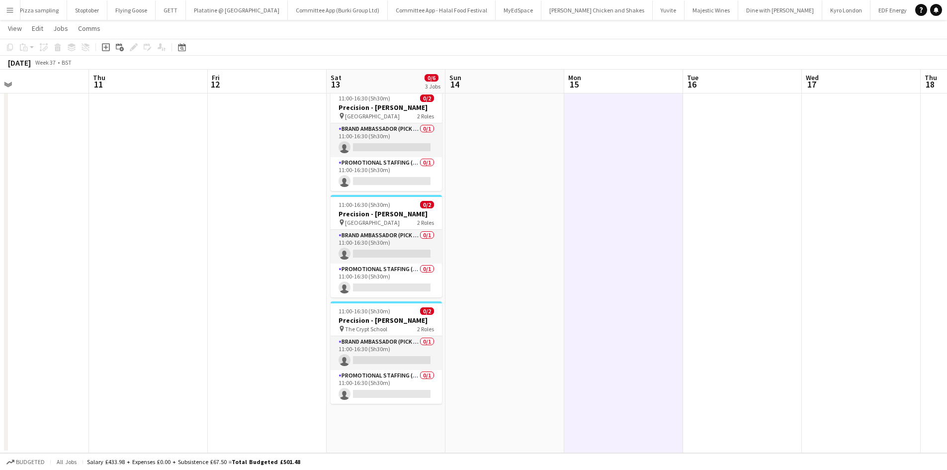
click at [124, 240] on app-date-cell at bounding box center [148, 269] width 119 height 368
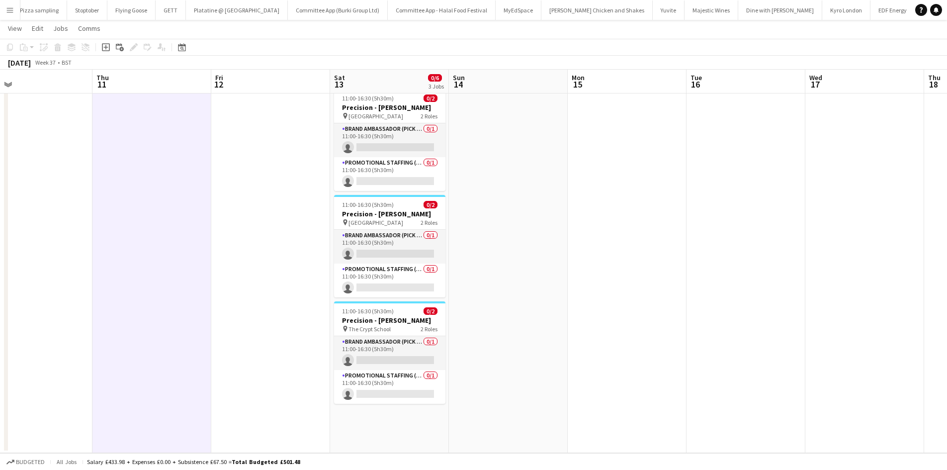
scroll to position [0, 265]
